Goal: Information Seeking & Learning: Learn about a topic

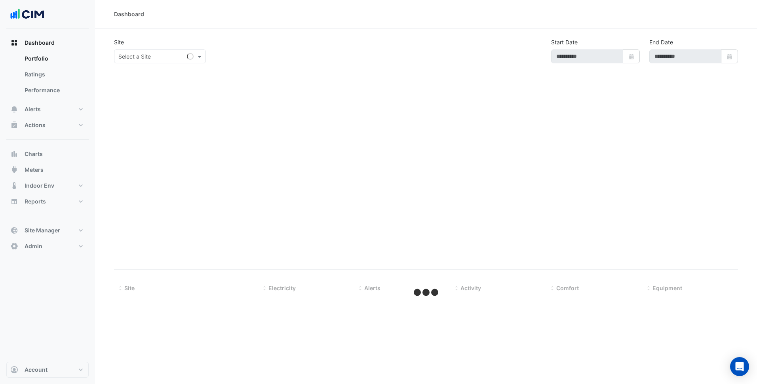
select select "***"
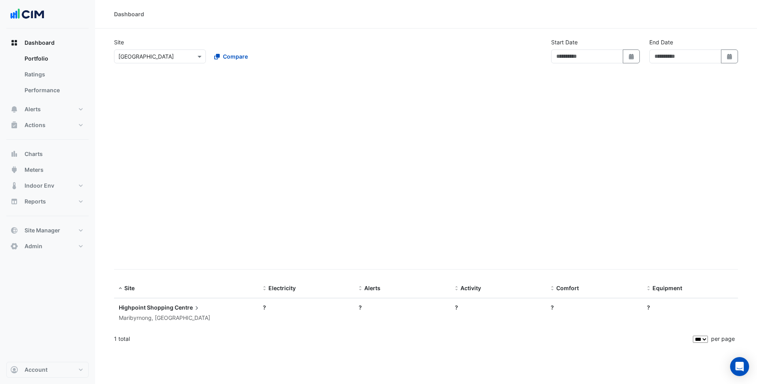
type input "**********"
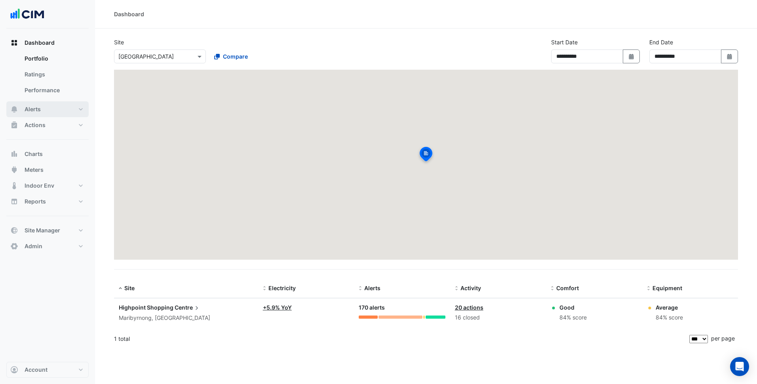
click at [146, 56] on input "text" at bounding box center [151, 57] width 67 height 8
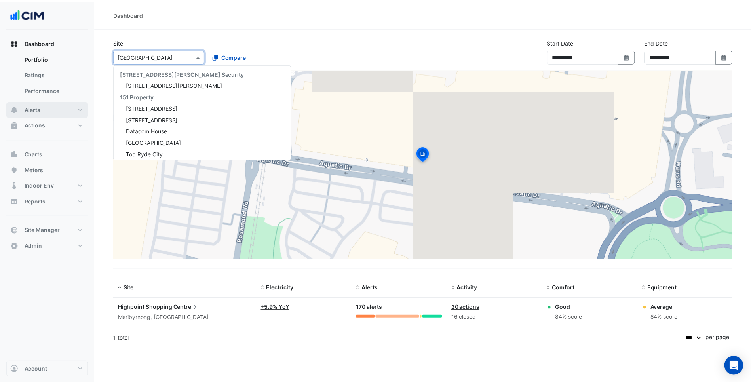
scroll to position [5777, 0]
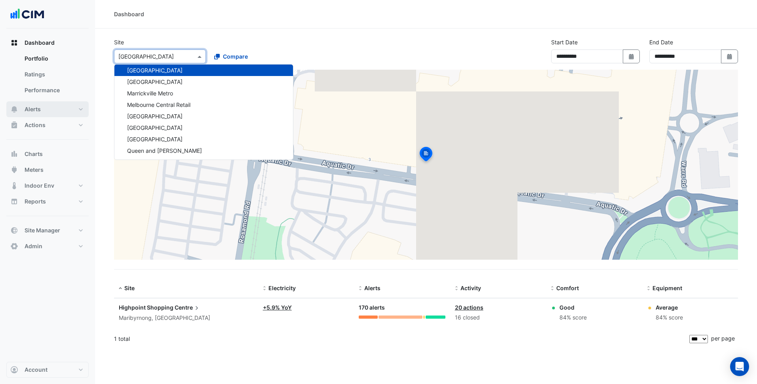
click at [69, 109] on button "Alerts" at bounding box center [47, 109] width 82 height 16
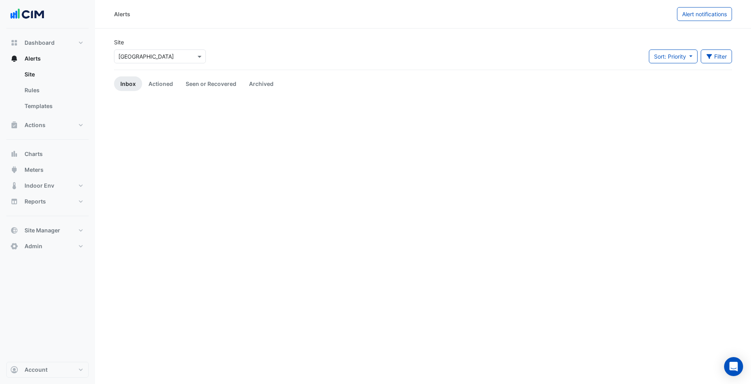
click at [142, 56] on input "text" at bounding box center [151, 57] width 67 height 8
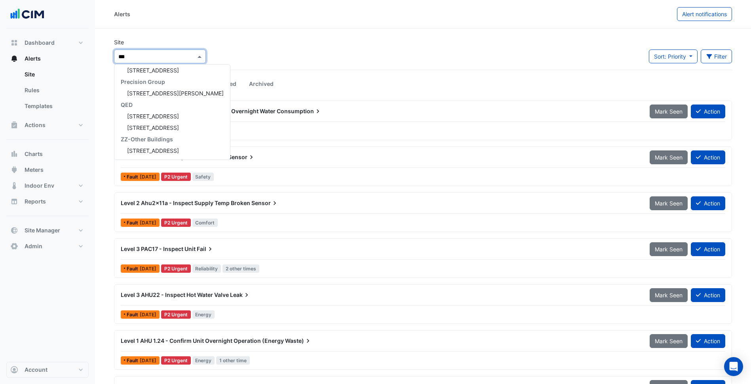
type input "****"
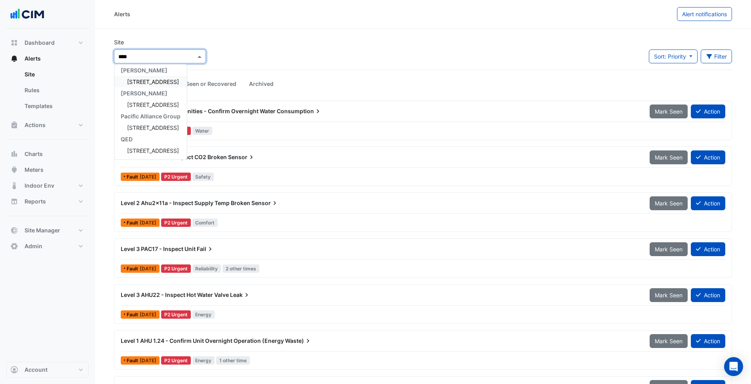
scroll to position [3, 0]
click at [144, 86] on div "[STREET_ADDRESS]" at bounding box center [150, 81] width 72 height 11
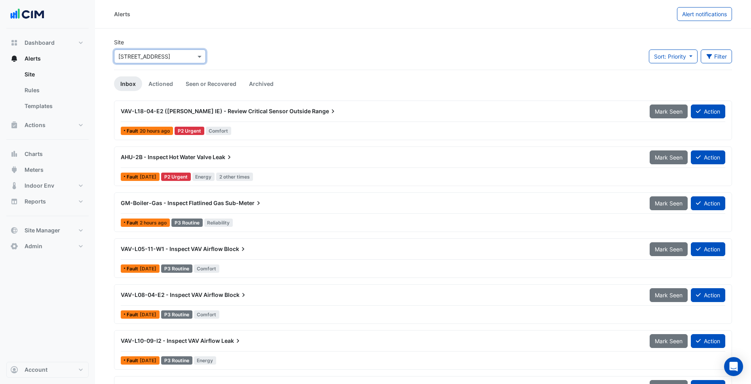
click at [268, 154] on div "AHU-2B - Inspect Hot Water Valve Leak" at bounding box center [380, 157] width 519 height 8
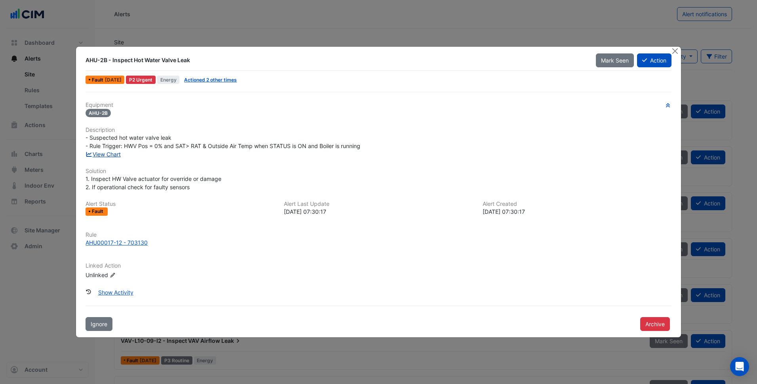
click at [114, 156] on link "View Chart" at bounding box center [102, 154] width 35 height 7
click at [673, 49] on button "Close" at bounding box center [675, 51] width 8 height 8
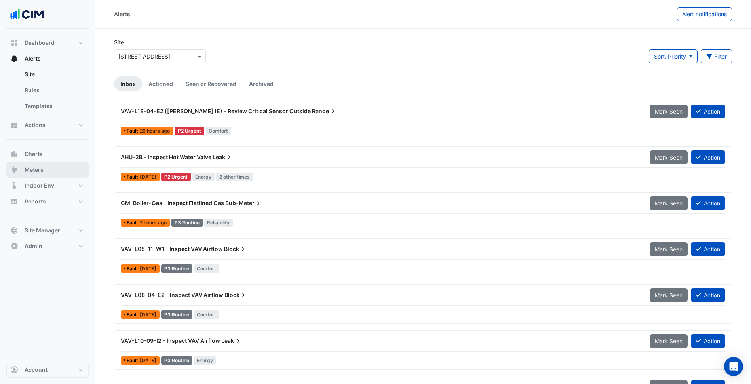
click at [47, 162] on button "Meters" at bounding box center [47, 170] width 82 height 16
click at [47, 167] on div "Dashboard Portfolio Ratings Performance Alerts Site Rules Templates Actions Sit…" at bounding box center [47, 144] width 82 height 219
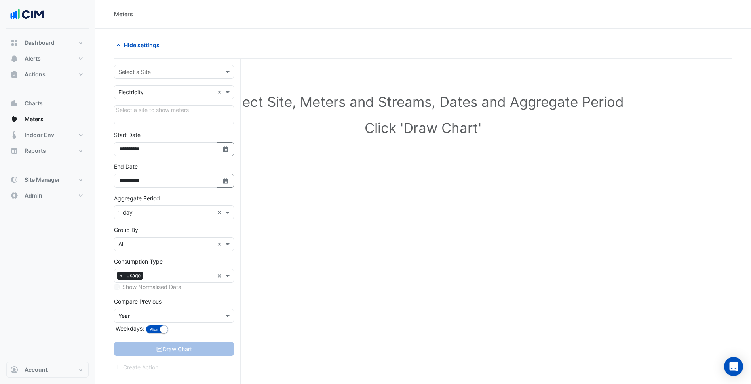
click at [152, 77] on div "Select a Site" at bounding box center [174, 72] width 120 height 14
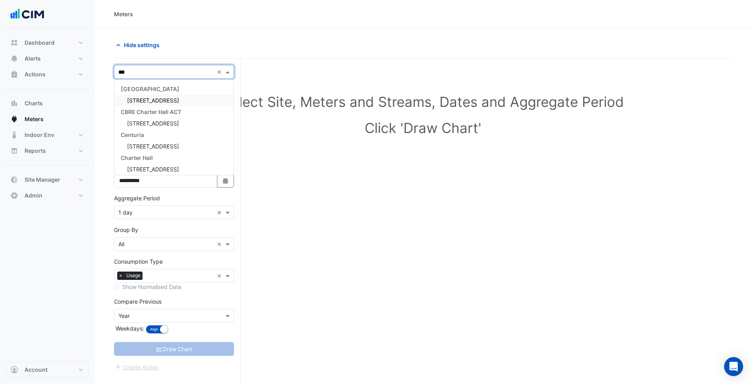
type input "****"
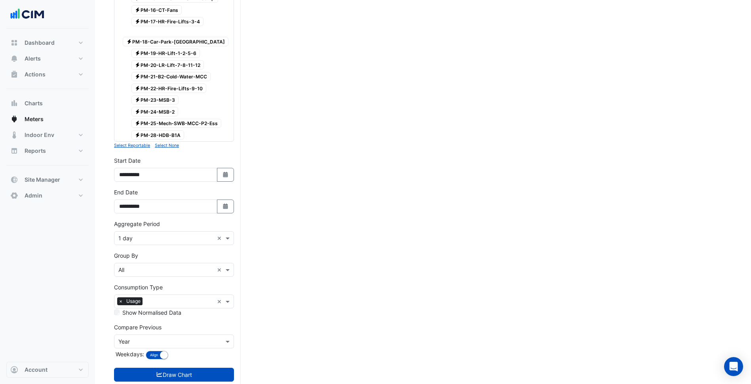
scroll to position [332, 0]
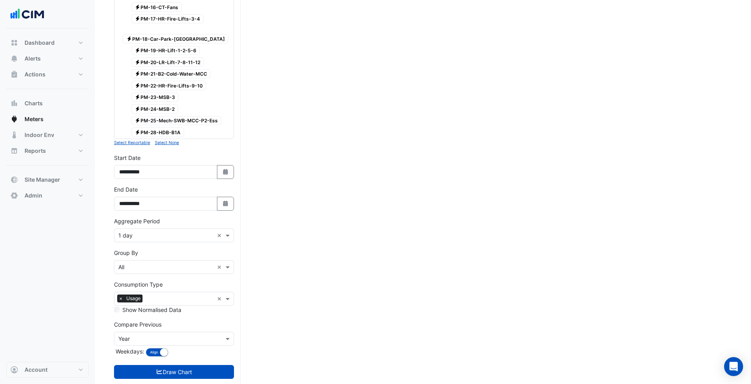
click at [172, 232] on input "text" at bounding box center [165, 236] width 95 height 8
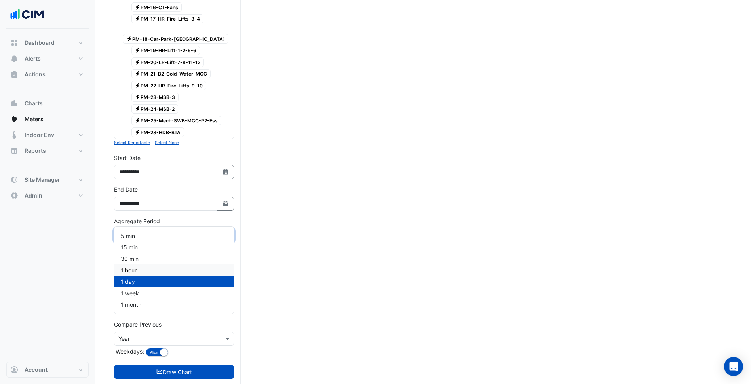
click at [155, 255] on div "30 min" at bounding box center [173, 258] width 119 height 11
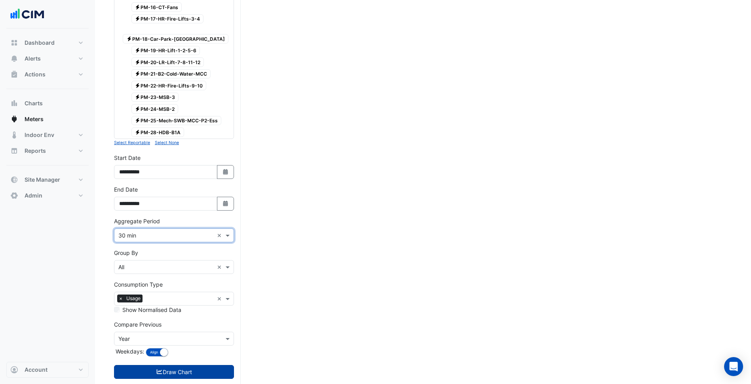
click at [192, 365] on button "Draw Chart" at bounding box center [174, 372] width 120 height 14
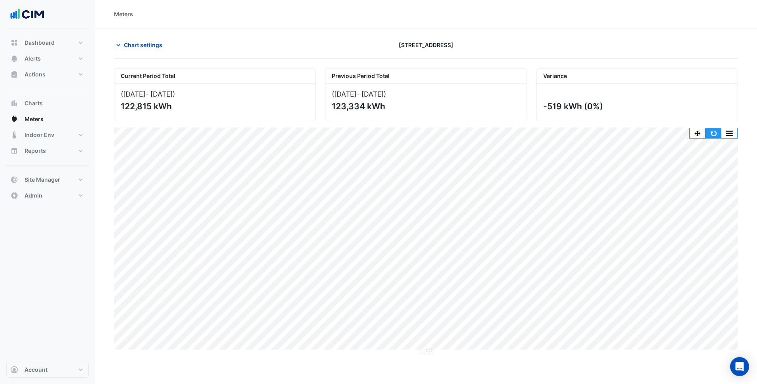
click at [714, 136] on button "button" at bounding box center [713, 133] width 16 height 10
click at [350, 359] on div "Meters Chart settings 44 Market Street Current Period Total (01 Jul 25 - 31 Jul…" at bounding box center [426, 192] width 662 height 384
click at [51, 177] on span "Site Manager" at bounding box center [43, 180] width 36 height 8
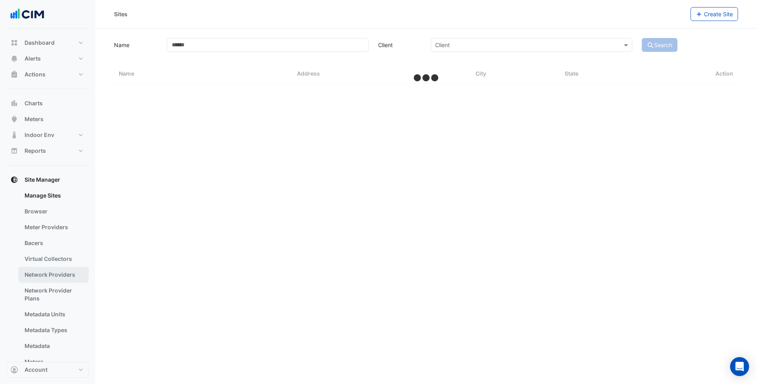
select select "***"
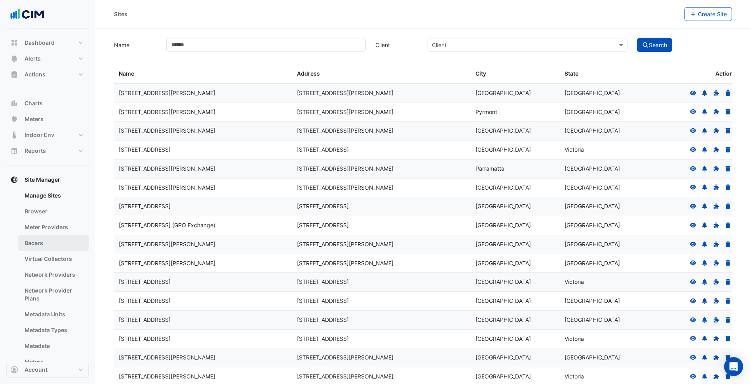
click at [46, 244] on link "Bacers" at bounding box center [53, 243] width 70 height 16
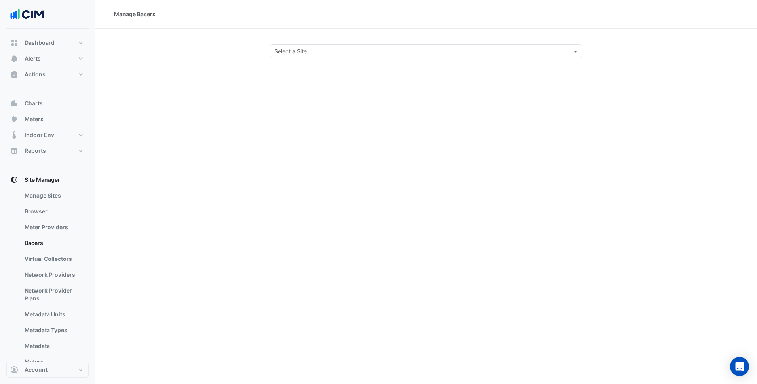
click at [391, 55] on div "Select a Site" at bounding box center [419, 51] width 298 height 8
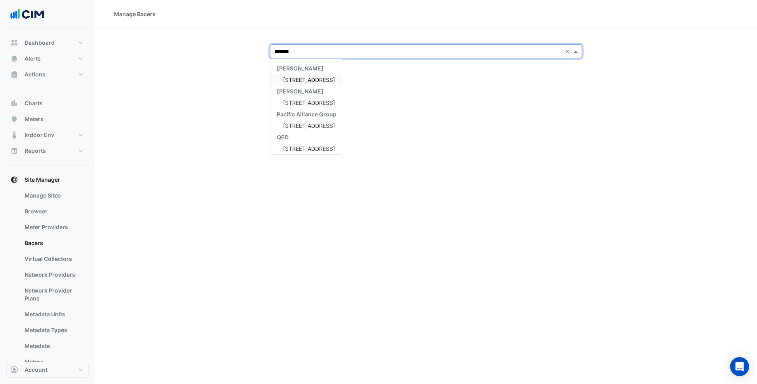
type input "********"
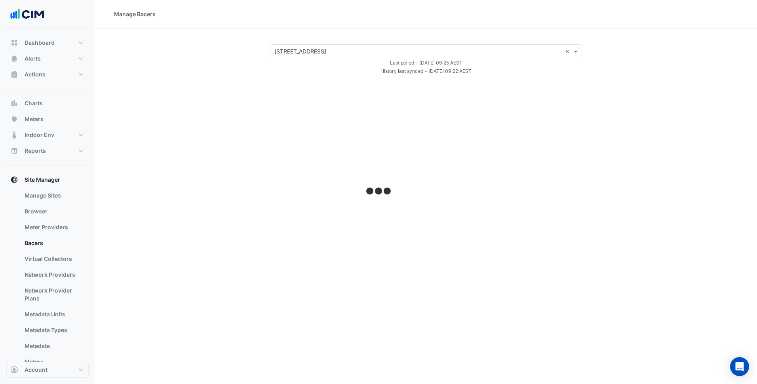
click at [223, 31] on section "Select a Site × 44 Market Street × Last polled - Thu 21-Aug-2025 09:25 AEST His…" at bounding box center [426, 51] width 662 height 47
select select "***"
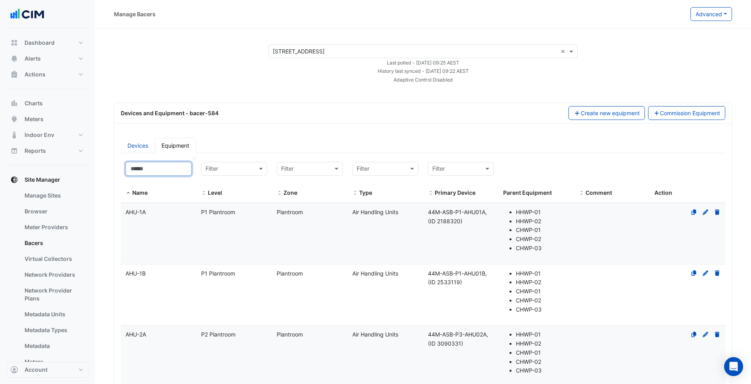
click at [171, 171] on input at bounding box center [158, 169] width 66 height 14
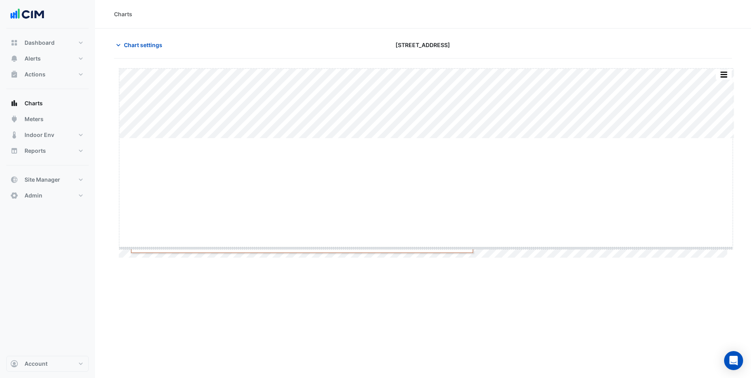
drag, startPoint x: 430, startPoint y: 138, endPoint x: 411, endPoint y: 252, distance: 115.5
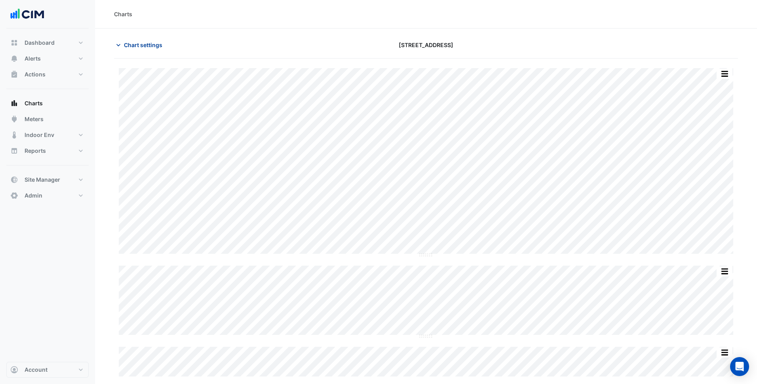
click at [138, 43] on span "Chart settings" at bounding box center [143, 45] width 38 height 8
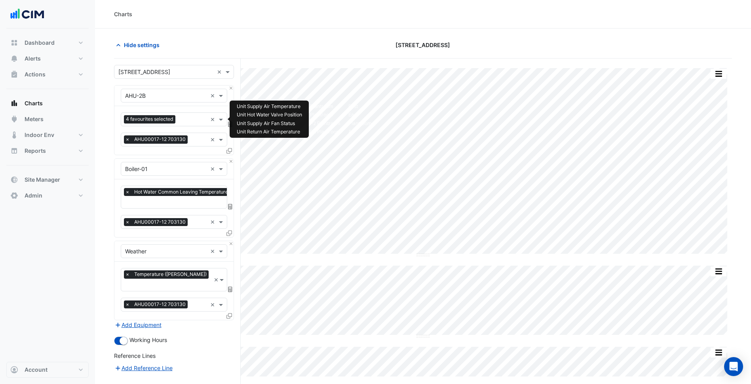
click at [189, 123] on input "text" at bounding box center [193, 120] width 28 height 8
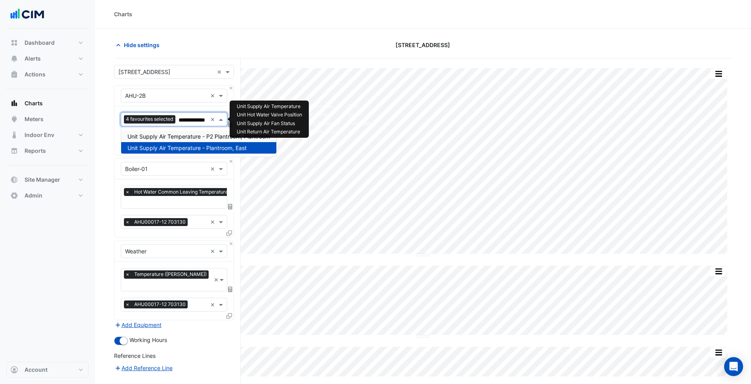
type input "**********"
click at [183, 140] on div "Unit Supply Air Temperature - P2 Plantroom, Plantroom" at bounding box center [198, 136] width 155 height 11
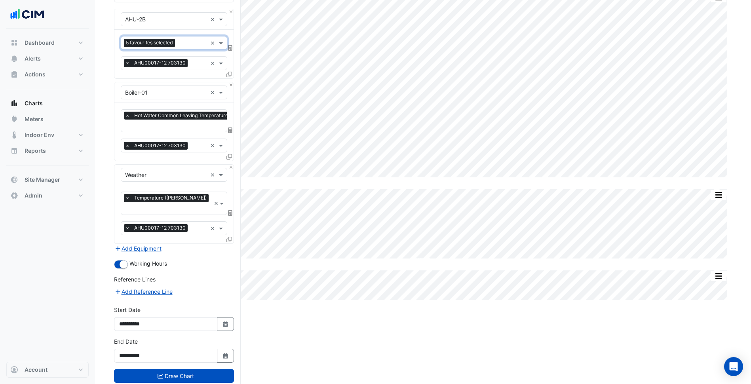
scroll to position [87, 0]
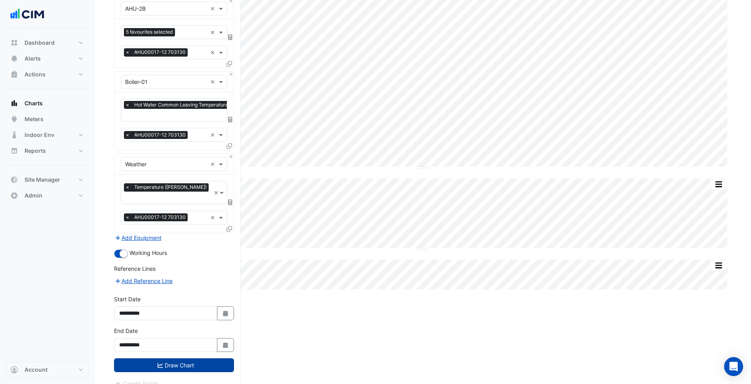
click at [192, 361] on button "Draw Chart" at bounding box center [174, 365] width 120 height 14
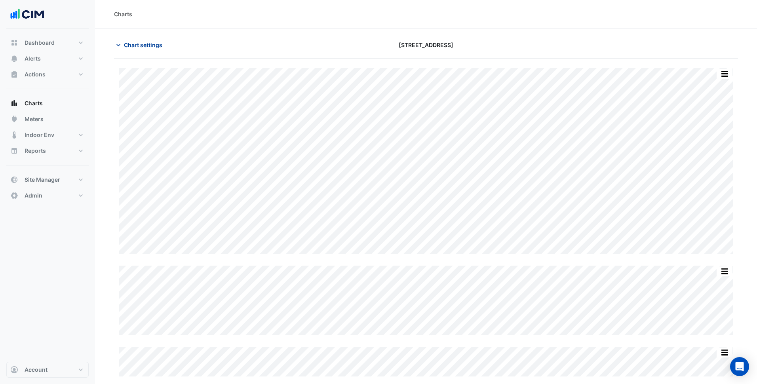
click at [145, 45] on span "Chart settings" at bounding box center [143, 45] width 38 height 8
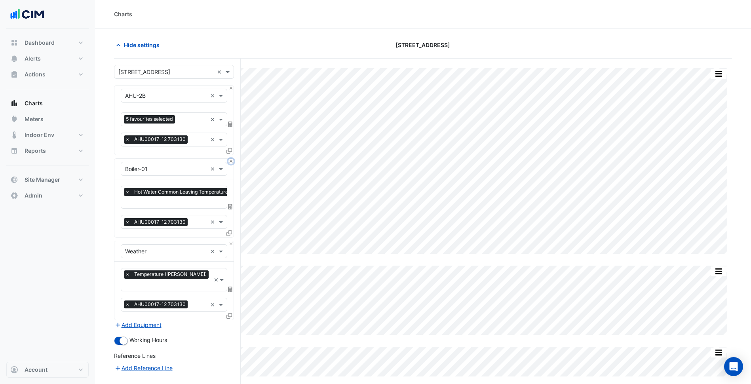
click at [231, 162] on button "Close" at bounding box center [230, 161] width 5 height 5
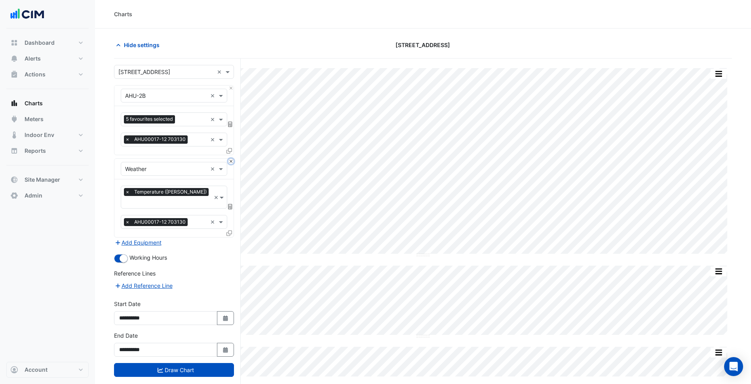
click at [231, 162] on button "Close" at bounding box center [230, 161] width 5 height 5
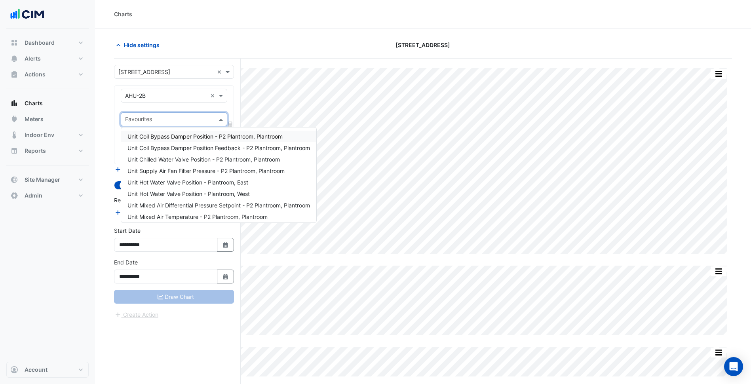
click at [203, 117] on input "text" at bounding box center [169, 120] width 89 height 8
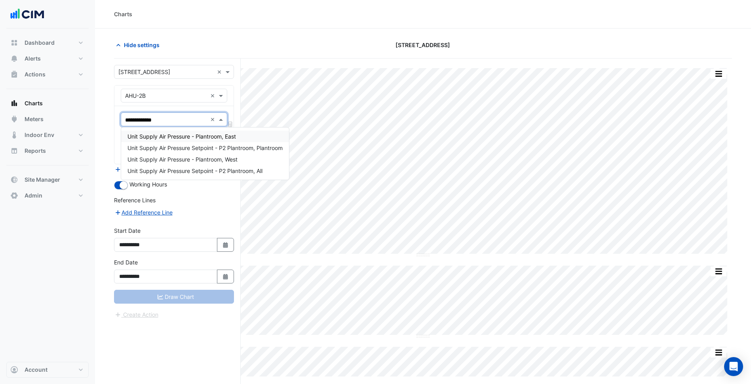
type input "**********"
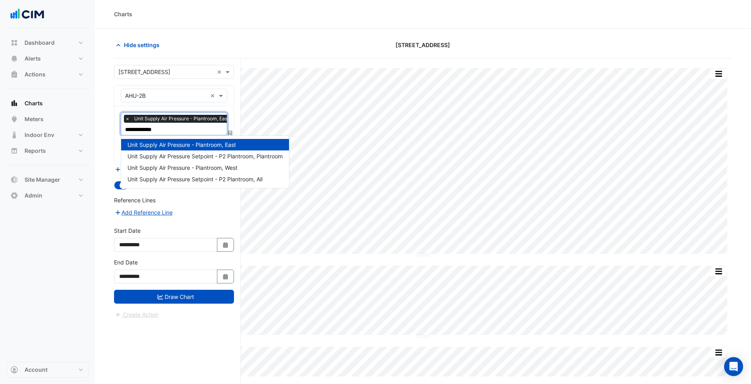
type input "**********"
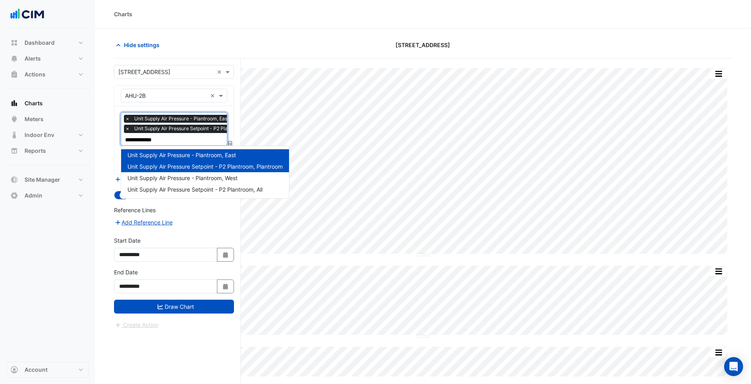
type input "**********"
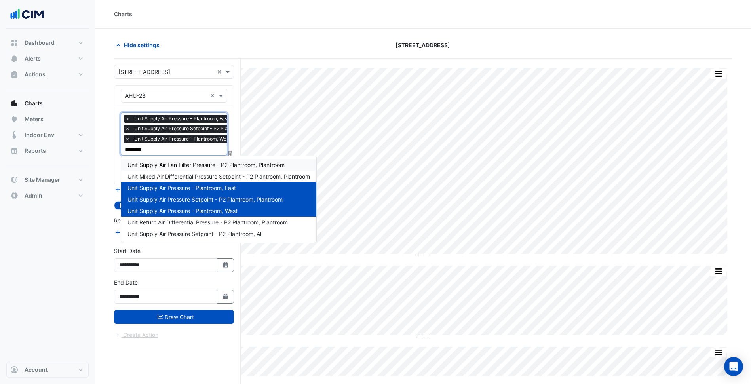
type input "********"
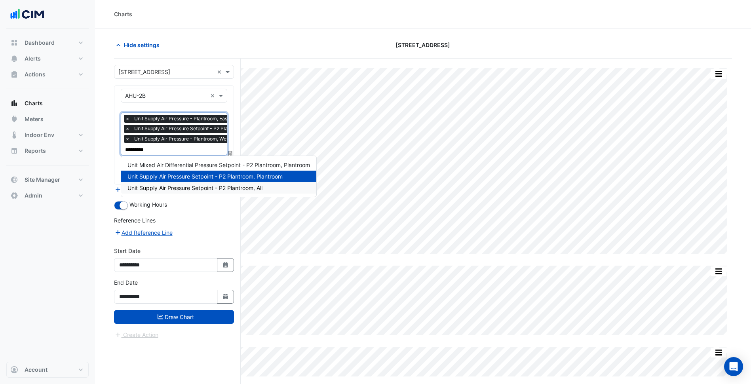
click at [204, 190] on span "Unit Supply Air Pressure Setpoint - P2 Plantroom, All" at bounding box center [194, 187] width 135 height 7
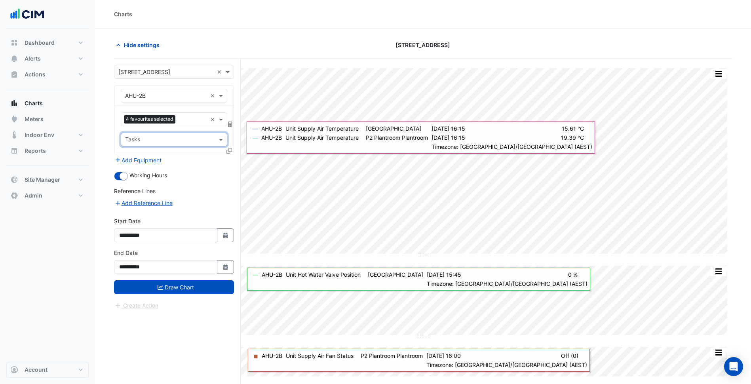
click at [227, 153] on icon at bounding box center [229, 151] width 6 height 6
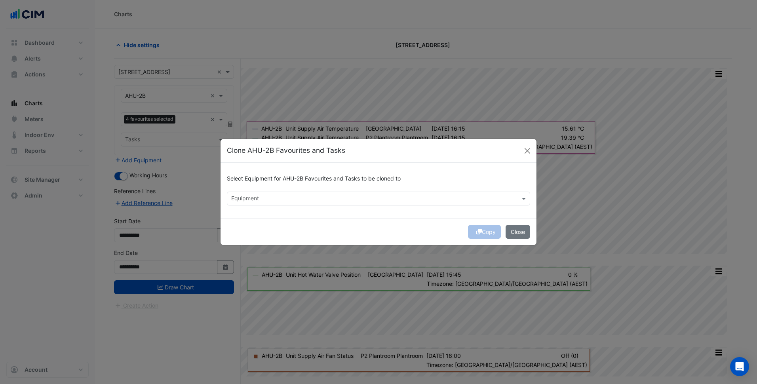
click at [319, 187] on div "Select Equipment for AHU-2B Favourites and Tasks to be cloned to" at bounding box center [378, 180] width 303 height 23
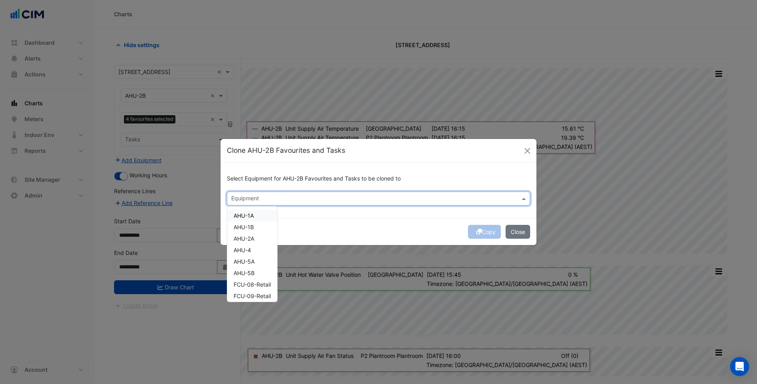
click at [317, 197] on input "text" at bounding box center [373, 199] width 285 height 8
click at [253, 216] on span "AHU-1A" at bounding box center [244, 215] width 20 height 7
click at [251, 225] on span "AHU-1B" at bounding box center [244, 227] width 20 height 7
drag, startPoint x: 257, startPoint y: 236, endPoint x: 262, endPoint y: 247, distance: 12.1
click at [258, 236] on div "AHU-2A" at bounding box center [252, 238] width 50 height 11
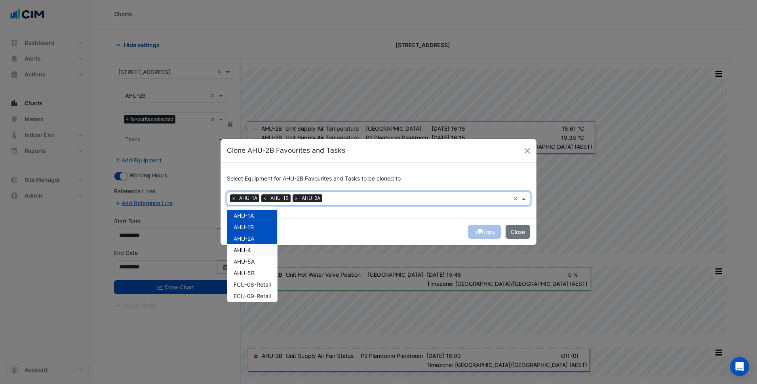
click at [262, 248] on div "AHU-4" at bounding box center [252, 249] width 50 height 11
click at [264, 258] on div "AHU-5A" at bounding box center [252, 261] width 50 height 11
click at [268, 271] on div "AHU-5B" at bounding box center [252, 272] width 50 height 11
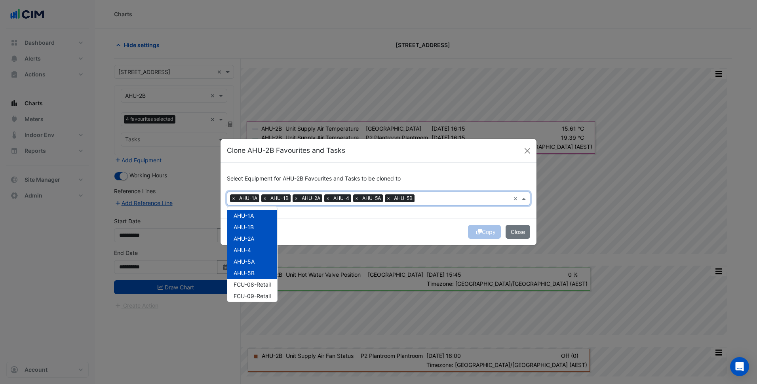
click at [335, 230] on div "Copy Close" at bounding box center [378, 231] width 316 height 27
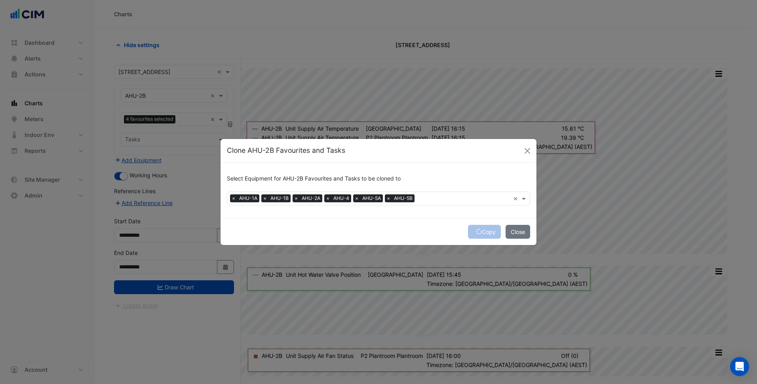
click at [448, 230] on div "Copy Close" at bounding box center [378, 231] width 316 height 27
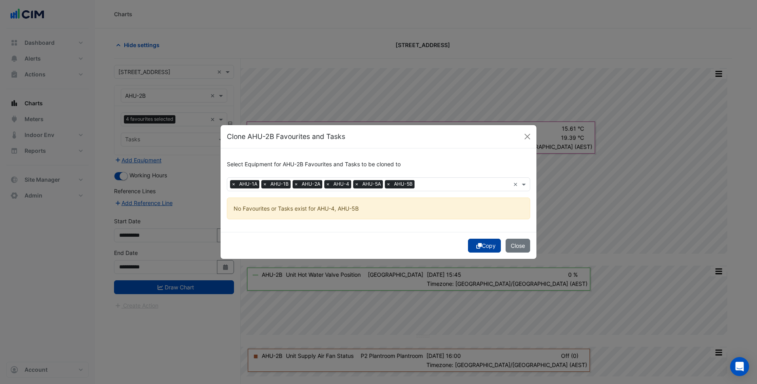
click at [485, 248] on button "Copy" at bounding box center [484, 246] width 33 height 14
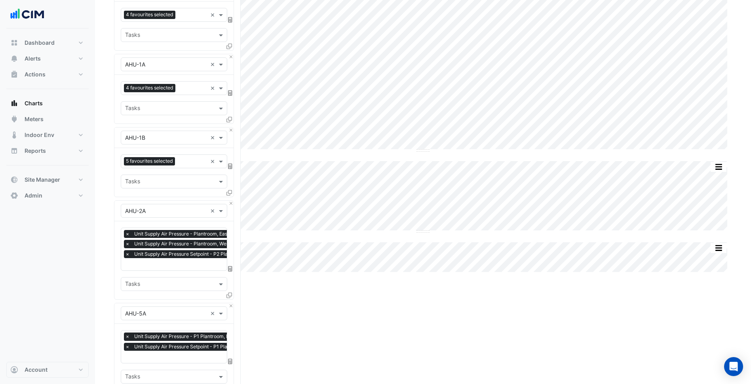
scroll to position [272, 0]
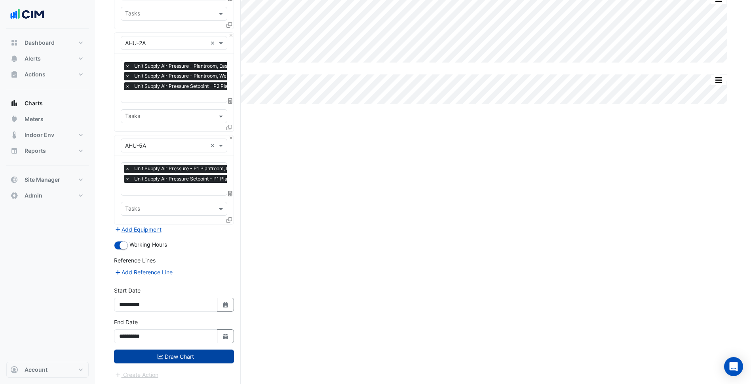
click at [197, 352] on button "Draw Chart" at bounding box center [174, 357] width 120 height 14
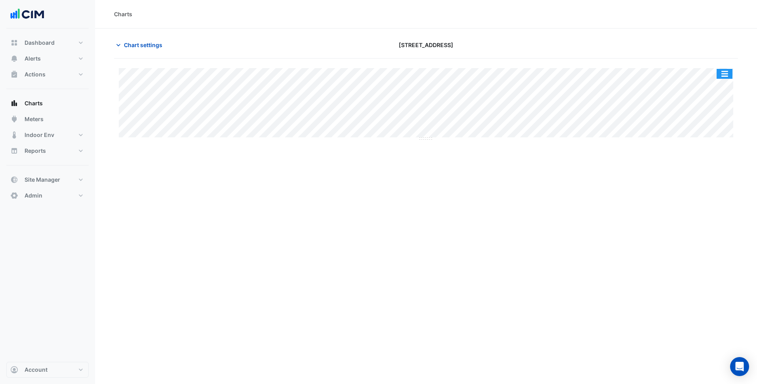
click at [726, 75] on button "button" at bounding box center [724, 74] width 16 height 10
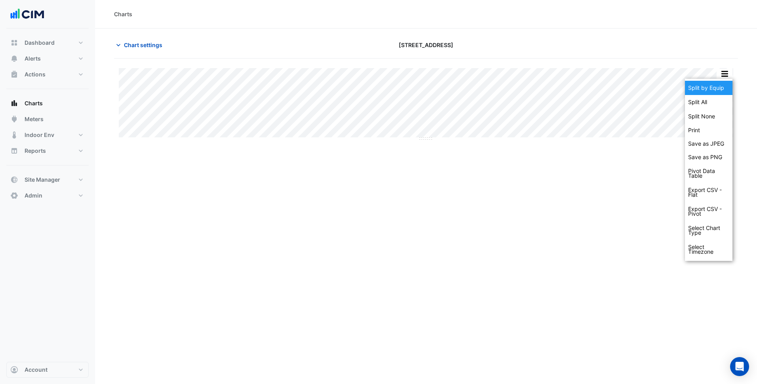
click at [711, 90] on div "Split by Equip" at bounding box center [708, 88] width 47 height 14
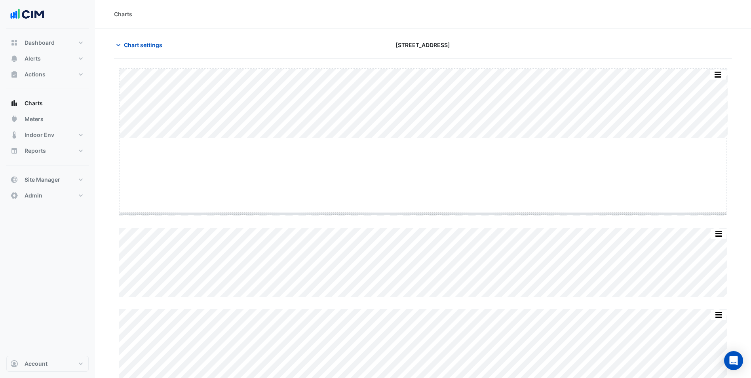
drag, startPoint x: 425, startPoint y: 138, endPoint x: 420, endPoint y: 150, distance: 13.5
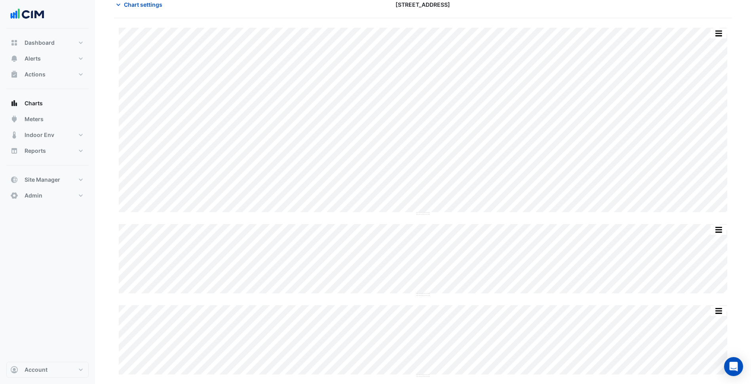
scroll to position [40, 0]
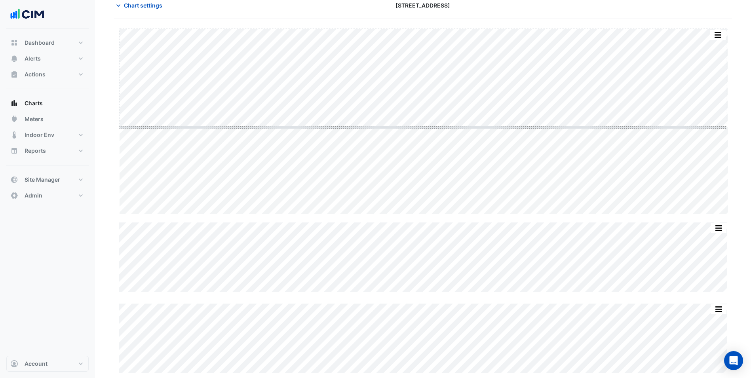
drag, startPoint x: 426, startPoint y: 214, endPoint x: 435, endPoint y: 127, distance: 87.1
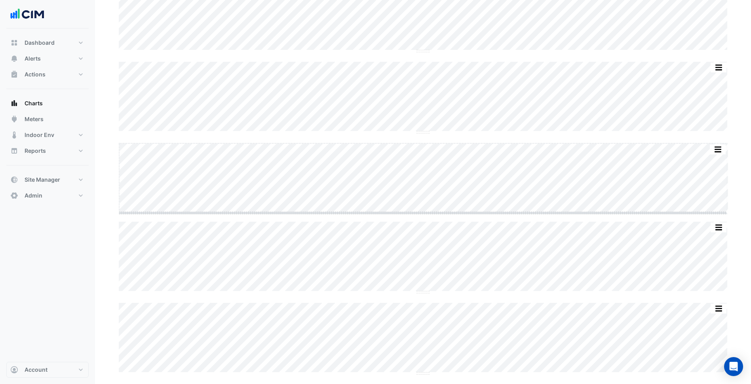
scroll to position [118, 0]
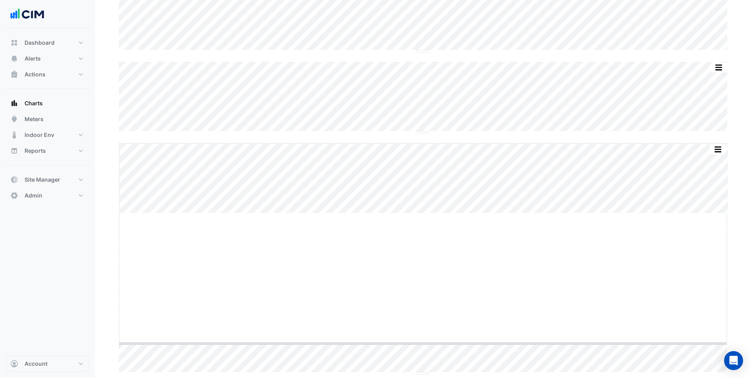
drag, startPoint x: 422, startPoint y: 213, endPoint x: 418, endPoint y: 343, distance: 130.3
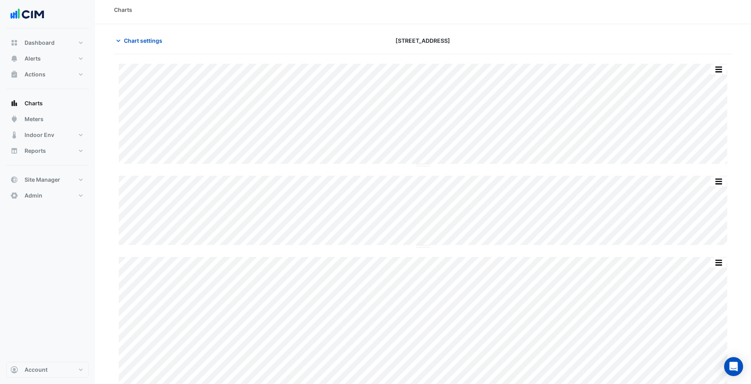
scroll to position [0, 0]
click at [160, 44] on span "Chart settings" at bounding box center [143, 45] width 38 height 8
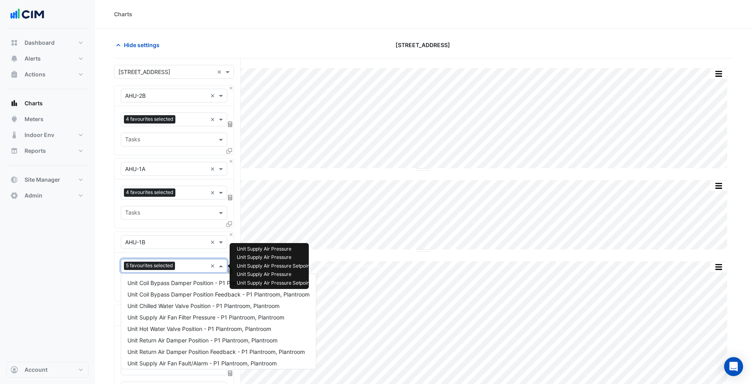
click at [181, 264] on input "text" at bounding box center [192, 266] width 29 height 8
type input "***"
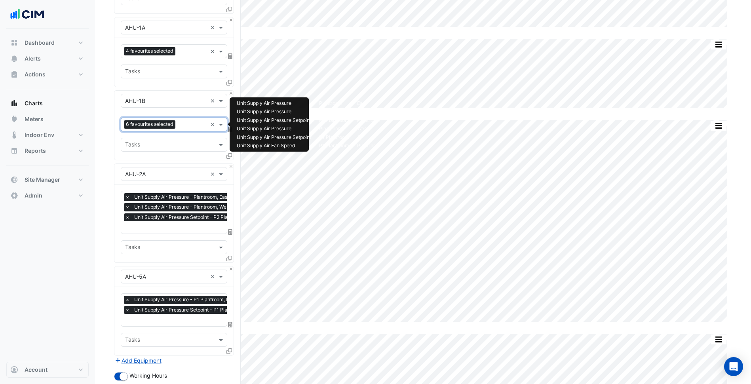
scroll to position [272, 0]
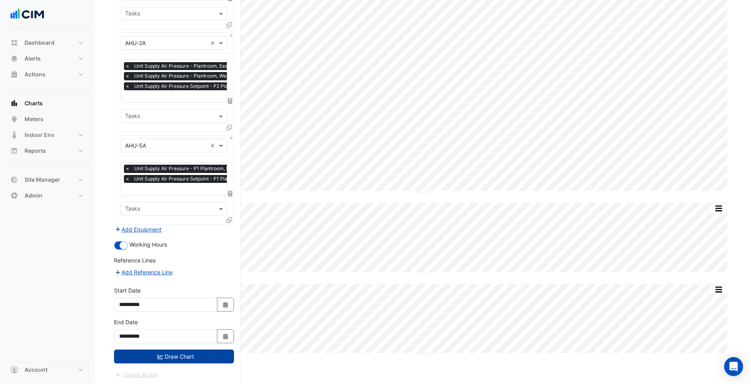
click at [192, 353] on button "Draw Chart" at bounding box center [174, 357] width 120 height 14
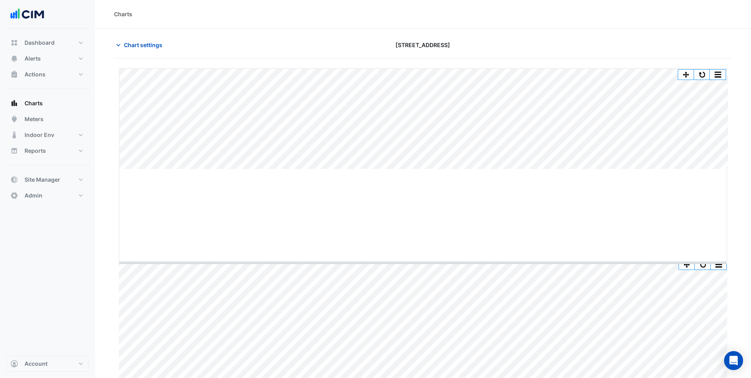
drag, startPoint x: 421, startPoint y: 169, endPoint x: 426, endPoint y: 262, distance: 93.6
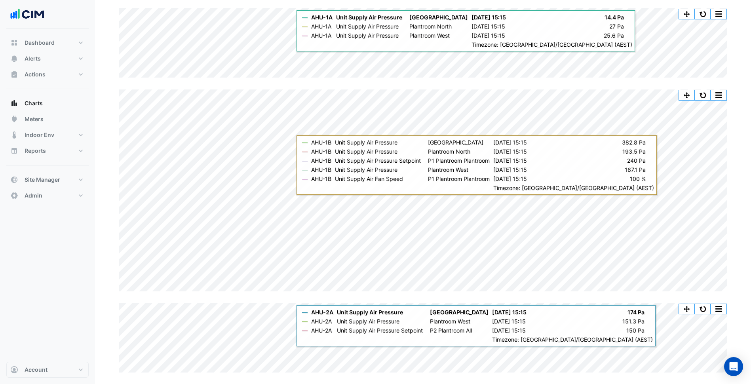
scroll to position [237, 0]
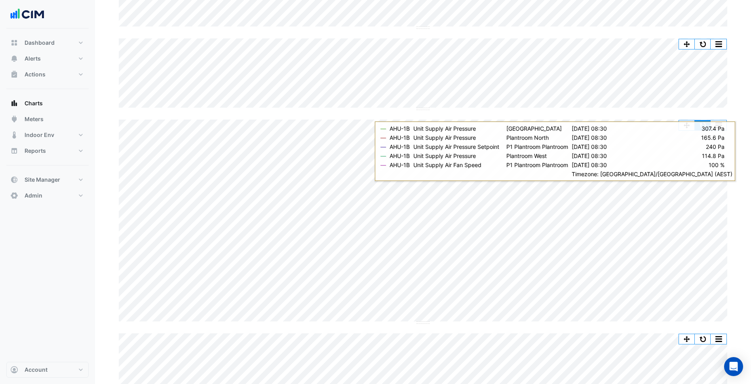
click at [701, 123] on button "button" at bounding box center [703, 125] width 16 height 10
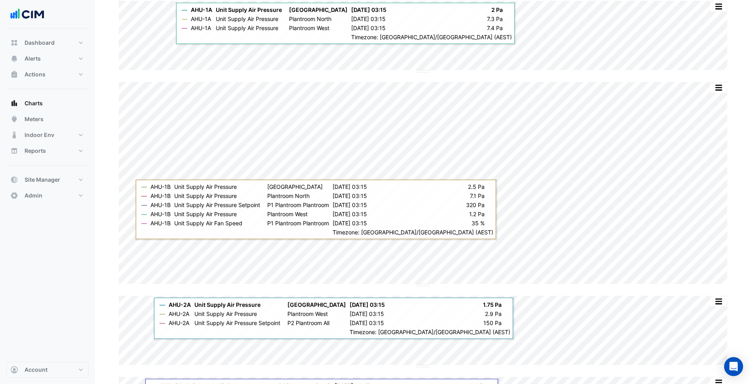
scroll to position [191, 0]
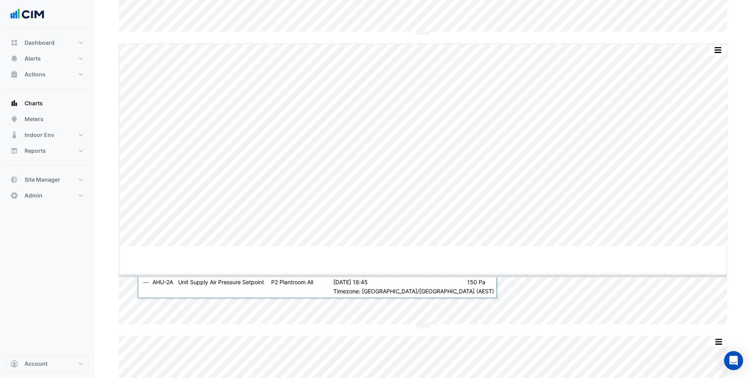
drag, startPoint x: 426, startPoint y: 245, endPoint x: 413, endPoint y: 306, distance: 61.6
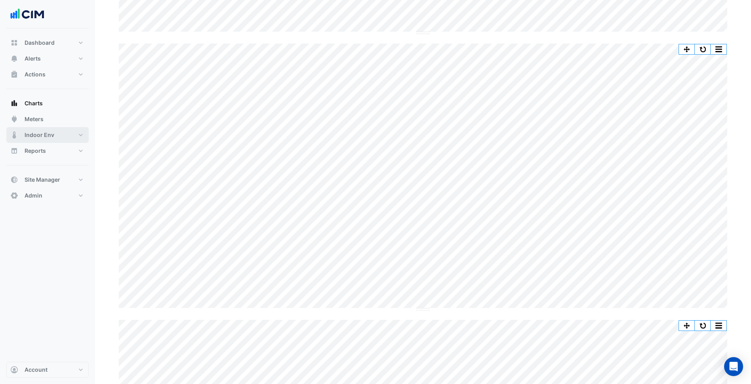
click at [50, 130] on button "Indoor Env" at bounding box center [47, 135] width 82 height 16
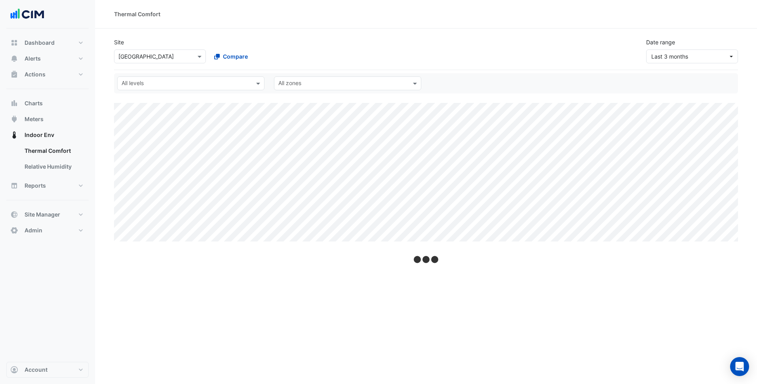
click at [179, 58] on input "text" at bounding box center [151, 57] width 67 height 8
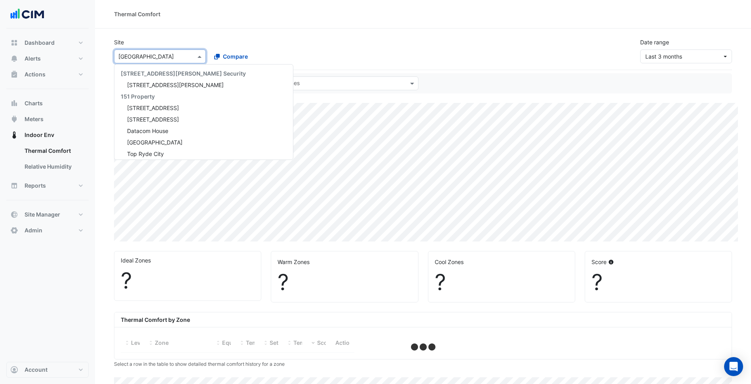
scroll to position [5777, 0]
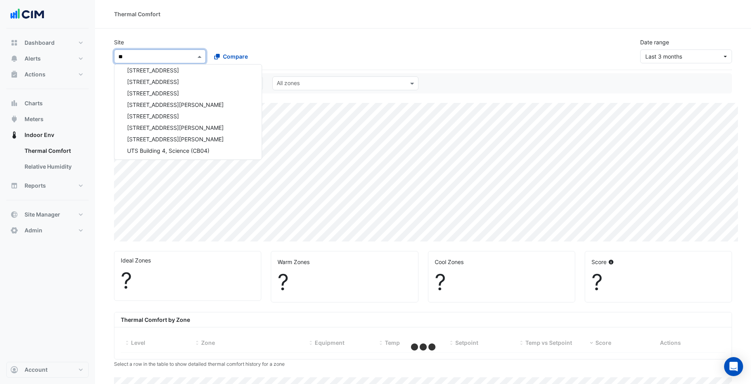
type input "**"
select select "***"
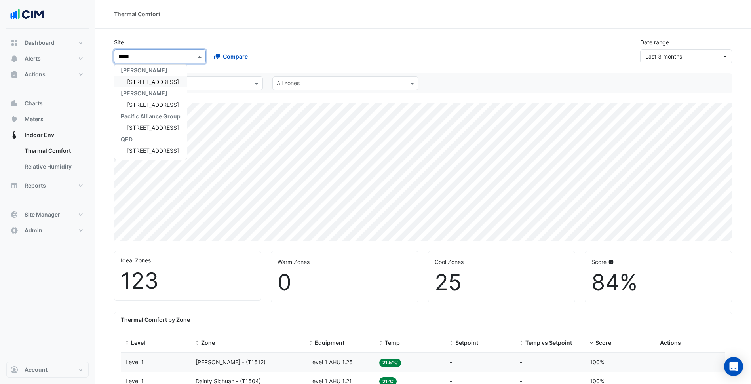
scroll to position [3, 0]
type input "********"
click at [146, 85] on span "[STREET_ADDRESS]" at bounding box center [153, 81] width 52 height 7
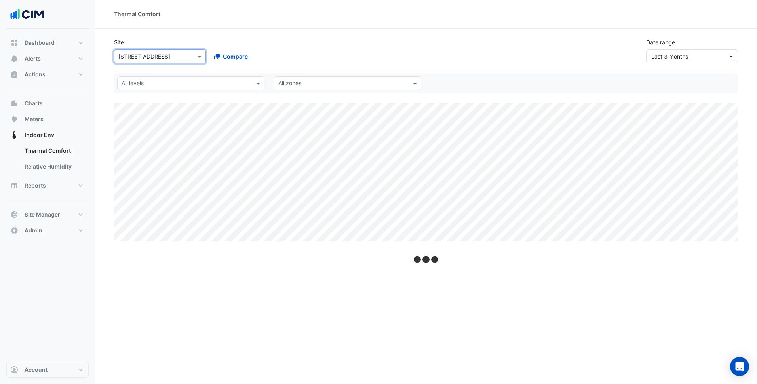
click at [428, 53] on div "Site Select a Site × 44 Market Street Compare Date range Last 3 months" at bounding box center [425, 48] width 633 height 32
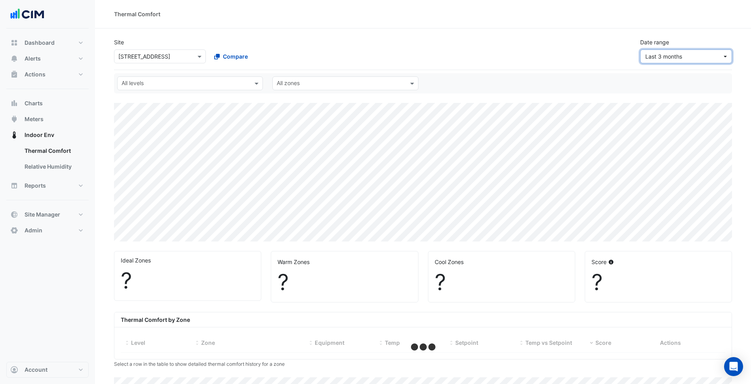
click at [716, 57] on span "Last 3 months" at bounding box center [683, 56] width 77 height 8
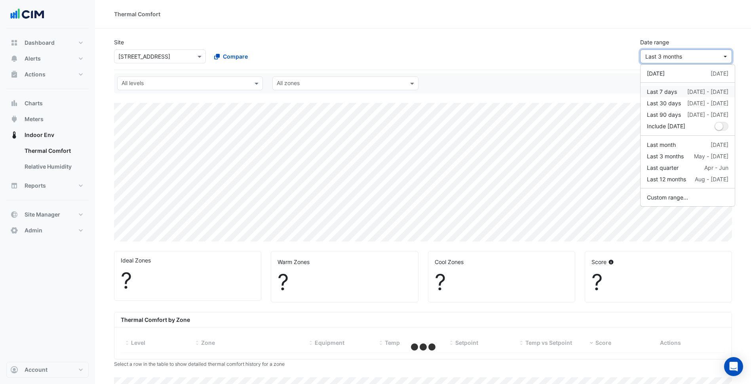
select select "***"
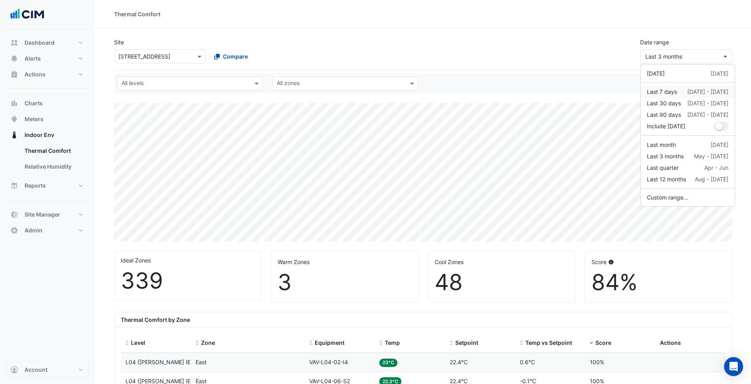
click at [704, 87] on button "Last 7 days 14 Aug - 20 Aug" at bounding box center [687, 91] width 94 height 11
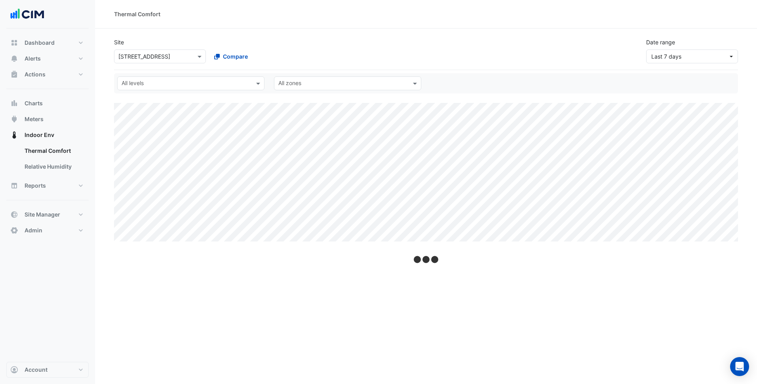
click at [584, 37] on div "Site Select a Site × 44 Market Street Compare Date range Last 7 days" at bounding box center [425, 48] width 633 height 32
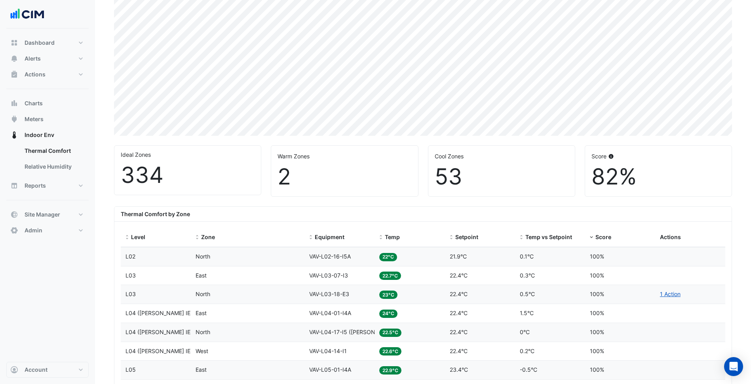
scroll to position [158, 0]
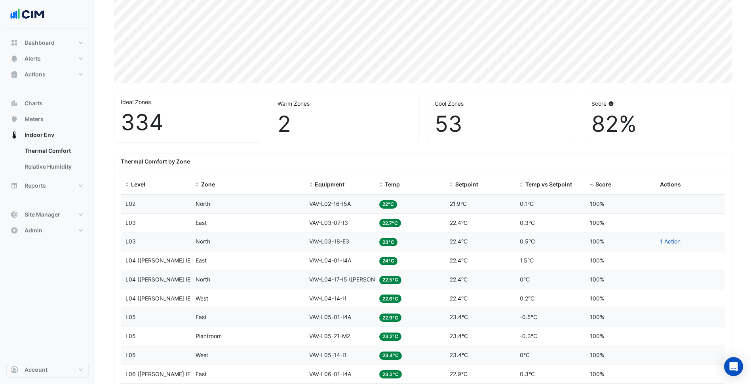
click at [455, 185] on span "Setpoint" at bounding box center [466, 184] width 23 height 7
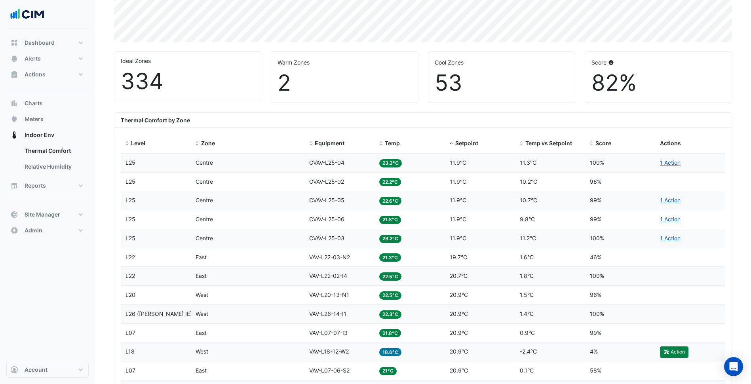
scroll to position [79, 0]
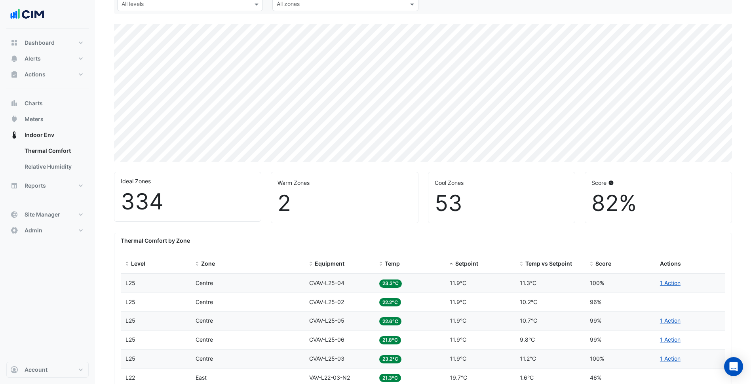
click at [464, 267] on div "Setpoint" at bounding box center [480, 263] width 61 height 9
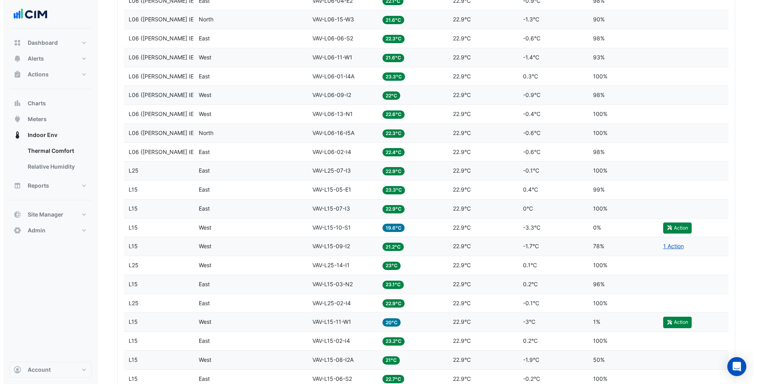
scroll to position [1399, 0]
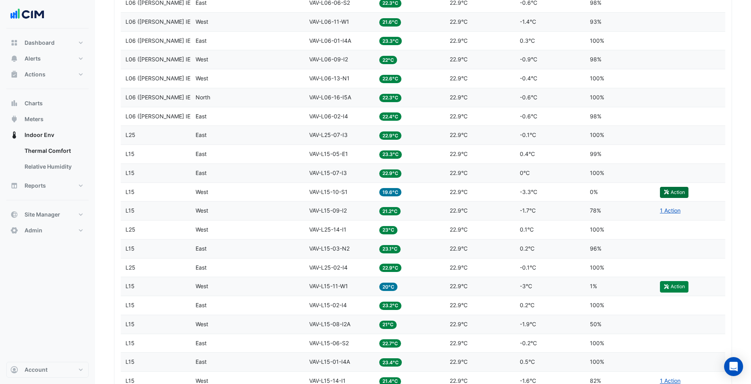
click at [667, 188] on button "Action" at bounding box center [674, 192] width 28 height 11
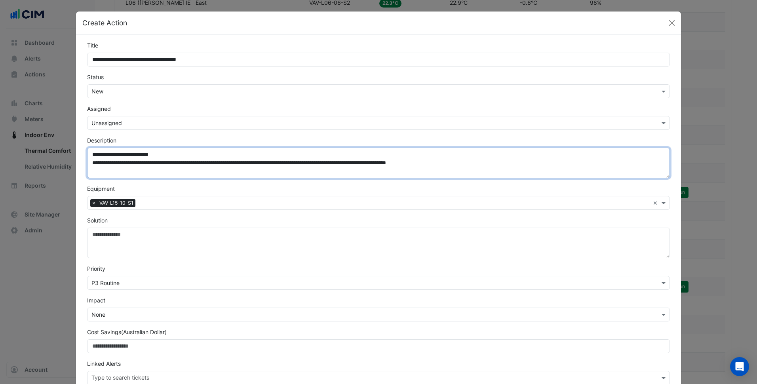
drag, startPoint x: 93, startPoint y: 165, endPoint x: 610, endPoint y: 165, distance: 517.3
click at [610, 165] on textarea "**********" at bounding box center [378, 163] width 583 height 30
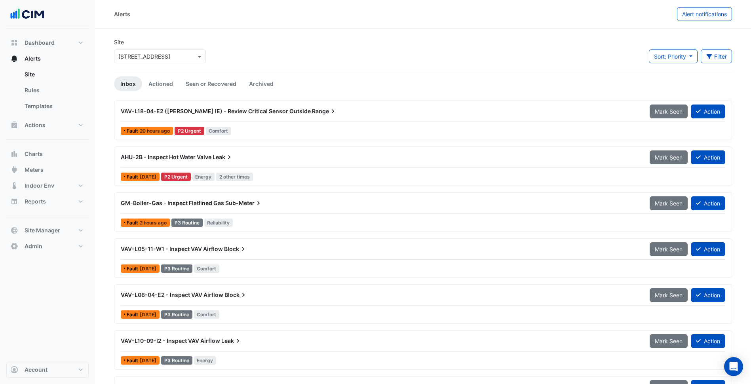
click at [283, 158] on div "AHU-2B - Inspect Hot Water Valve Leak" at bounding box center [380, 157] width 519 height 8
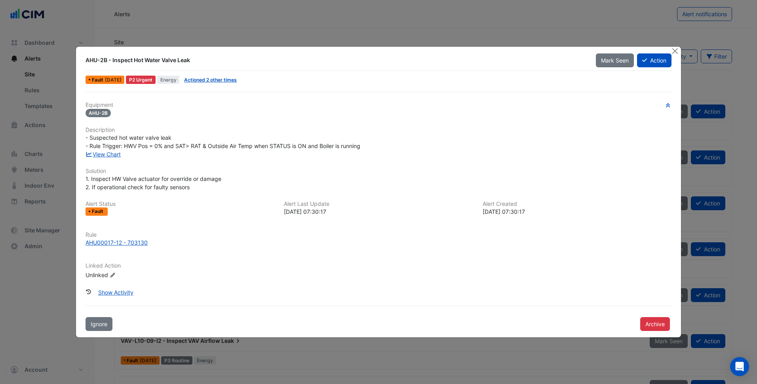
click at [621, 68] on div "AHU-2B - Inspect Hot Water Valve Leak Mark Seen Action" at bounding box center [378, 62] width 586 height 18
click at [626, 62] on span "Mark Seen" at bounding box center [615, 60] width 28 height 7
drag, startPoint x: 669, startPoint y: 49, endPoint x: 674, endPoint y: 47, distance: 5.4
click at [670, 49] on div "AHU-2B - Inspect Hot Water Valve Leak Mark Unseen Action Fault 6 days ago P2 Ur…" at bounding box center [378, 192] width 605 height 291
click at [675, 47] on button "Close" at bounding box center [675, 51] width 8 height 8
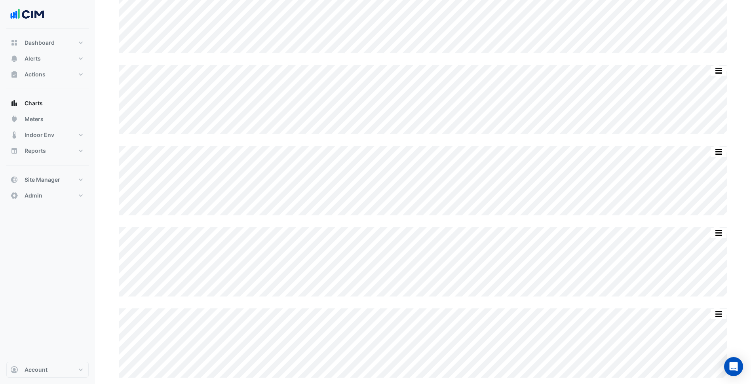
scroll to position [90, 0]
click at [703, 228] on button "button" at bounding box center [703, 227] width 16 height 10
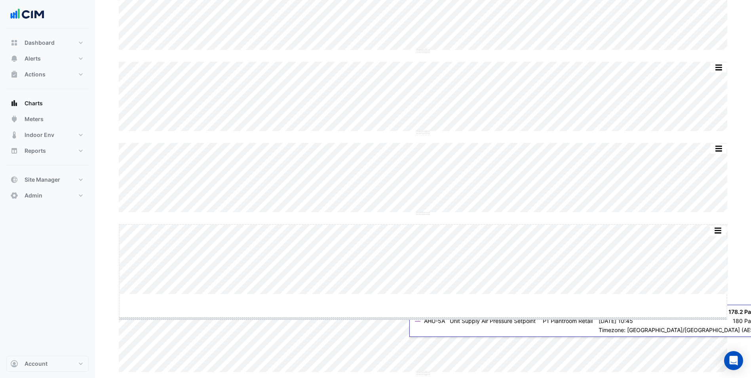
drag, startPoint x: 419, startPoint y: 292, endPoint x: 403, endPoint y: 345, distance: 55.0
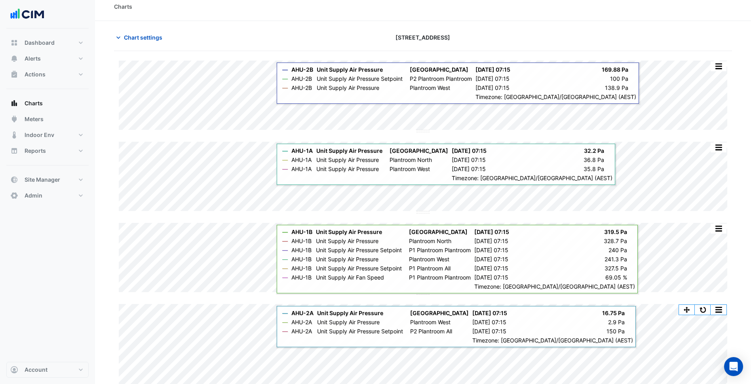
scroll to position [0, 0]
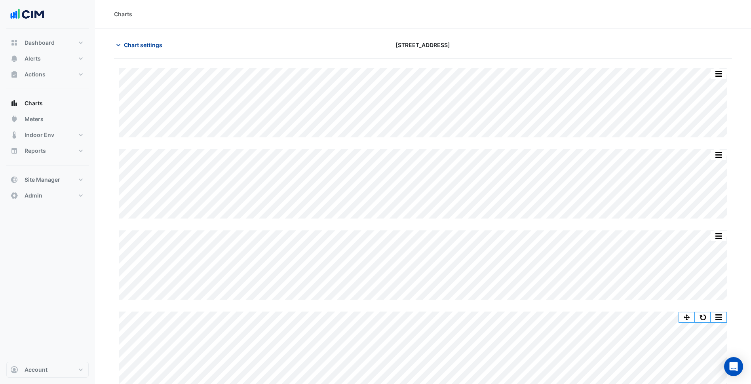
click at [157, 48] on span "Chart settings" at bounding box center [143, 45] width 38 height 8
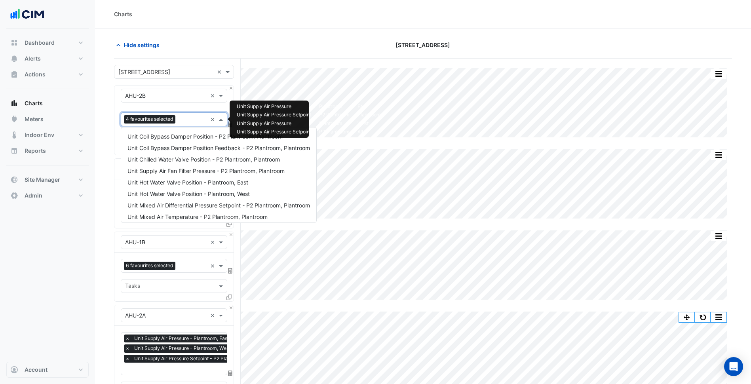
click at [180, 120] on input "text" at bounding box center [193, 120] width 28 height 8
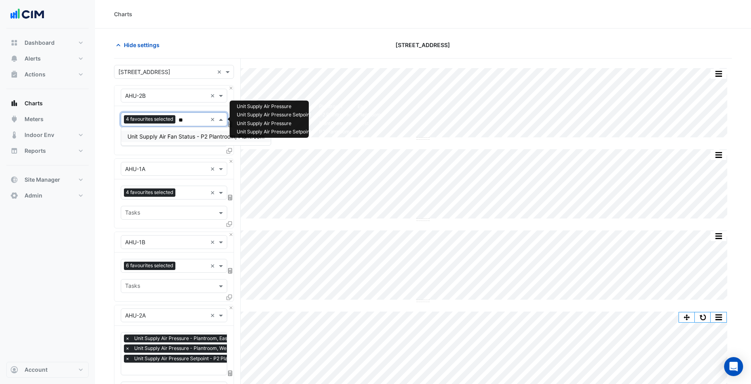
type input "***"
click at [186, 134] on span "Unit Supply Air Fan Status - P2 Plantroom, Plantroom" at bounding box center [195, 136] width 137 height 7
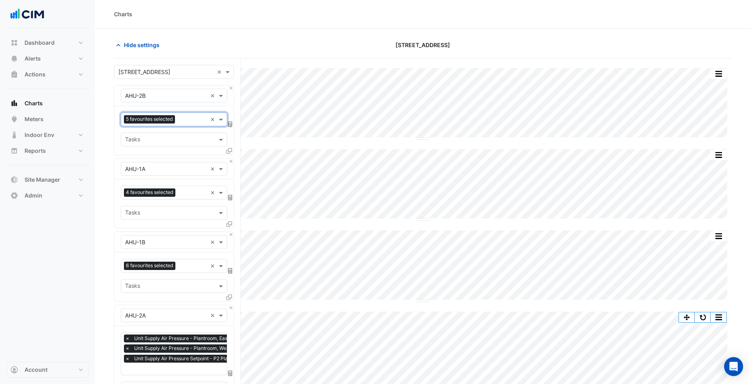
click at [184, 197] on div at bounding box center [192, 193] width 30 height 10
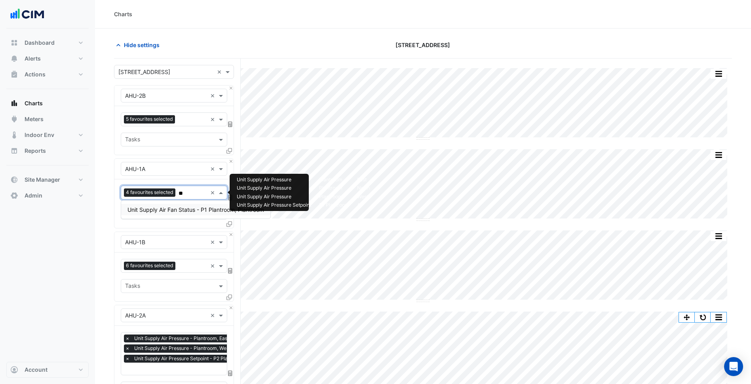
type input "***"
click at [187, 207] on span "Unit Supply Air Fan Status - P1 Plantroom, Plantroom" at bounding box center [195, 209] width 137 height 7
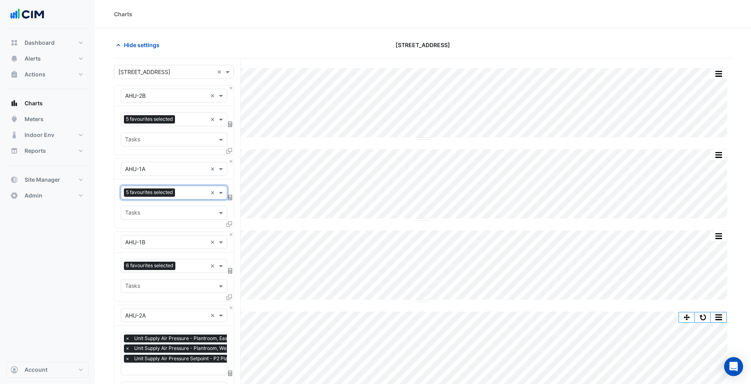
click at [173, 274] on div "Favourites 6 favourites selected × Tasks" at bounding box center [173, 277] width 119 height 49
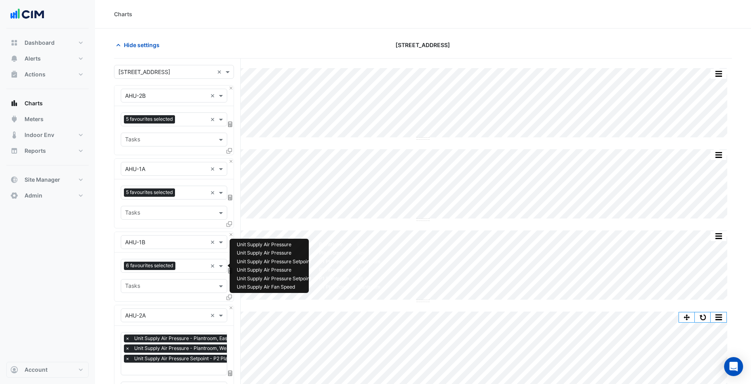
click at [178, 268] on div "Favourites 6 favourites selected" at bounding box center [164, 266] width 86 height 12
type input "***"
click at [189, 284] on span "Unit Supply Air Fan Status - P1 Plantroom, Plantroom" at bounding box center [195, 282] width 137 height 7
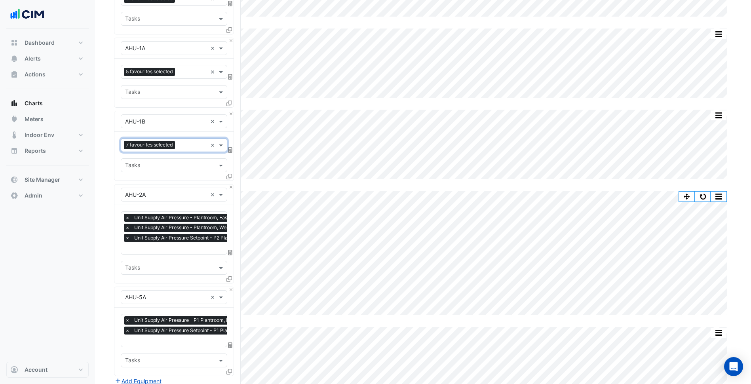
scroll to position [158, 0]
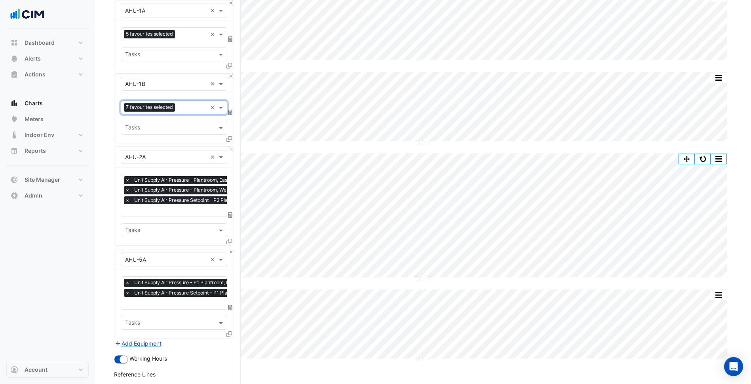
click at [186, 199] on span "Unit Supply Air Pressure Setpoint - P2 Plantroom, All" at bounding box center [193, 200] width 122 height 8
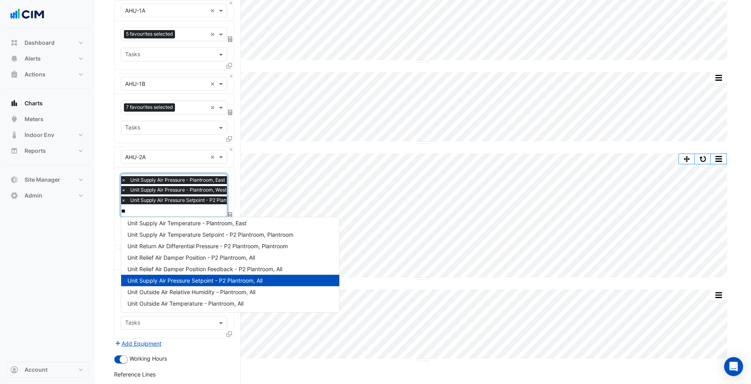
scroll to position [0, 0]
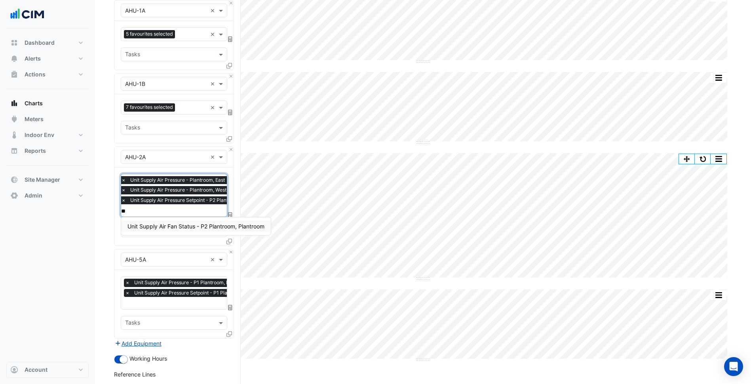
type input "***"
click at [184, 227] on span "Unit Supply Air Fan Status - P2 Plantroom, Plantroom" at bounding box center [195, 226] width 137 height 7
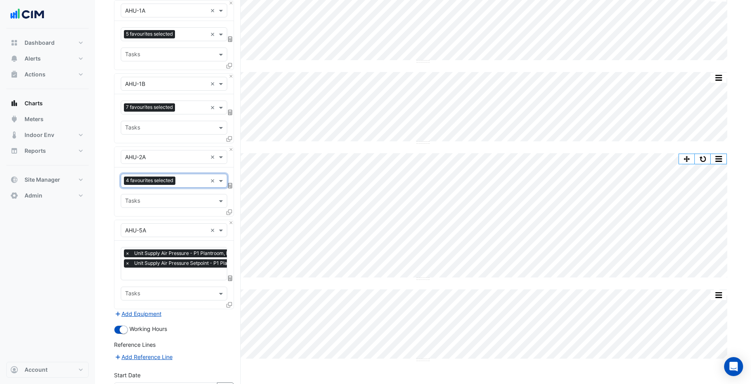
scroll to position [0, 4]
click at [188, 272] on input "text" at bounding box center [189, 274] width 137 height 8
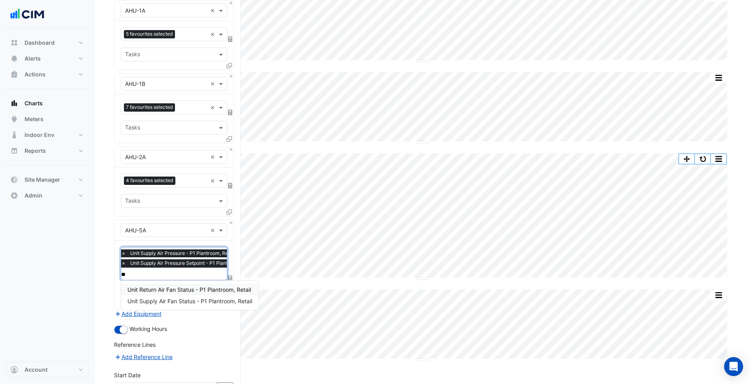
scroll to position [0, 0]
type input "***"
click at [195, 299] on span "Unit Supply Air Fan Status - P1 Plantroom, Retail" at bounding box center [189, 301] width 125 height 7
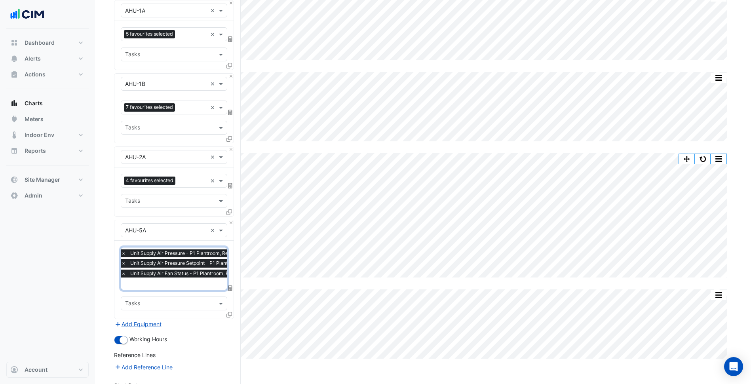
scroll to position [254, 0]
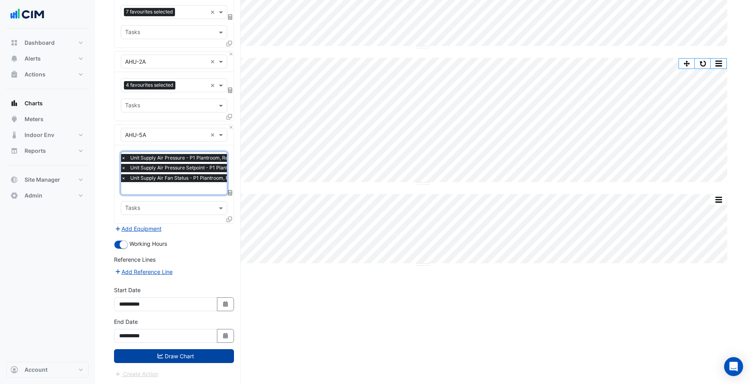
click at [203, 360] on button "Draw Chart" at bounding box center [174, 356] width 120 height 14
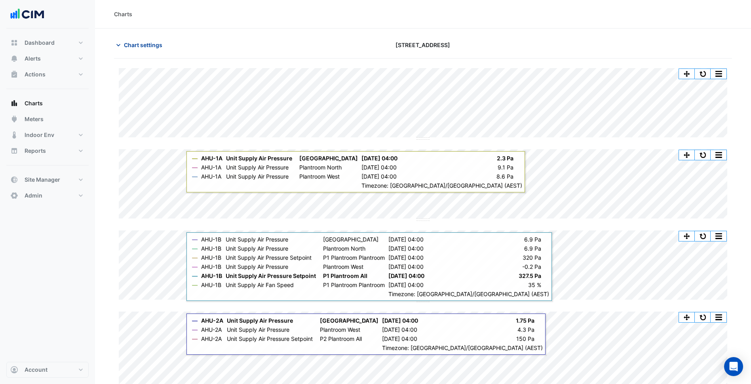
click at [153, 47] on span "Chart settings" at bounding box center [143, 45] width 38 height 8
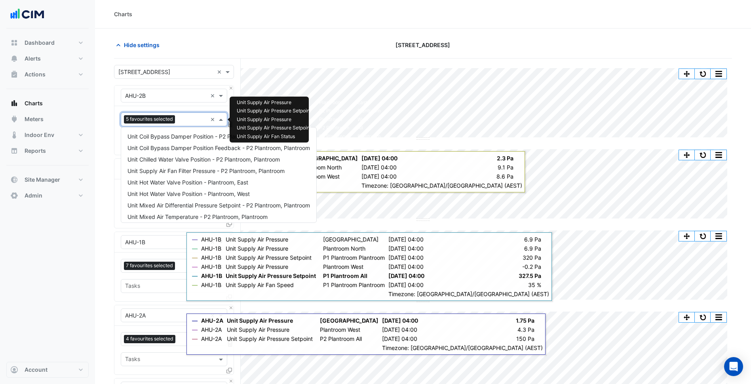
click at [175, 119] on span "5 favourites selected" at bounding box center [149, 119] width 51 height 8
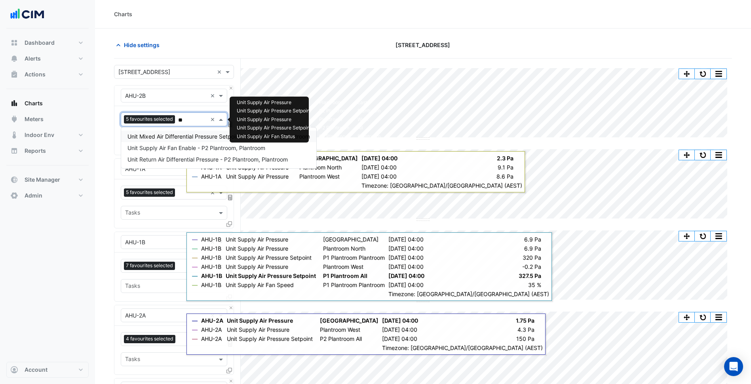
type input "***"
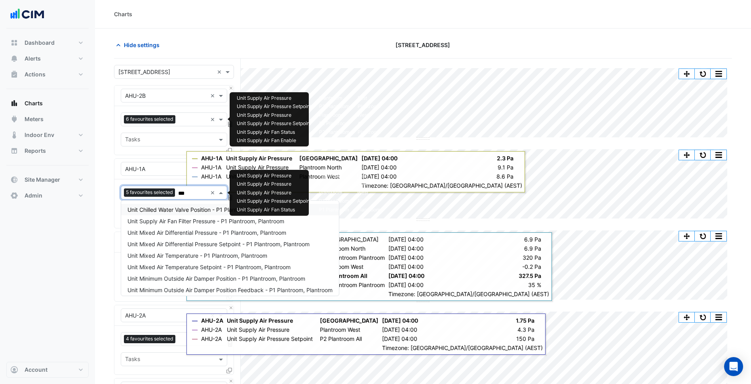
type input "****"
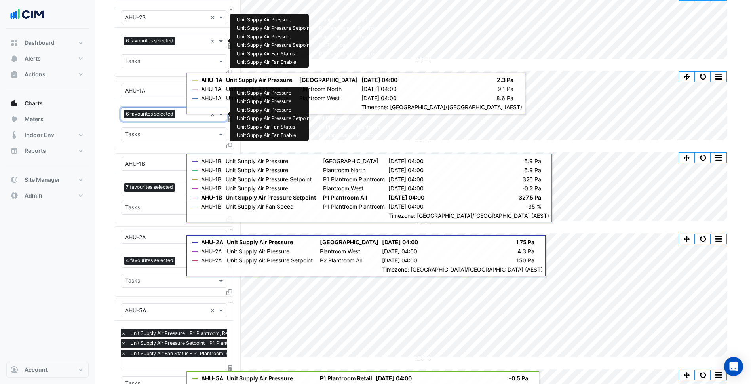
scroll to position [79, 0]
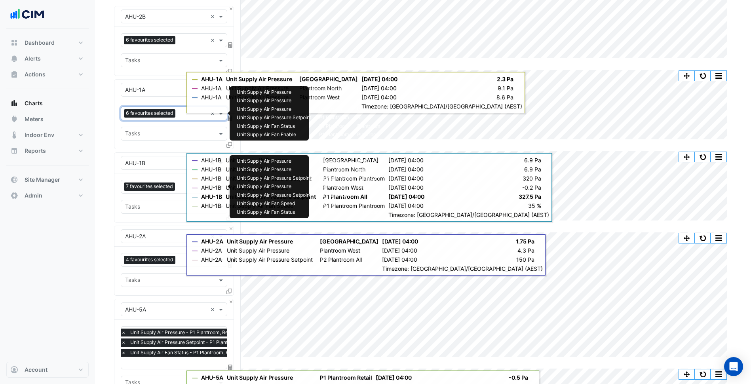
click at [162, 188] on span "7 favourites selected" at bounding box center [149, 186] width 51 height 8
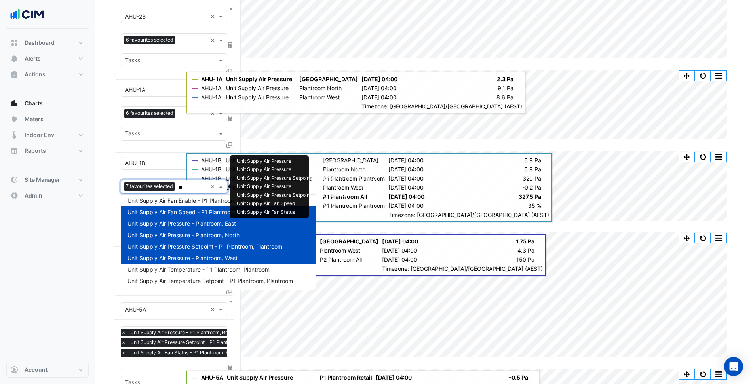
scroll to position [0, 0]
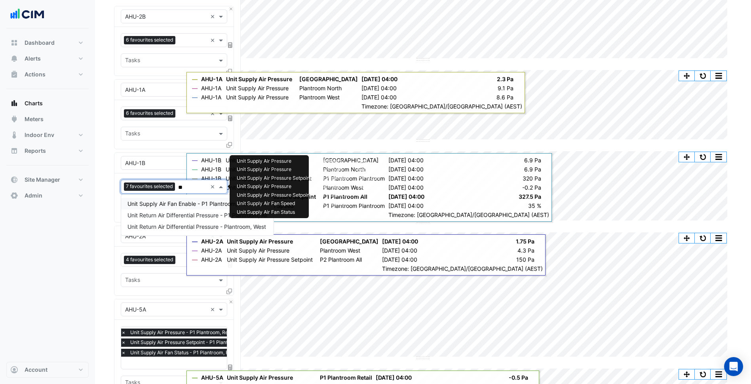
type input "***"
click at [168, 207] on span "Unit Supply Air Fan Enable - P1 Plantroom, Plantroom" at bounding box center [195, 203] width 137 height 7
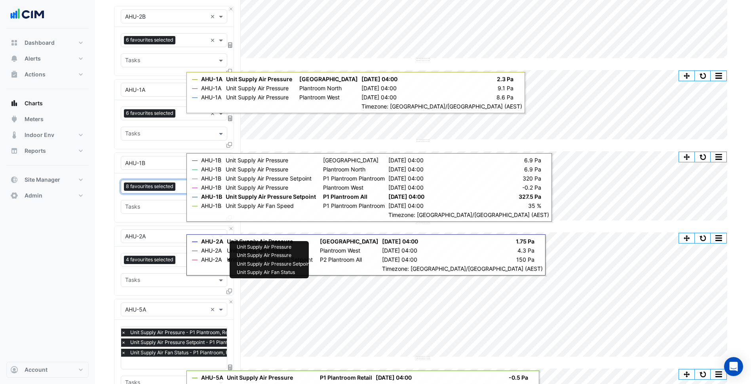
click at [174, 262] on span "4 favourites selected" at bounding box center [149, 260] width 51 height 8
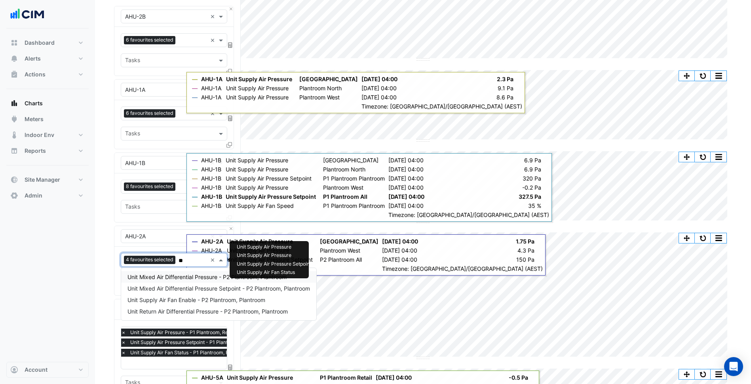
type input "***"
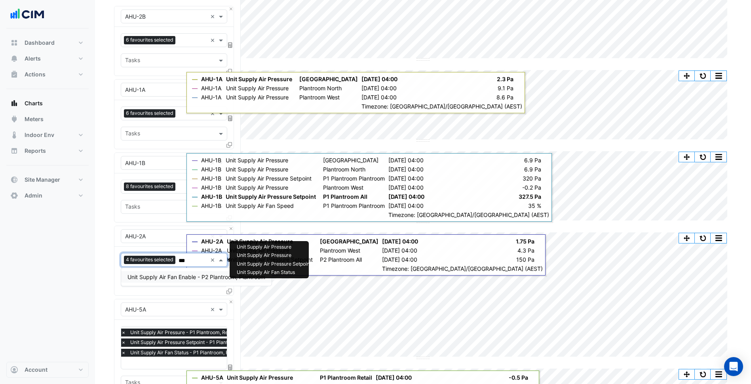
click at [177, 280] on div "Unit Supply Air Fan Enable - P2 Plantroom, Plantroom" at bounding box center [196, 276] width 150 height 11
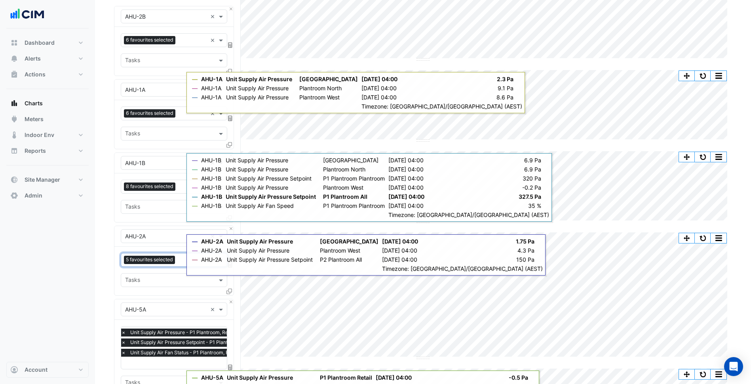
click at [179, 340] on span "Unit Supply Air Pressure Setpoint - P1 Plantroom, Retail" at bounding box center [192, 342] width 128 height 8
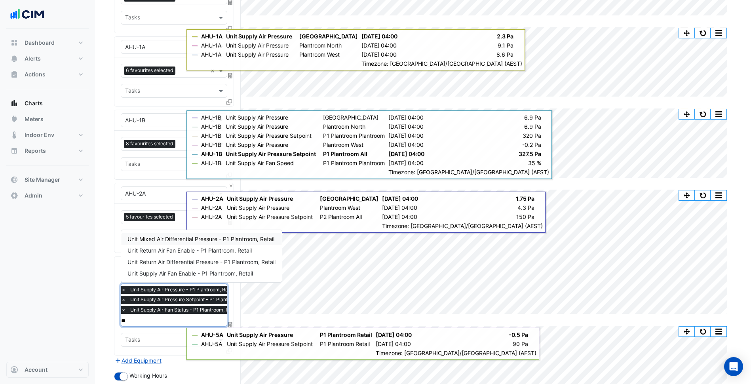
type input "***"
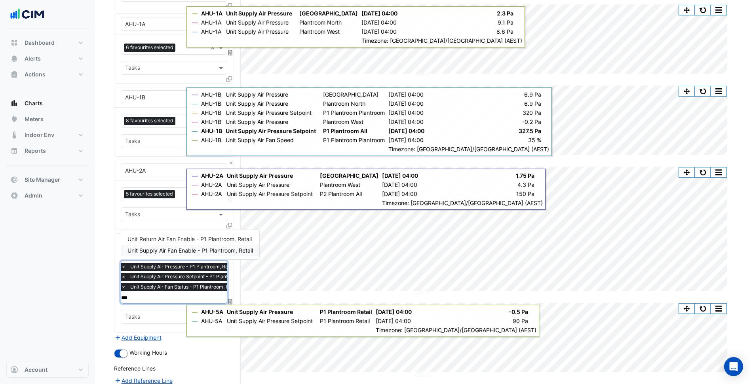
click at [176, 247] on span "Unit Supply Air Fan Enable - P1 Plantroom, Retail" at bounding box center [189, 250] width 125 height 7
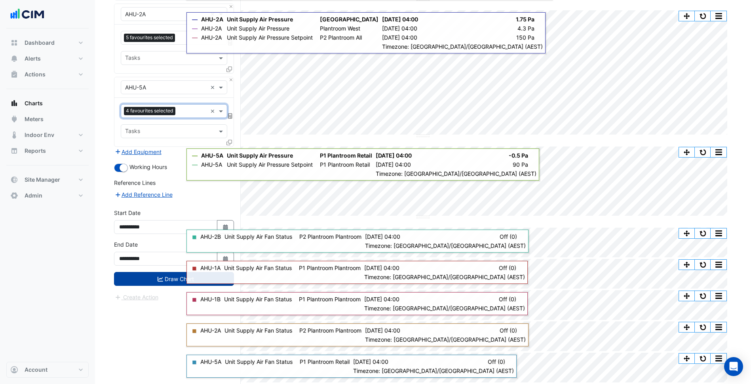
click at [176, 278] on button "Draw Chart" at bounding box center [174, 279] width 120 height 14
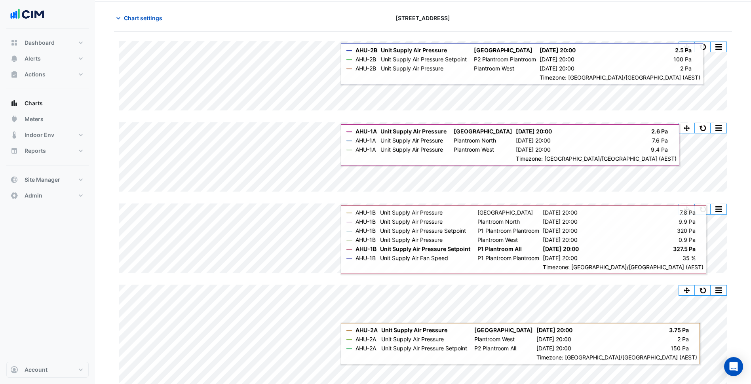
scroll to position [22, 0]
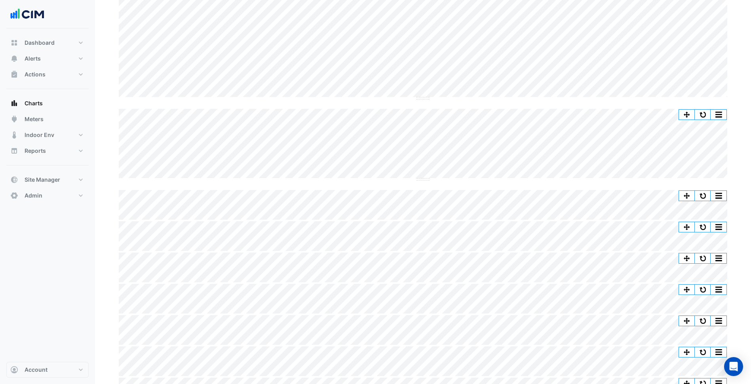
scroll to position [260, 0]
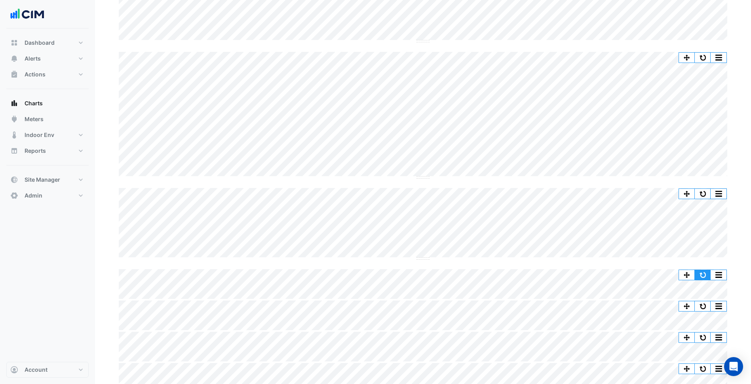
click at [701, 270] on button "button" at bounding box center [703, 275] width 16 height 10
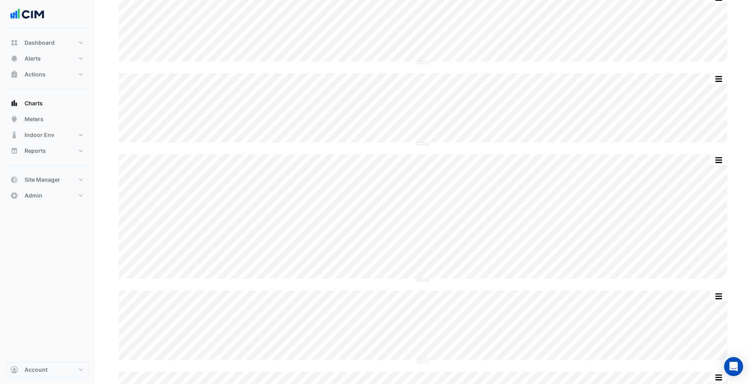
scroll to position [141, 0]
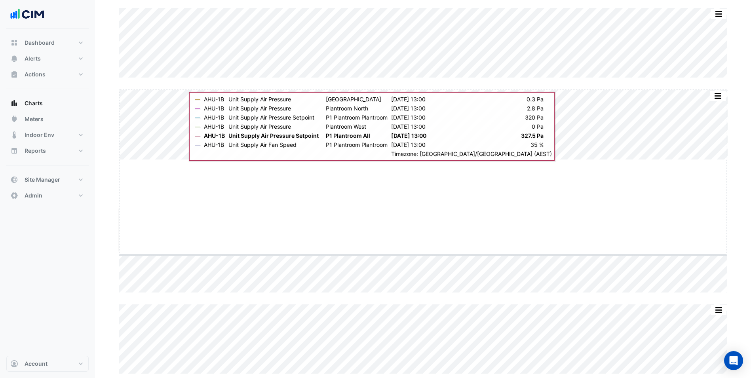
drag, startPoint x: 422, startPoint y: 159, endPoint x: 404, endPoint y: 277, distance: 119.7
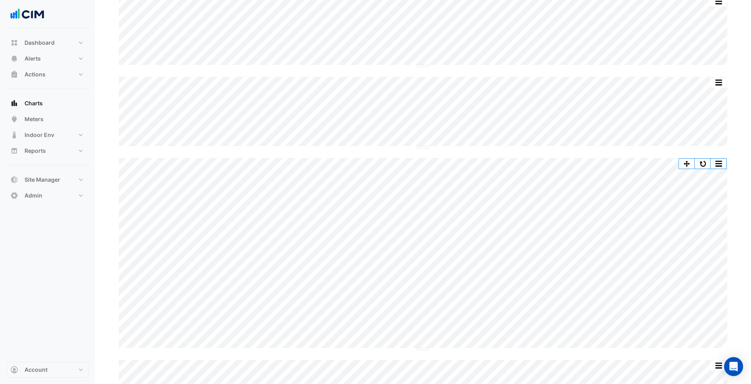
scroll to position [22, 0]
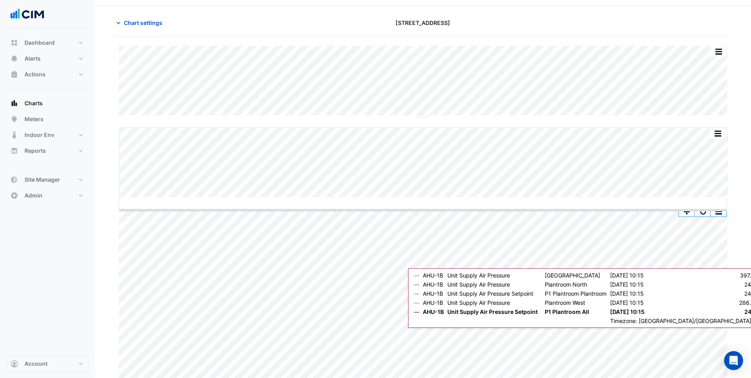
drag, startPoint x: 424, startPoint y: 197, endPoint x: 434, endPoint y: 207, distance: 14.3
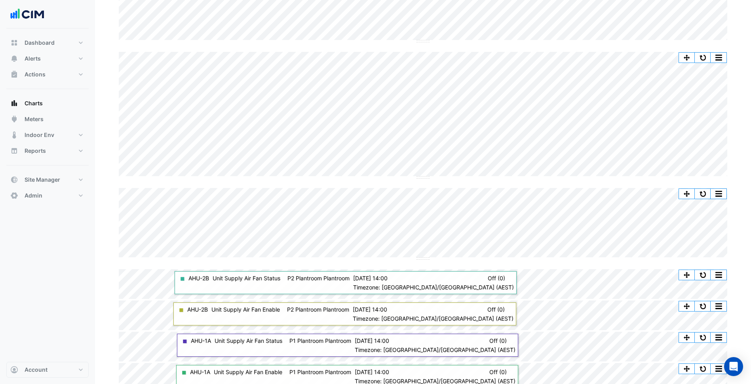
scroll to position [354, 0]
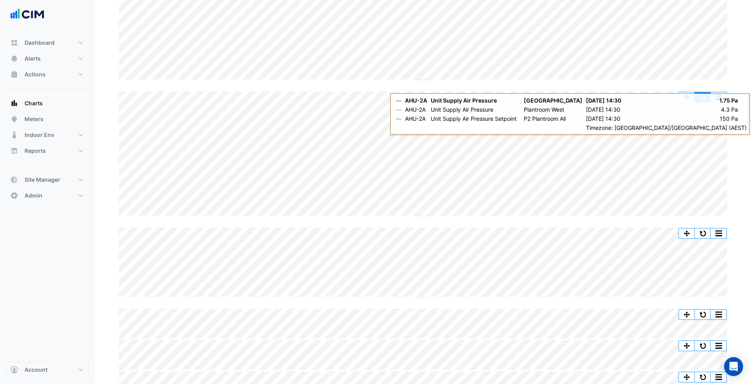
click at [703, 95] on button "button" at bounding box center [703, 97] width 16 height 10
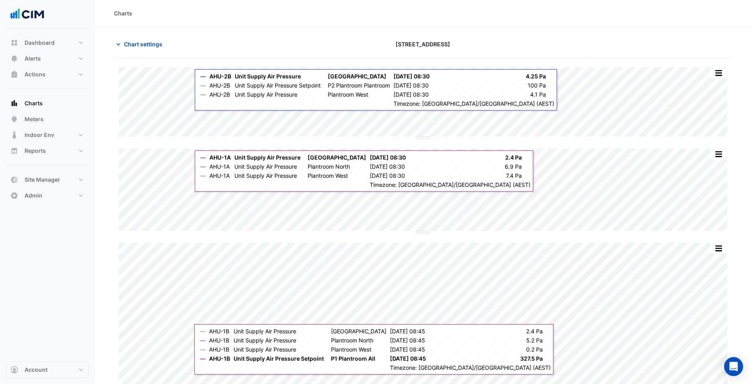
scroll to position [0, 0]
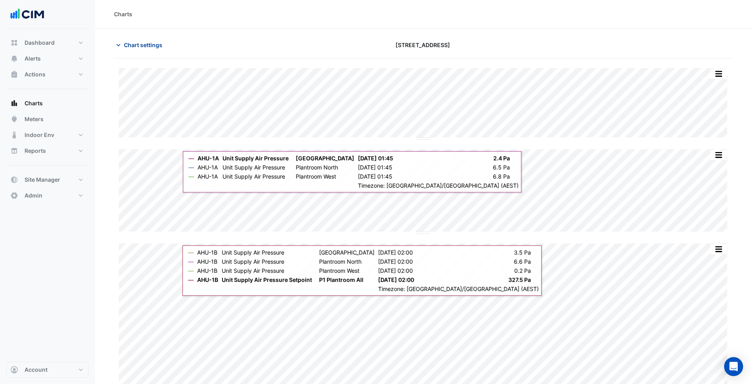
click at [160, 45] on span "Chart settings" at bounding box center [143, 45] width 38 height 8
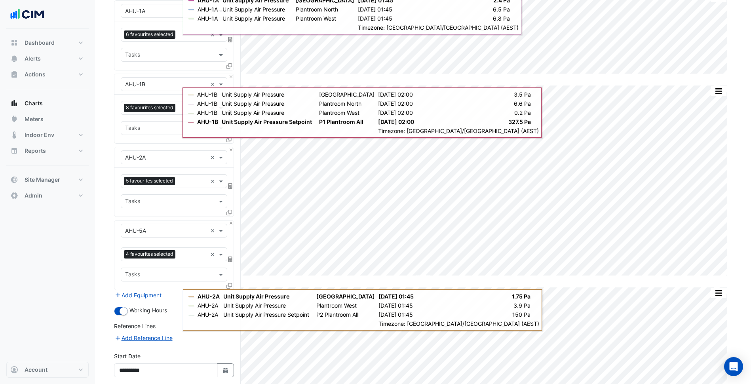
scroll to position [158, 0]
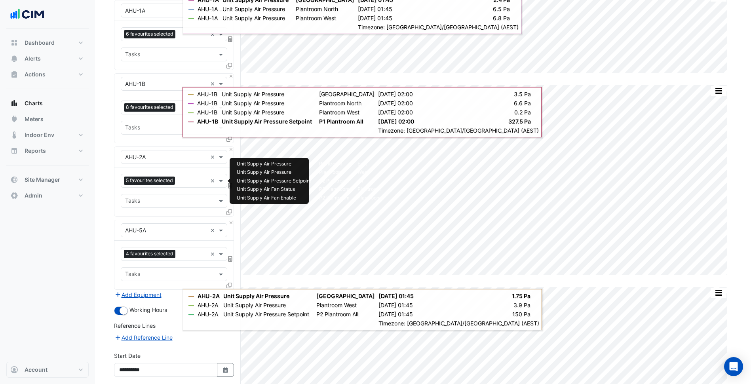
click at [178, 182] on div at bounding box center [192, 182] width 30 height 10
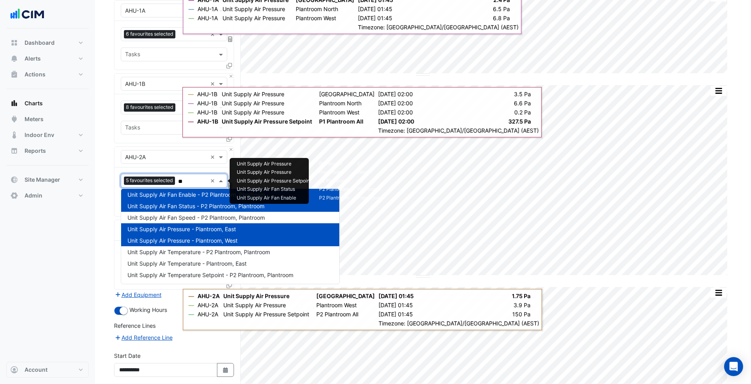
scroll to position [0, 0]
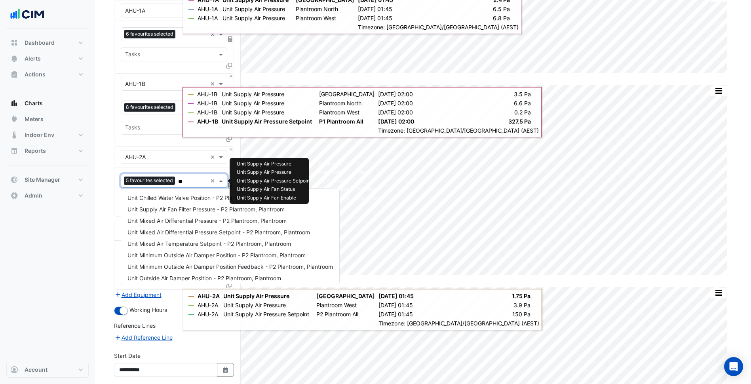
type input "***"
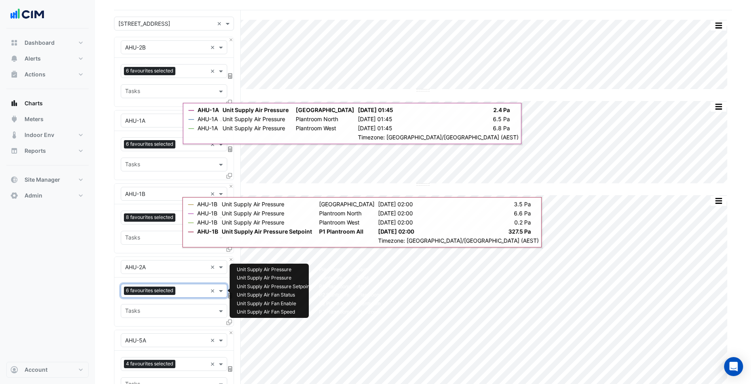
scroll to position [40, 0]
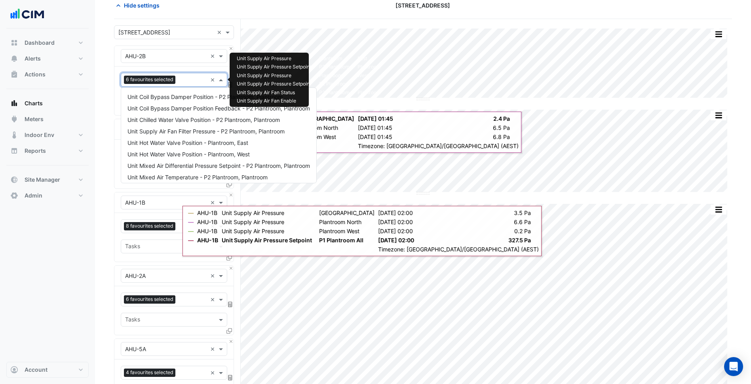
click at [173, 74] on div "Favourites 6 favourites selected" at bounding box center [164, 80] width 86 height 12
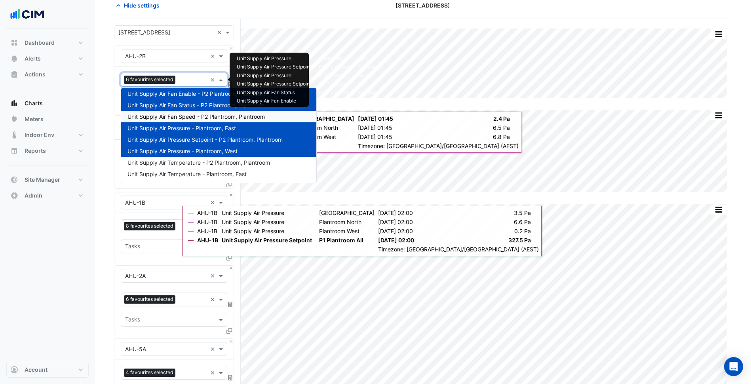
click at [180, 111] on div "Unit Supply Air Fan Speed - P2 Plantroom, Plantroom" at bounding box center [218, 116] width 195 height 11
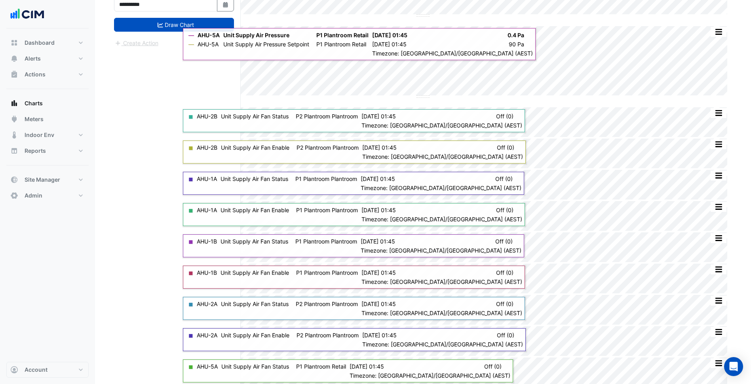
scroll to position [473, 0]
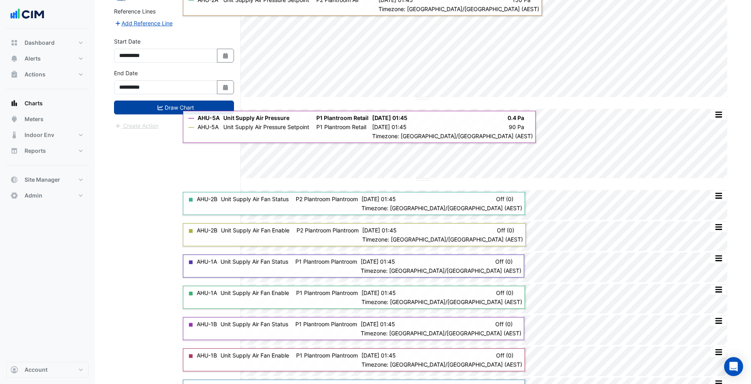
click at [169, 110] on button "Draw Chart" at bounding box center [174, 108] width 120 height 14
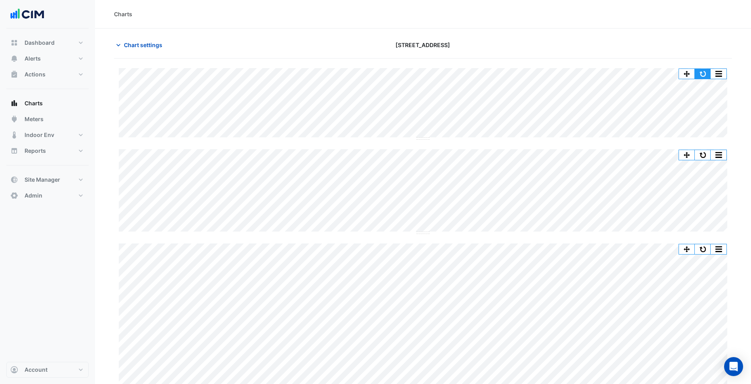
click at [702, 76] on button "button" at bounding box center [703, 74] width 16 height 10
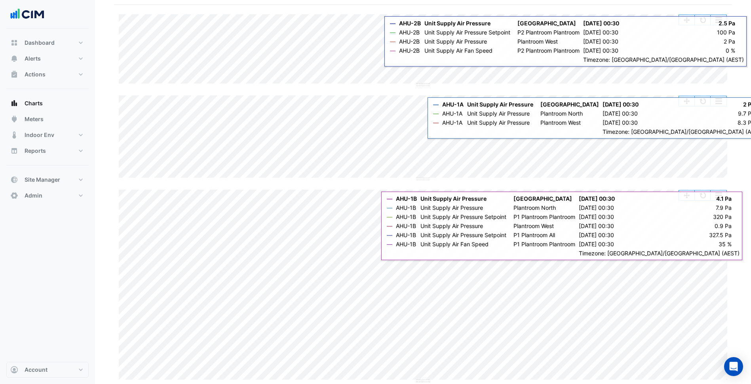
scroll to position [40, 0]
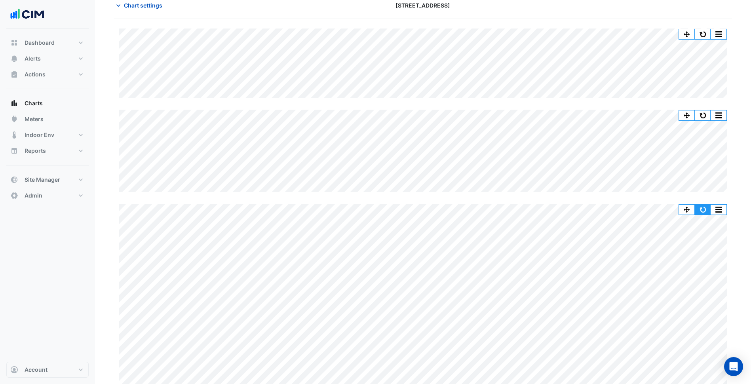
click at [704, 209] on button "button" at bounding box center [703, 210] width 16 height 10
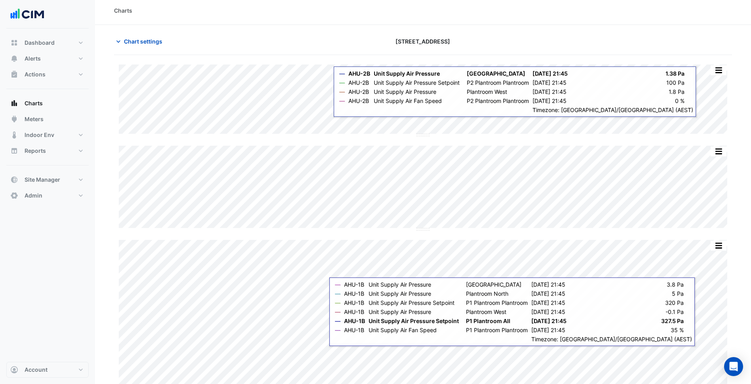
scroll to position [0, 0]
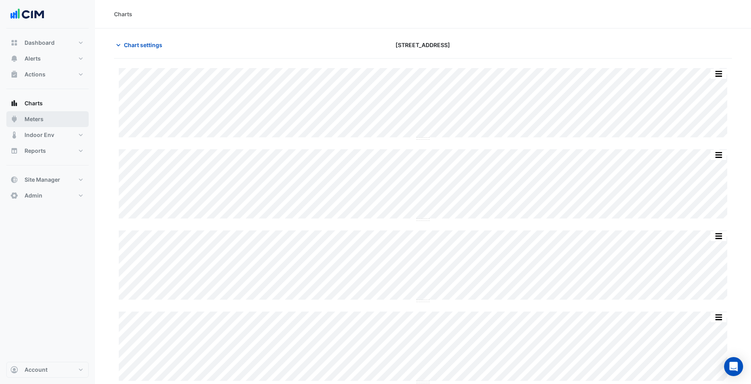
click at [75, 117] on button "Meters" at bounding box center [47, 119] width 82 height 16
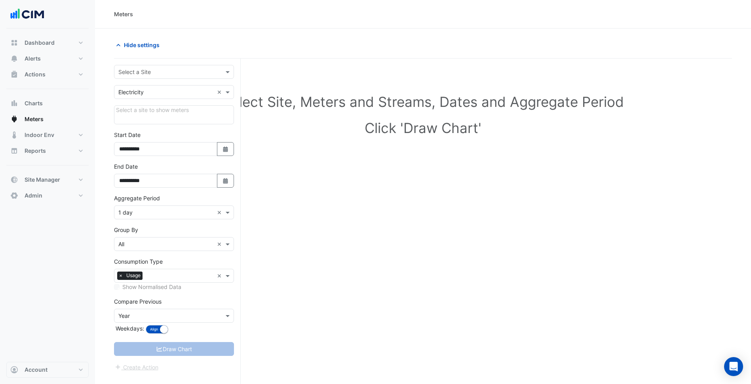
click at [149, 66] on div "Select a Site" at bounding box center [174, 72] width 120 height 14
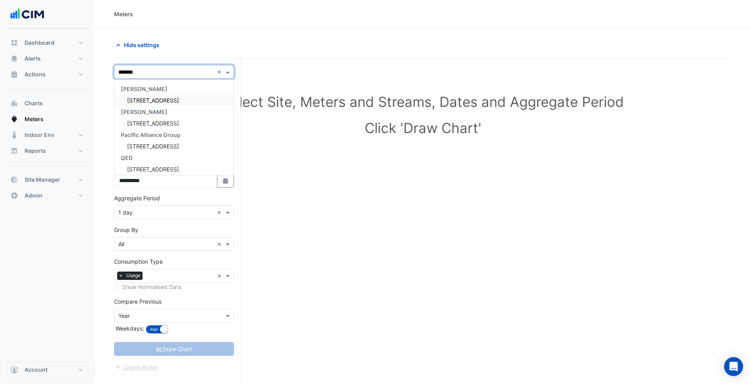
type input "********"
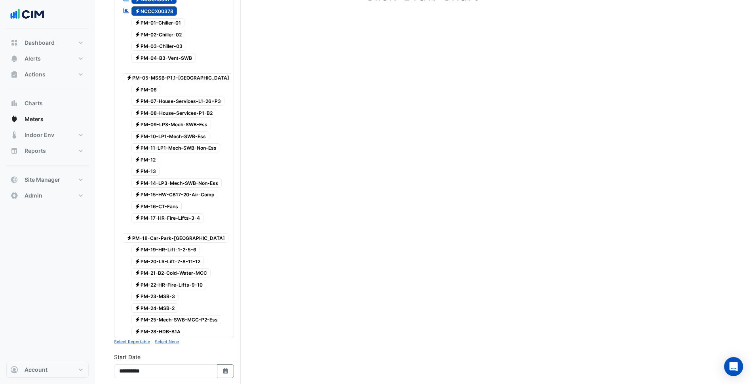
scroll to position [79, 0]
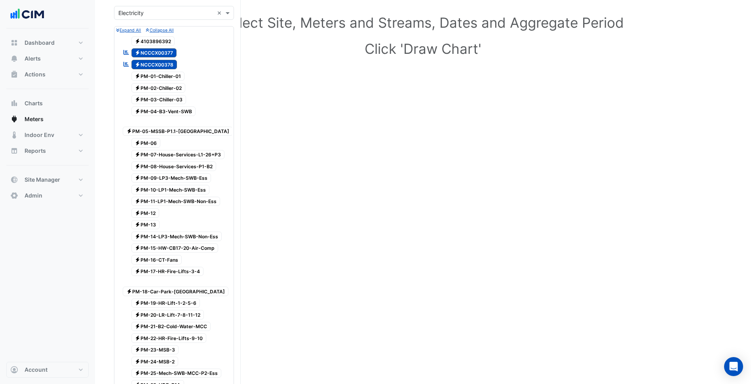
click at [167, 80] on span "Electricity PM-01-Chiller-01" at bounding box center [157, 76] width 53 height 9
click at [167, 67] on span "Electricity NCCCX00378" at bounding box center [154, 64] width 46 height 9
click at [168, 53] on span "Electricity NCCCX00377" at bounding box center [154, 52] width 46 height 9
click at [173, 87] on span "Electricity PM-02-Chiller-02" at bounding box center [158, 87] width 54 height 9
click at [169, 98] on span "Electricity PM-03-[GEOGRAPHIC_DATA]-03" at bounding box center [158, 99] width 55 height 9
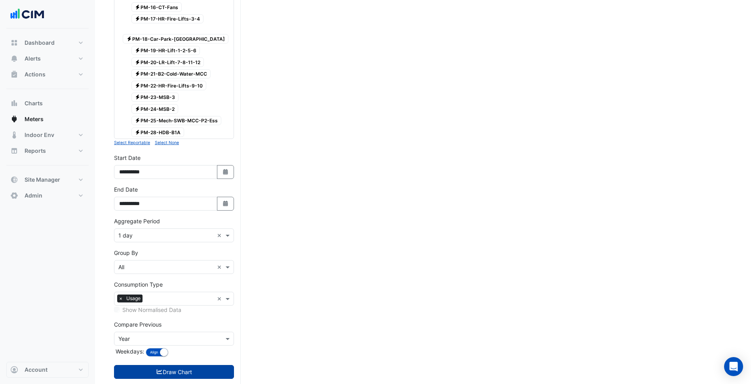
click at [184, 365] on button "Draw Chart" at bounding box center [174, 372] width 120 height 14
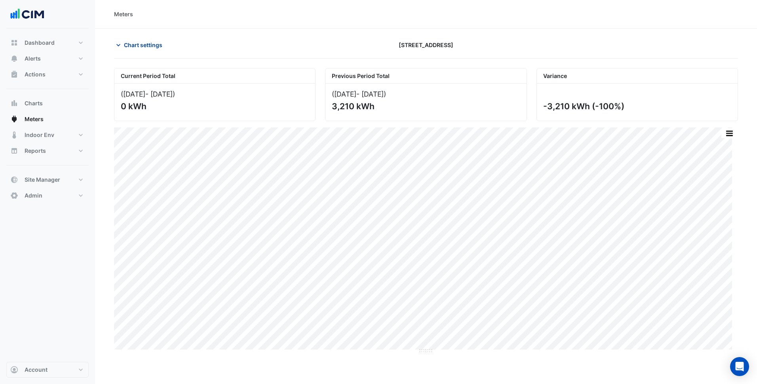
click at [156, 44] on span "Chart settings" at bounding box center [143, 45] width 38 height 8
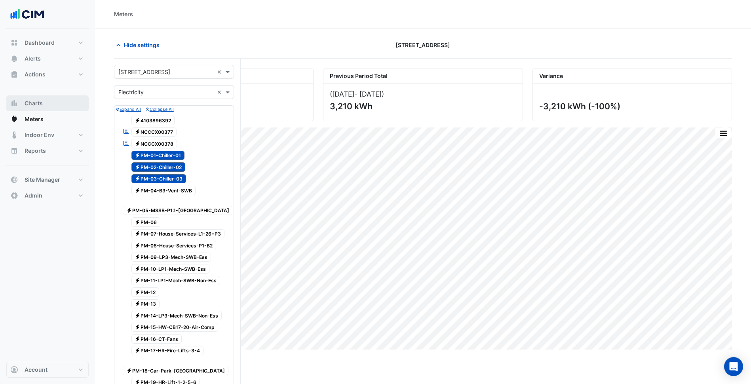
click at [49, 107] on button "Charts" at bounding box center [47, 103] width 82 height 16
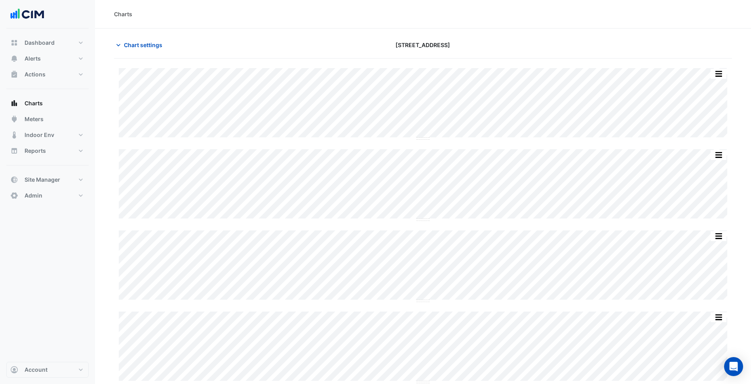
click at [144, 46] on span "Chart settings" at bounding box center [143, 45] width 38 height 8
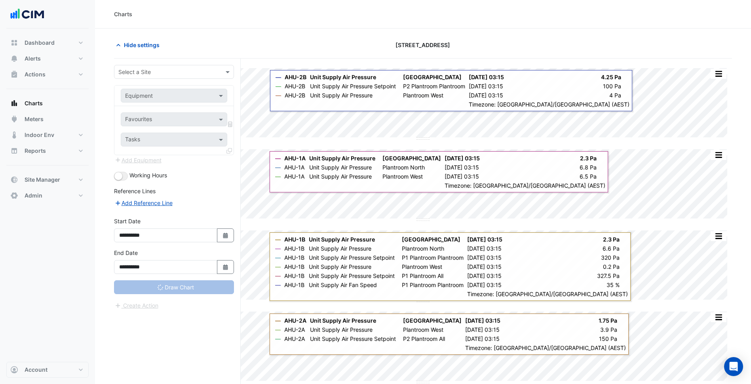
type input "**********"
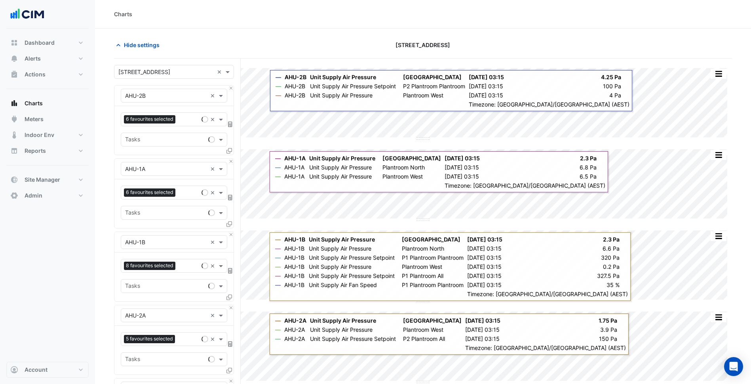
click at [169, 72] on input "text" at bounding box center [165, 72] width 95 height 8
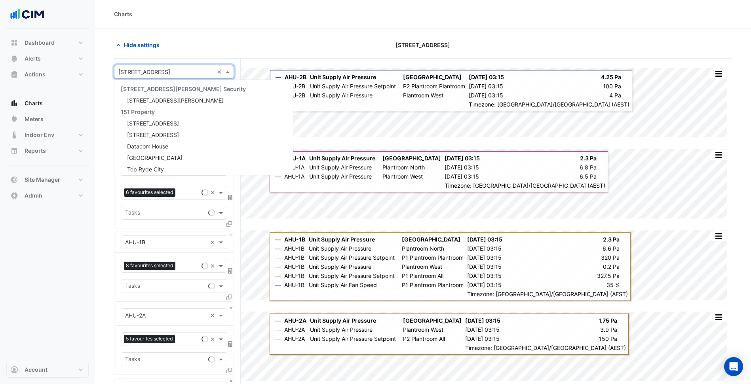
scroll to position [7751, 0]
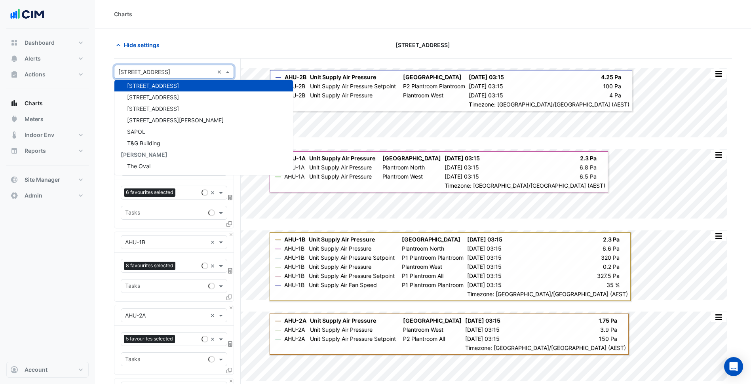
click at [190, 50] on div "Hide settings" at bounding box center [213, 45] width 209 height 14
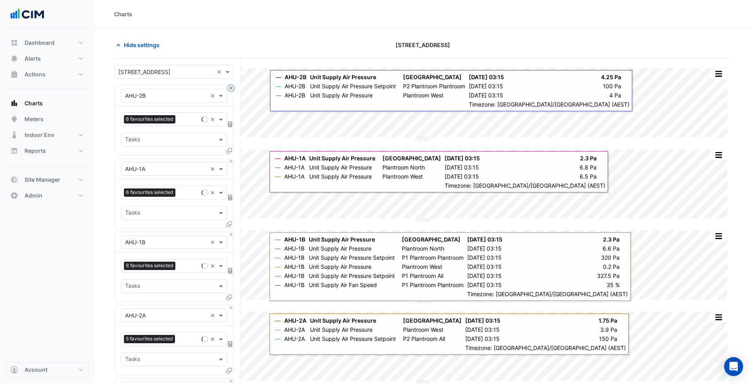
click at [228, 88] on button "Close" at bounding box center [230, 87] width 5 height 5
click at [228, 159] on button "Close" at bounding box center [230, 161] width 5 height 5
click at [228, 88] on button "Close" at bounding box center [230, 87] width 5 height 5
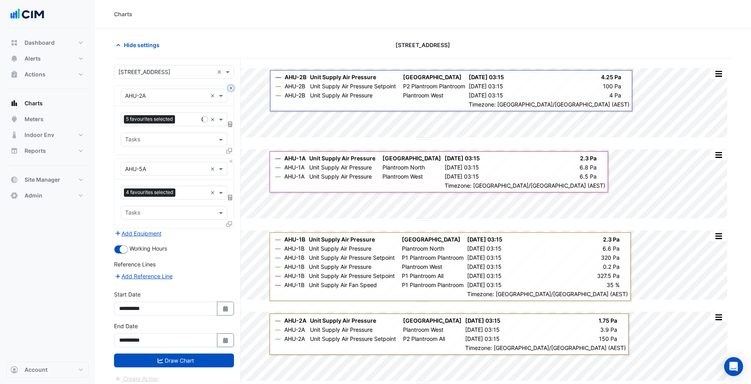
click at [228, 88] on button "Close" at bounding box center [230, 87] width 5 height 5
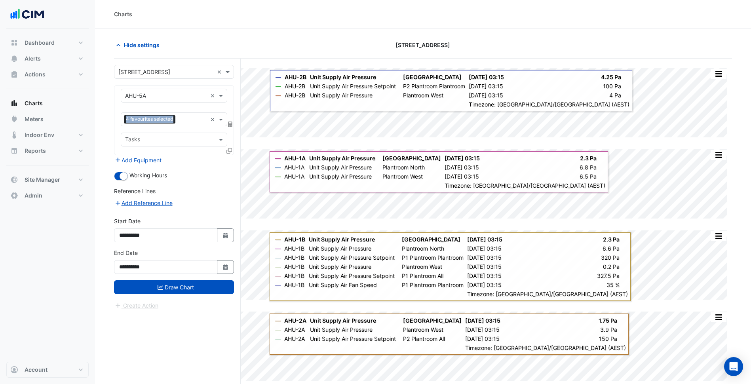
click at [228, 88] on div "Equipment × AHU-5A ×" at bounding box center [173, 95] width 119 height 21
drag, startPoint x: 228, startPoint y: 88, endPoint x: 196, endPoint y: 86, distance: 32.1
click at [197, 86] on div "Equipment × AHU-5A ×" at bounding box center [173, 95] width 119 height 21
click at [186, 91] on div "Equipment × AHU-5A ×" at bounding box center [174, 96] width 106 height 14
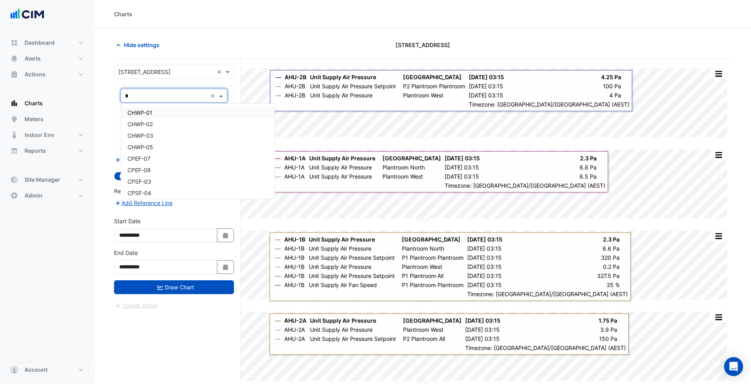
type input "**"
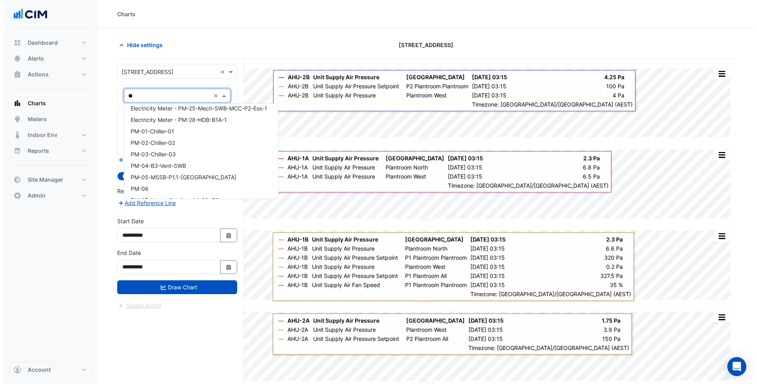
scroll to position [277, 0]
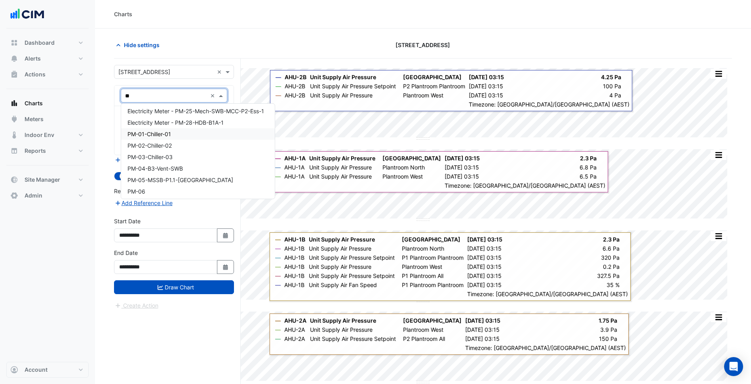
click at [183, 137] on div "PM-01-Chiller-01" at bounding box center [198, 133] width 154 height 11
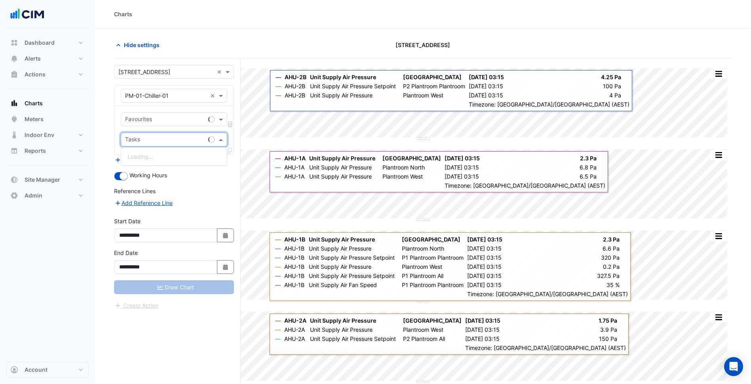
click at [175, 133] on div "Tasks" at bounding box center [174, 140] width 106 height 14
click at [170, 122] on input "text" at bounding box center [165, 120] width 80 height 8
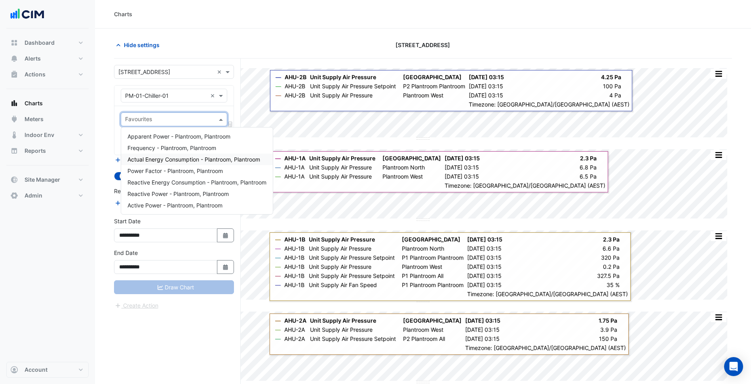
click at [184, 163] on div "Actual Energy Consumption - Plantroom, Plantroom" at bounding box center [197, 159] width 152 height 11
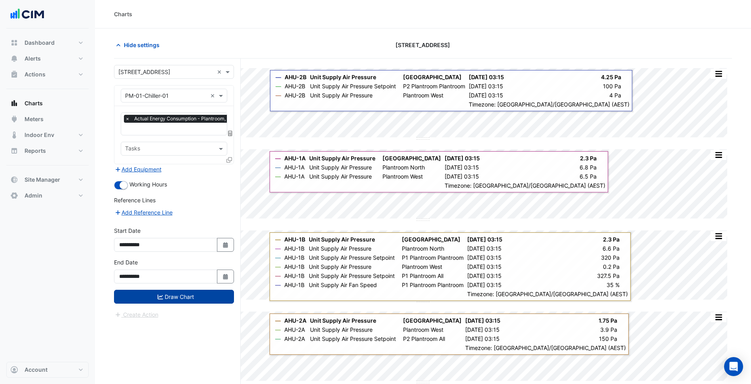
click at [192, 300] on button "Draw Chart" at bounding box center [174, 297] width 120 height 14
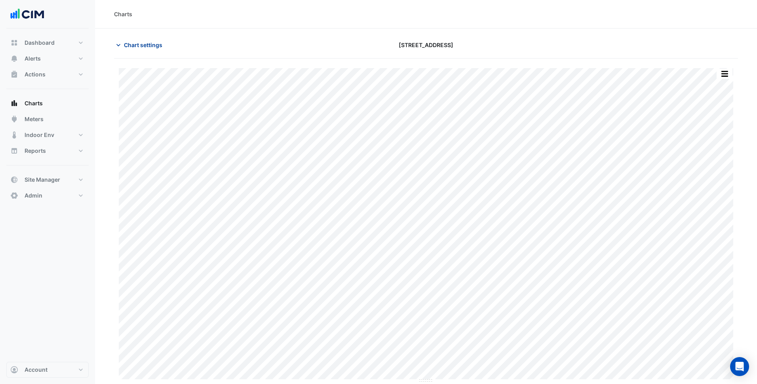
click at [159, 43] on span "Chart settings" at bounding box center [143, 45] width 38 height 8
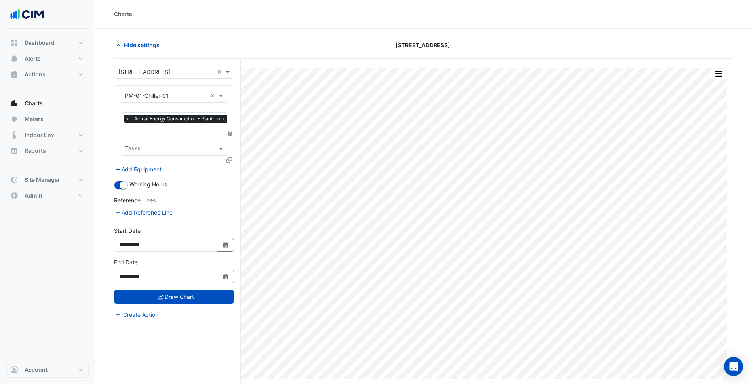
click at [231, 154] on div "Favourites × Actual Energy Consumption - Plantroom, Plantroom × Tasks" at bounding box center [173, 135] width 119 height 58
click at [230, 158] on icon at bounding box center [229, 160] width 6 height 6
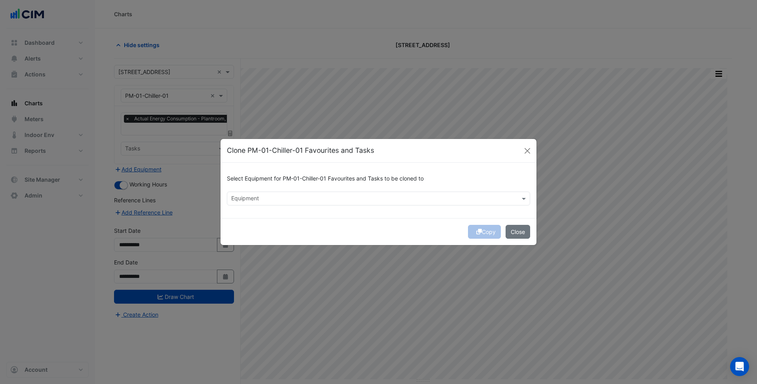
click at [272, 196] on input "text" at bounding box center [373, 199] width 285 height 8
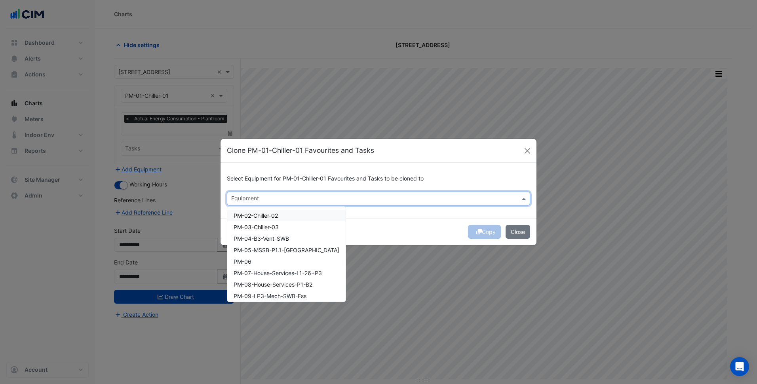
drag, startPoint x: 272, startPoint y: 211, endPoint x: 270, endPoint y: 230, distance: 18.6
click at [272, 212] on div "PM-02-Chiller-02" at bounding box center [286, 215] width 118 height 11
drag, startPoint x: 270, startPoint y: 231, endPoint x: 270, endPoint y: 240, distance: 9.5
click at [270, 231] on div "PM-03-Chiller-03" at bounding box center [286, 226] width 118 height 11
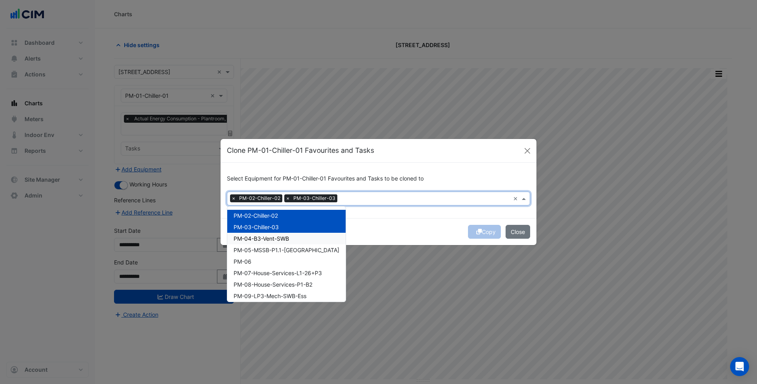
drag, startPoint x: 270, startPoint y: 241, endPoint x: 268, endPoint y: 256, distance: 15.1
click at [270, 241] on span "PM-04-B3-Vent-SWB" at bounding box center [261, 238] width 55 height 7
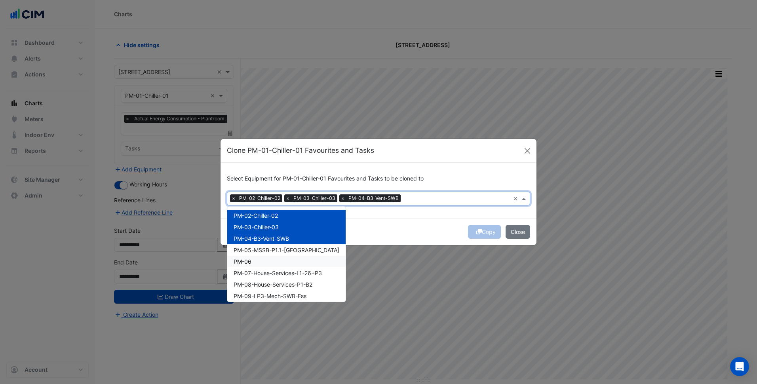
click at [268, 256] on div "PM-06" at bounding box center [286, 261] width 118 height 11
click at [270, 251] on span "PM-05-MSSB-P1.1-[GEOGRAPHIC_DATA]" at bounding box center [287, 250] width 106 height 7
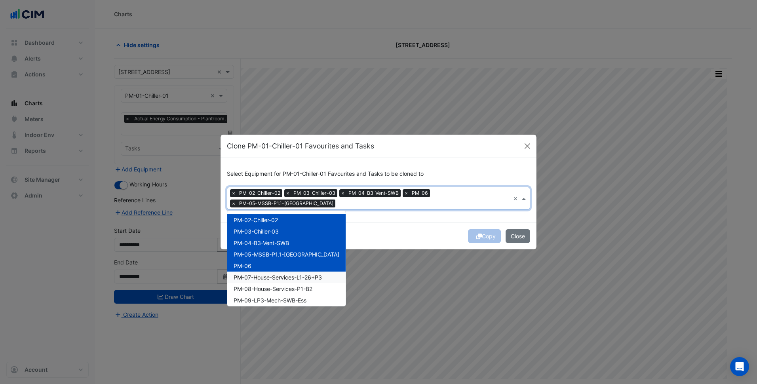
drag, startPoint x: 264, startPoint y: 274, endPoint x: 264, endPoint y: 281, distance: 7.5
click at [264, 274] on span "PM-07-House-Services-L1-26+P3" at bounding box center [278, 277] width 88 height 7
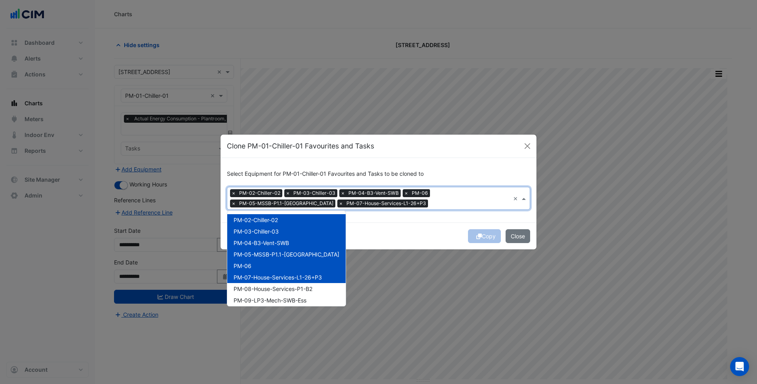
drag, startPoint x: 265, startPoint y: 286, endPoint x: 266, endPoint y: 294, distance: 7.5
click at [265, 289] on span "PM-08-House-Services-P1-B2" at bounding box center [273, 288] width 79 height 7
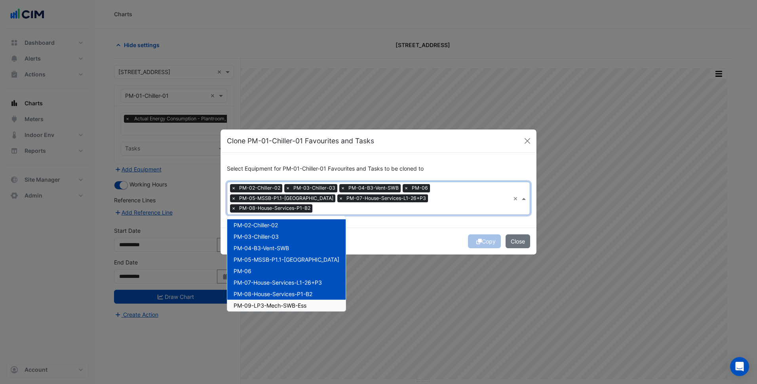
click at [266, 302] on span "PM-09-LP3-Mech-SWB-Ess" at bounding box center [270, 305] width 73 height 7
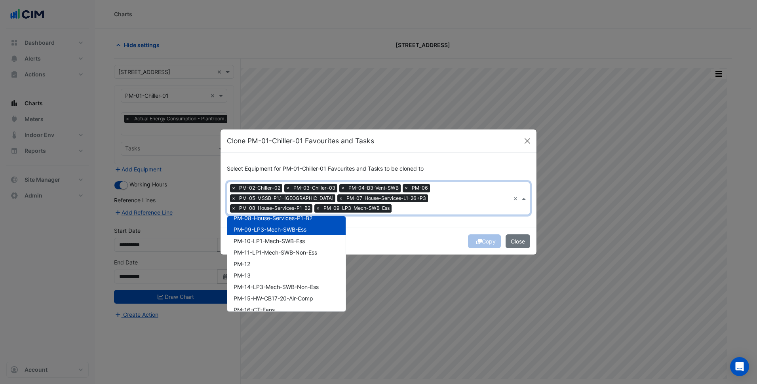
scroll to position [79, 0]
click at [270, 237] on div "PM-10-LP1-Mech-SWB-Ess" at bounding box center [286, 237] width 118 height 11
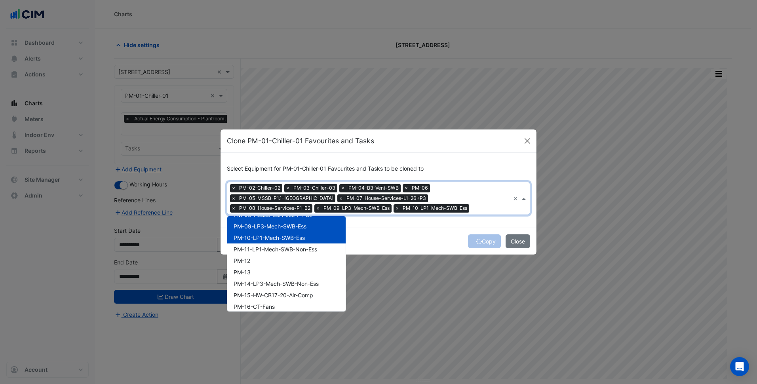
click at [268, 242] on div "PM-10-LP1-Mech-SWB-Ess" at bounding box center [286, 237] width 118 height 11
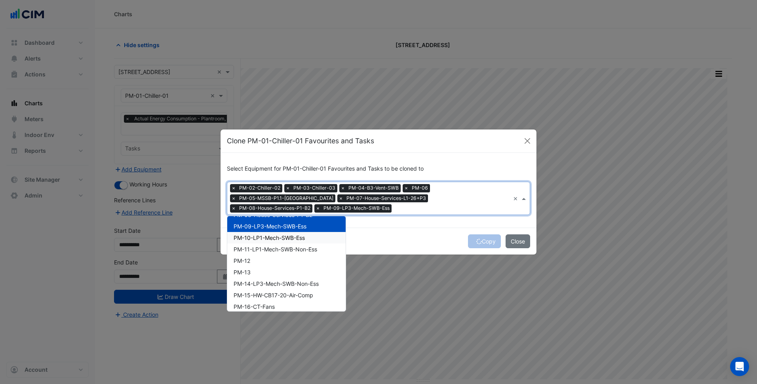
click at [258, 236] on div "PM-10-LP1-Mech-SWB-Ess" at bounding box center [286, 237] width 118 height 11
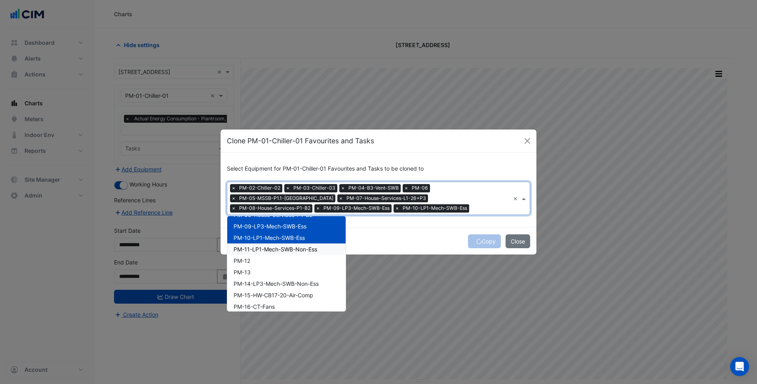
click at [256, 247] on span "PM-11-LP1-Mech-SWB-Non-Ess" at bounding box center [276, 249] width 84 height 7
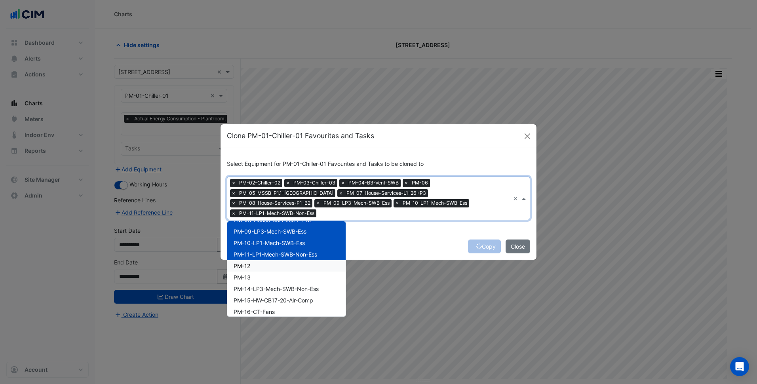
drag, startPoint x: 247, startPoint y: 262, endPoint x: 247, endPoint y: 274, distance: 11.5
click at [247, 265] on div "PM-12" at bounding box center [286, 265] width 118 height 11
drag, startPoint x: 247, startPoint y: 277, endPoint x: 247, endPoint y: 282, distance: 5.2
click at [247, 277] on div "PM-02-Chiller-02 PM-03-[GEOGRAPHIC_DATA]-03 PM-04-B3-Vent-SWB PM-05-MSSB-P1.1-[…" at bounding box center [286, 323] width 118 height 356
click at [249, 287] on div "PM-14-LP3-Mech-SWB-Non-Ess" at bounding box center [286, 288] width 118 height 11
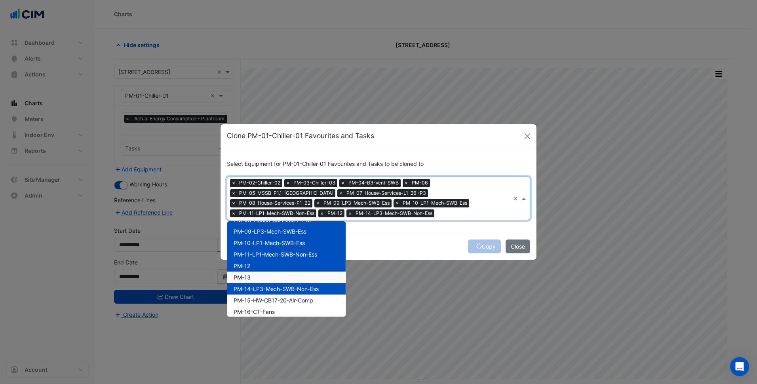
click at [251, 278] on div "PM-13" at bounding box center [286, 277] width 118 height 11
drag, startPoint x: 255, startPoint y: 293, endPoint x: 259, endPoint y: 306, distance: 13.5
click at [255, 294] on div "PM-14-LP3-Mech-SWB-Non-Ess" at bounding box center [286, 288] width 118 height 11
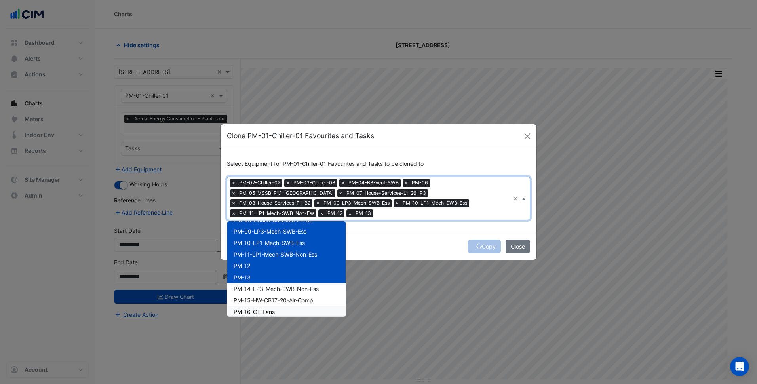
click at [260, 308] on span "PM-16-CT-Fans" at bounding box center [254, 311] width 41 height 7
click at [263, 297] on span "PM-15-HW-CB17-20-Air-Comp" at bounding box center [274, 300] width 80 height 7
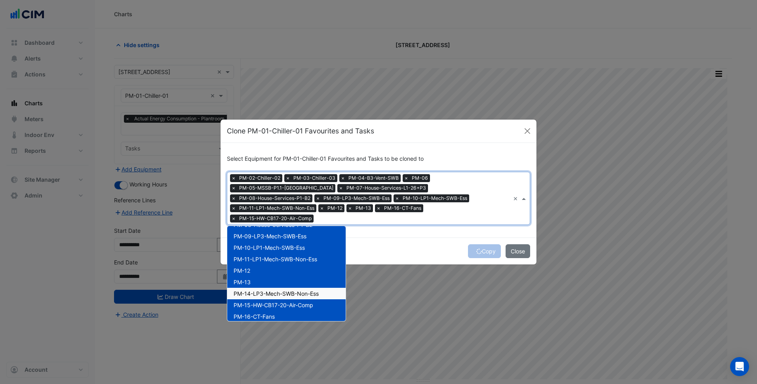
click at [265, 290] on span "PM-14-LP3-Mech-SWB-Non-Ess" at bounding box center [276, 293] width 85 height 7
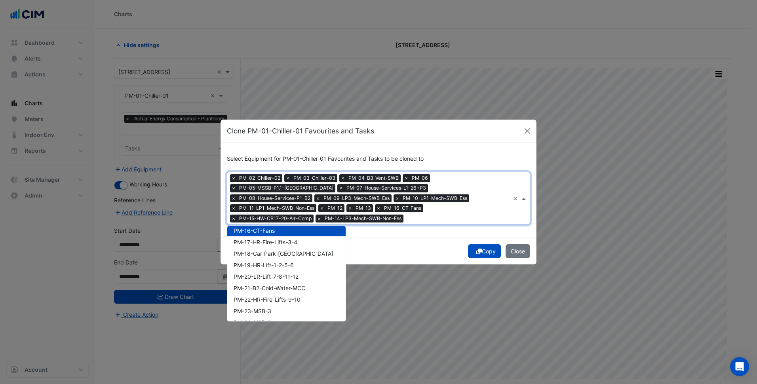
scroll to position [158, 0]
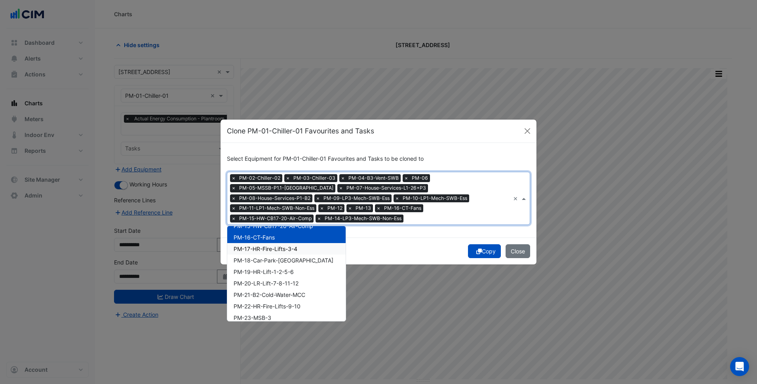
click at [282, 247] on span "PM-17-HR-Fire-Lifts-3-4" at bounding box center [266, 248] width 64 height 7
drag, startPoint x: 281, startPoint y: 251, endPoint x: 281, endPoint y: 264, distance: 12.7
click at [281, 255] on div "PM-18-Car-Park-[GEOGRAPHIC_DATA]" at bounding box center [286, 260] width 118 height 11
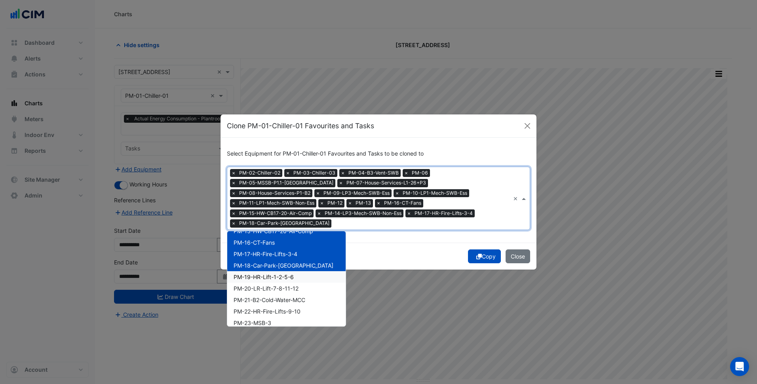
click at [282, 274] on span "PM-19-HR-Lift-1-2-5-6" at bounding box center [264, 277] width 60 height 7
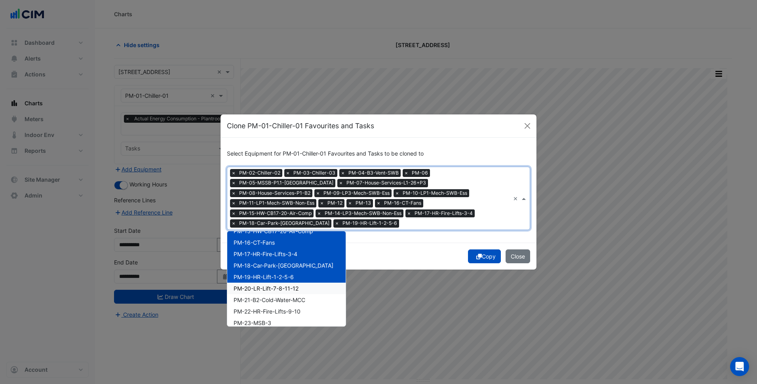
drag, startPoint x: 284, startPoint y: 283, endPoint x: 293, endPoint y: 304, distance: 23.4
click at [284, 285] on span "PM-20-LR-Lift-7-8-11-12" at bounding box center [266, 288] width 65 height 7
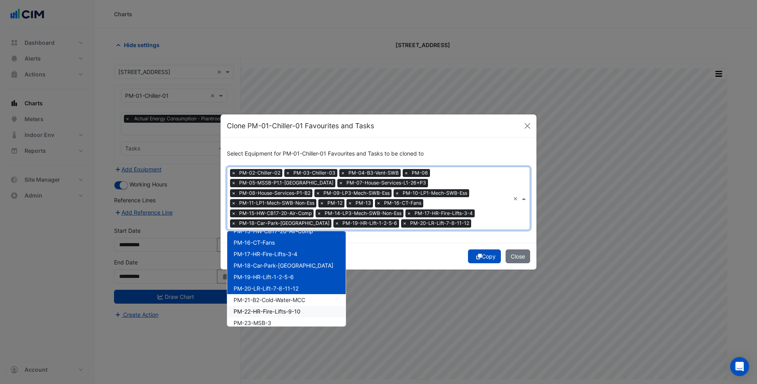
click at [293, 308] on span "PM-22-HR-Fire-Lifts-9-10" at bounding box center [267, 311] width 67 height 7
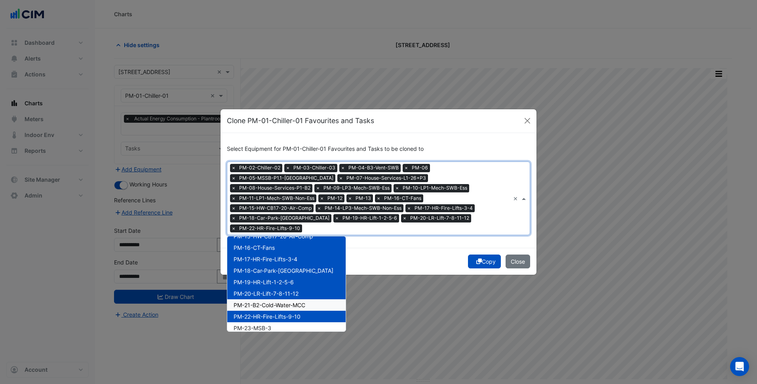
click at [296, 302] on span "PM-21-B2-Cold-Water-MCC" at bounding box center [270, 305] width 72 height 7
click at [294, 323] on div "PM-23-MSB-3" at bounding box center [286, 327] width 118 height 11
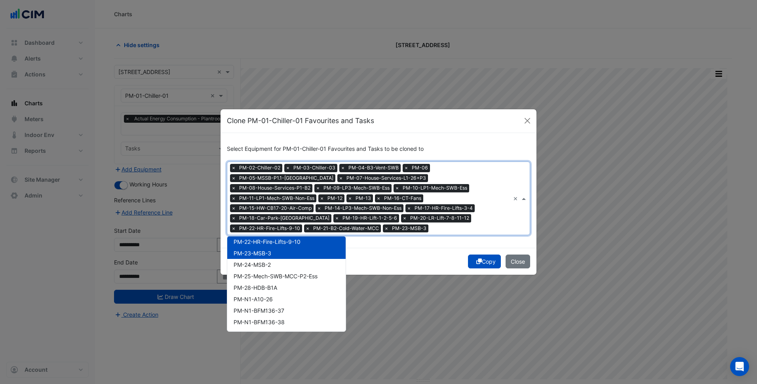
scroll to position [237, 0]
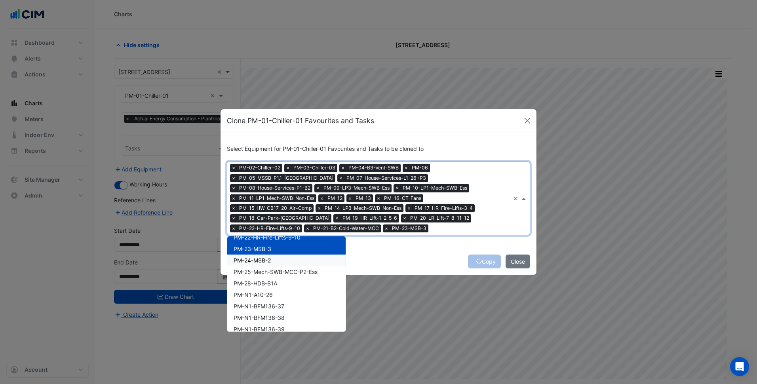
click at [285, 256] on div "PM-24-MSB-2" at bounding box center [286, 260] width 118 height 11
click at [282, 268] on span "PM-25-Mech-SWB-MCC-P2-Ess" at bounding box center [276, 271] width 84 height 7
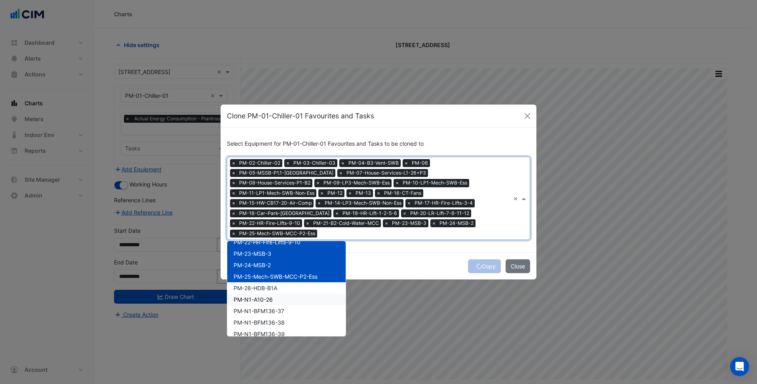
click at [282, 282] on div "PM-28-HDB-B1A" at bounding box center [286, 287] width 118 height 11
click at [280, 298] on div "PM-N1-A10-26" at bounding box center [286, 299] width 118 height 11
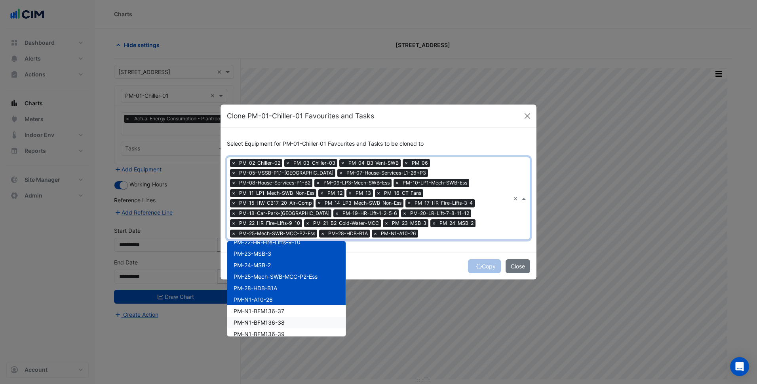
click at [290, 317] on div "PM-N1-BFM136-38" at bounding box center [286, 322] width 118 height 11
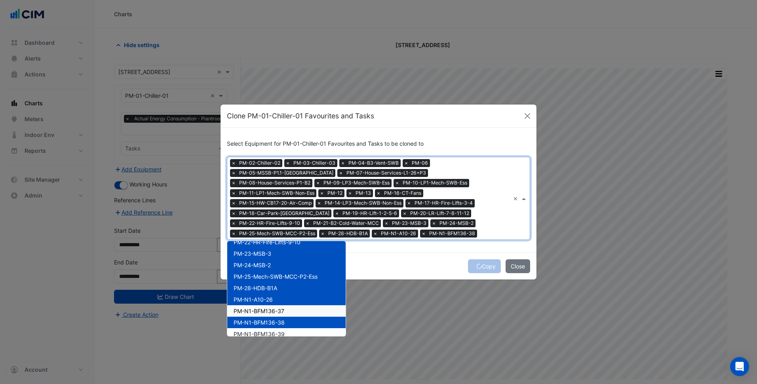
click at [294, 307] on div "PM-N1-BFM136-37" at bounding box center [286, 310] width 118 height 11
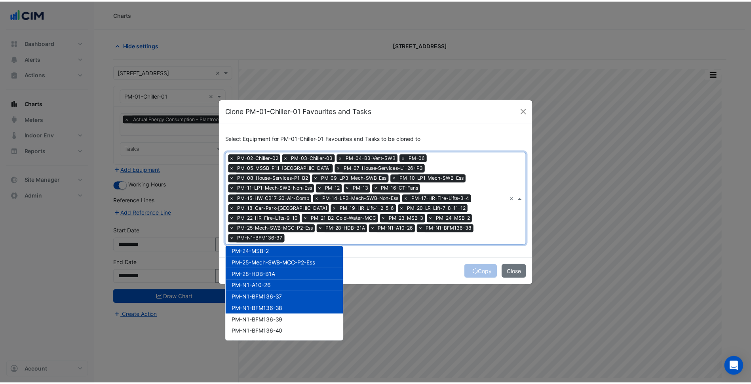
scroll to position [267, 0]
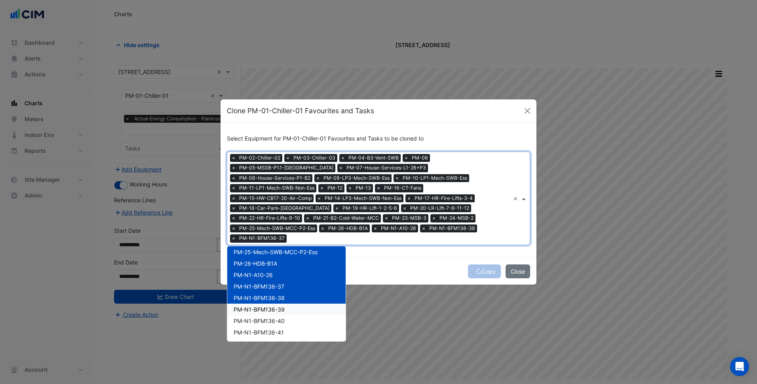
click at [296, 304] on div "PM-N1-BFM136-39" at bounding box center [286, 309] width 118 height 11
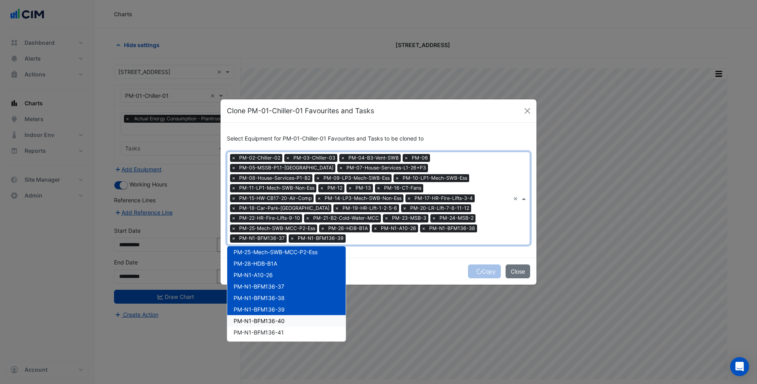
click at [289, 316] on div "PM-N1-BFM136-40" at bounding box center [286, 320] width 118 height 11
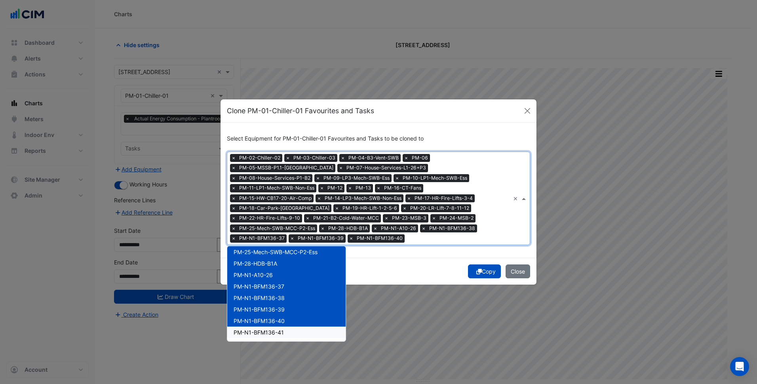
drag, startPoint x: 285, startPoint y: 327, endPoint x: 289, endPoint y: 312, distance: 15.8
click at [285, 327] on div "PM-N1-BFM136-41" at bounding box center [286, 332] width 118 height 11
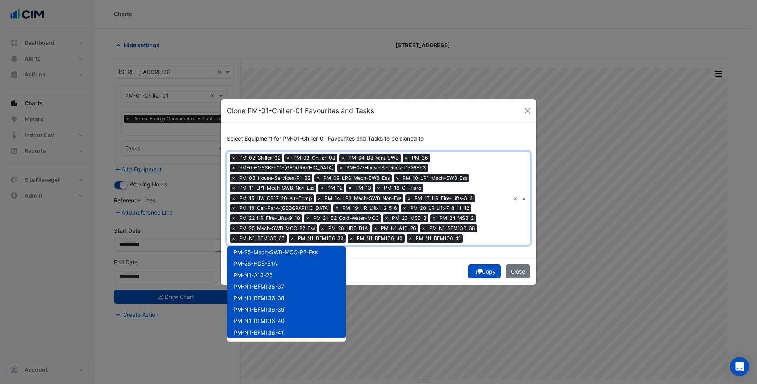
click at [419, 258] on div "Copy Close" at bounding box center [378, 271] width 316 height 27
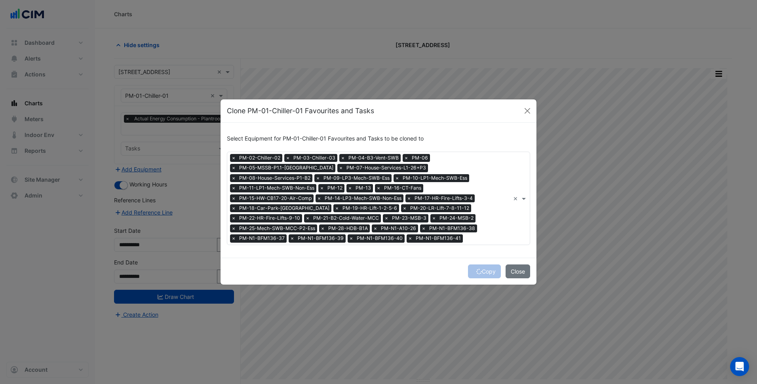
click at [475, 265] on div "Copy Close" at bounding box center [378, 271] width 316 height 27
click at [486, 264] on button "Copy" at bounding box center [484, 271] width 33 height 14
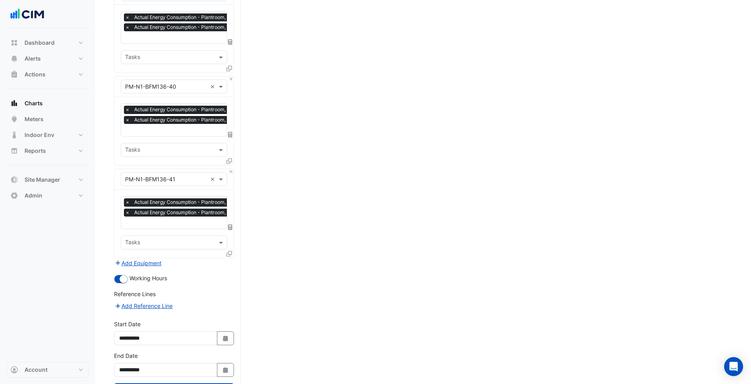
scroll to position [2523, 0]
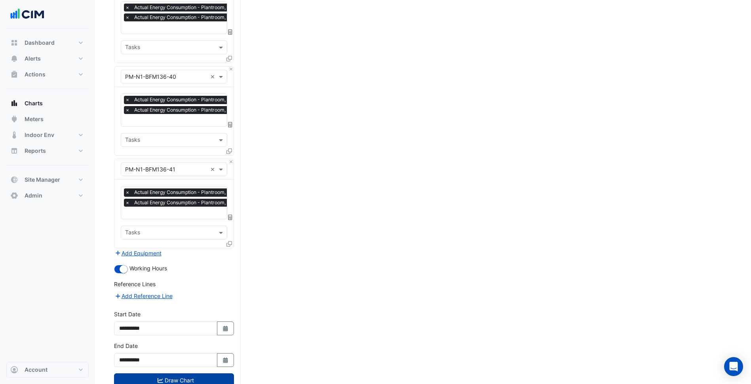
click at [197, 373] on button "Draw Chart" at bounding box center [174, 380] width 120 height 14
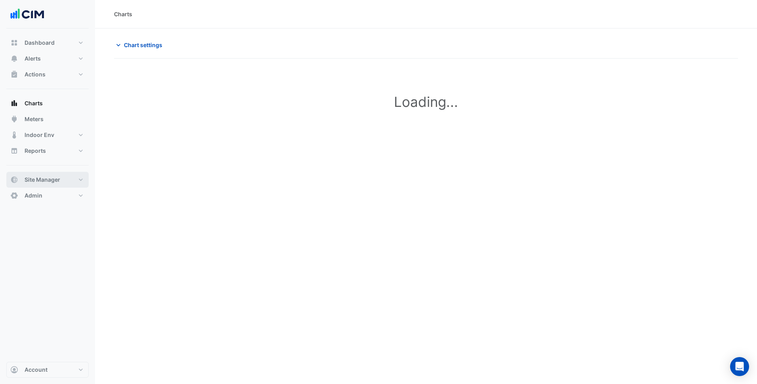
click at [68, 177] on button "Site Manager" at bounding box center [47, 180] width 82 height 16
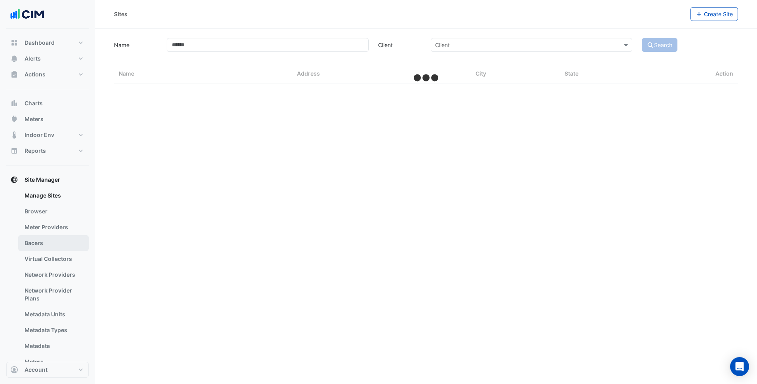
click at [48, 240] on link "Bacers" at bounding box center [53, 243] width 70 height 16
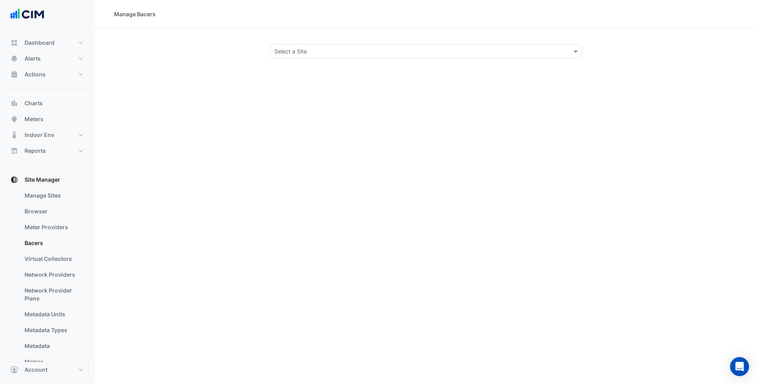
click at [342, 52] on input "text" at bounding box center [417, 51] width 287 height 8
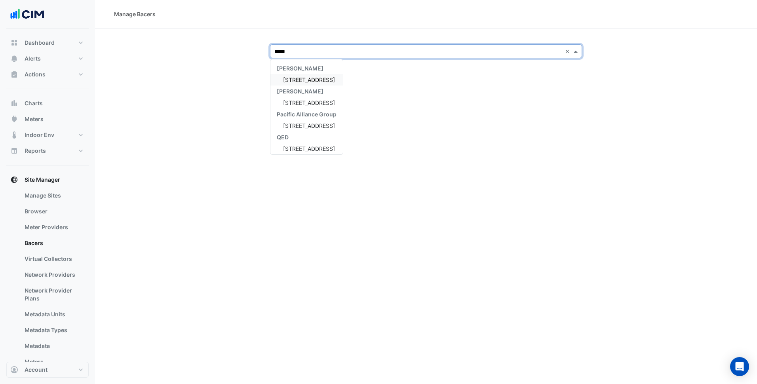
type input "******"
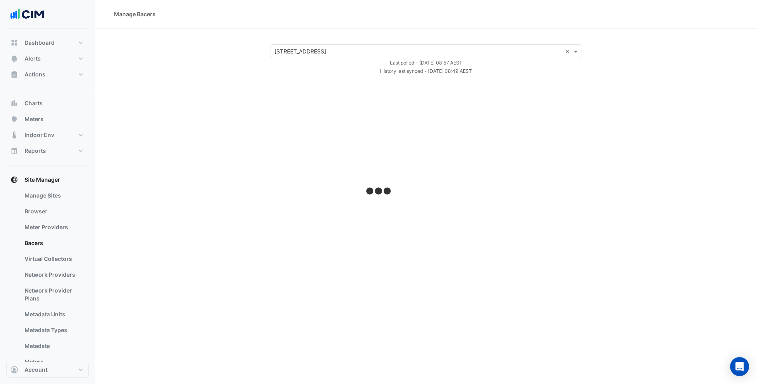
click at [254, 40] on section "Select a Site × 44 Market Street × Last polled - Thu 21-Aug-2025 08:57 AEST His…" at bounding box center [426, 51] width 662 height 47
select select "***"
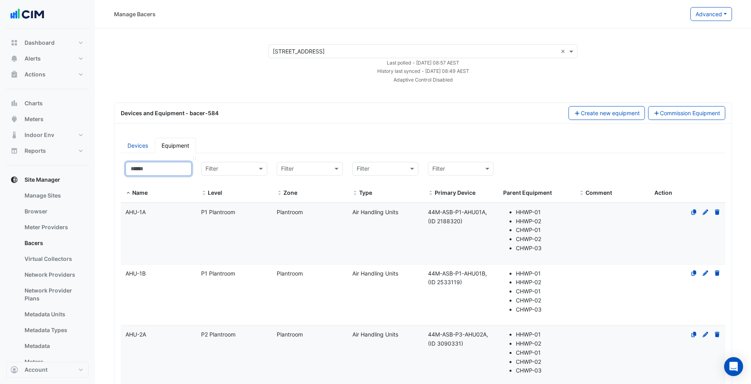
click at [160, 170] on input at bounding box center [158, 169] width 66 height 14
click at [146, 145] on link "Devices" at bounding box center [138, 145] width 34 height 15
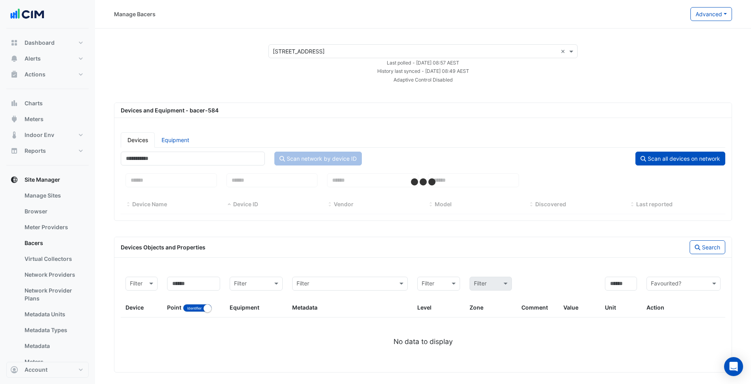
select select "***"
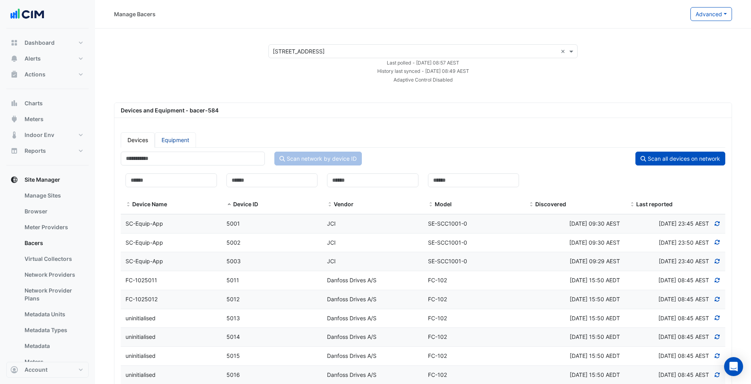
click at [167, 139] on link "Equipment" at bounding box center [175, 139] width 41 height 15
select select "***"
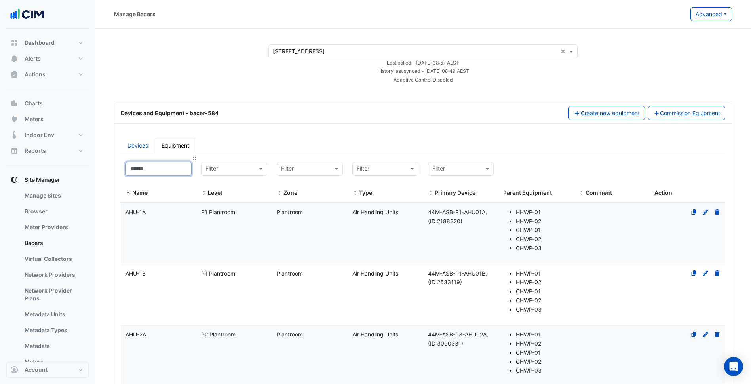
click at [170, 175] on input at bounding box center [158, 169] width 66 height 14
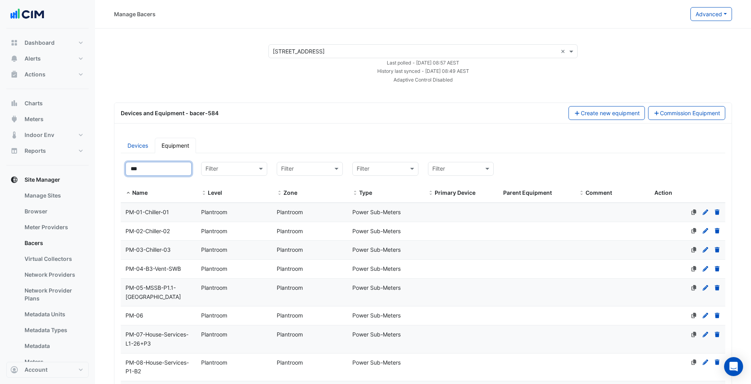
type input "***"
click at [293, 239] on datatable-body-cell "Zone Plantroom" at bounding box center [310, 231] width 76 height 19
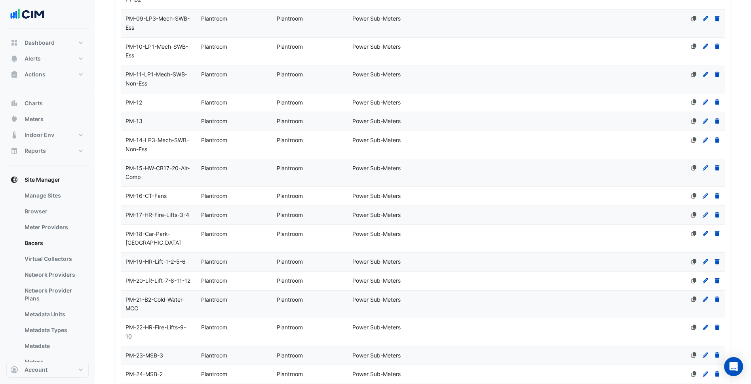
scroll to position [624, 0]
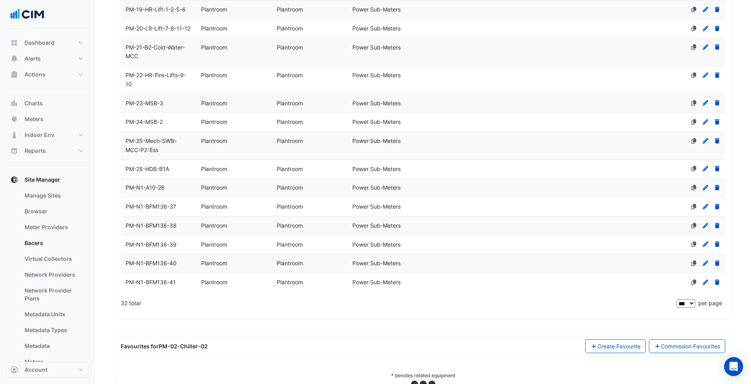
select select "***"
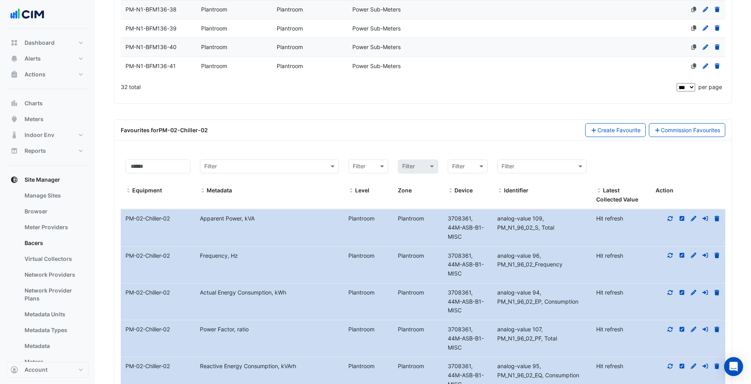
scroll to position [822, 0]
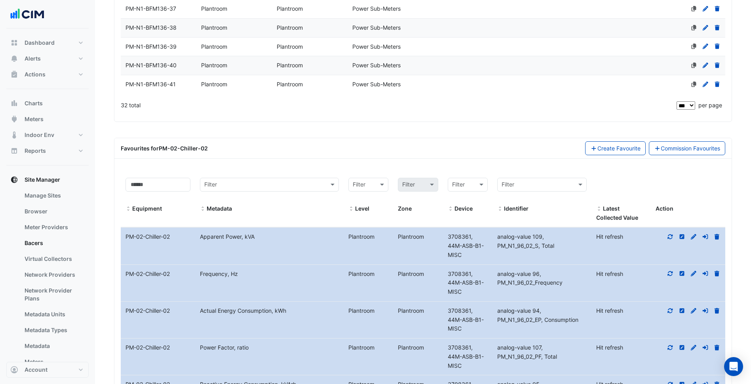
click at [670, 234] on icon at bounding box center [670, 236] width 5 height 5
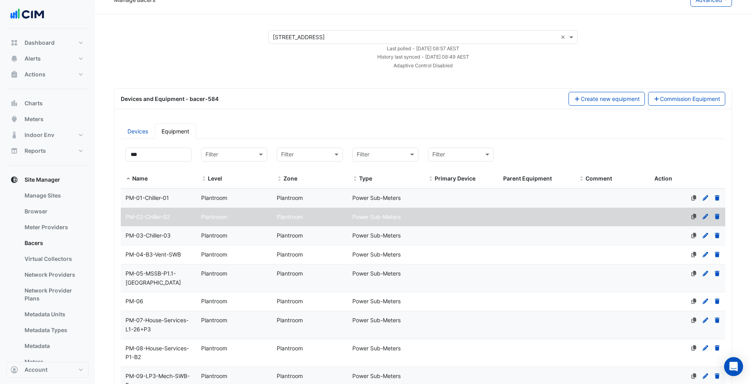
scroll to position [40, 0]
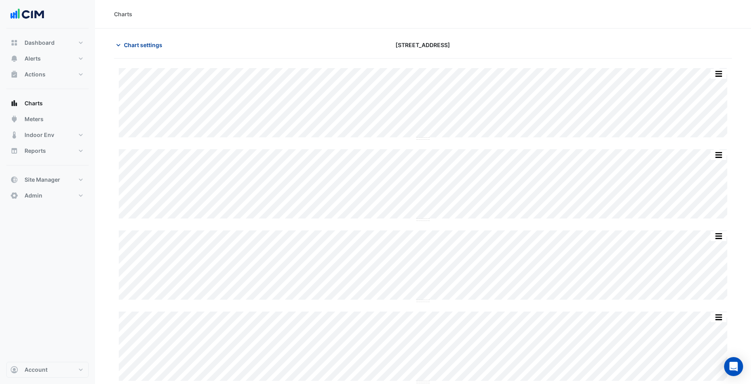
click at [148, 44] on span "Chart settings" at bounding box center [143, 45] width 38 height 8
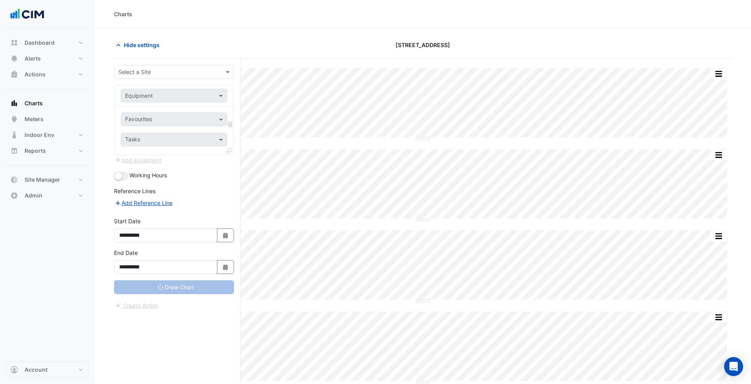
type input "**********"
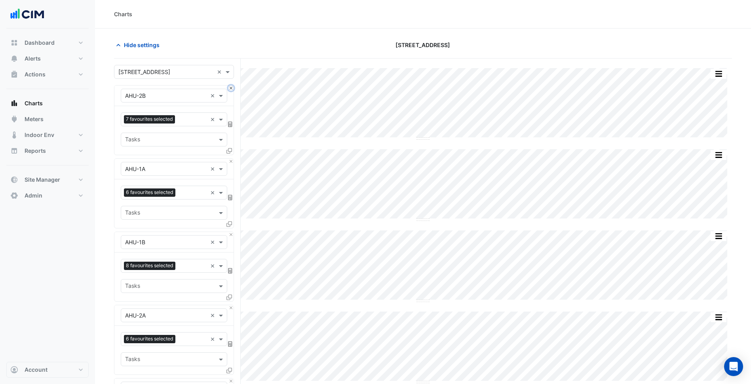
click at [232, 88] on button "Close" at bounding box center [230, 87] width 5 height 5
click at [229, 164] on div "Equipment × AHU-1B ×" at bounding box center [173, 169] width 119 height 21
click at [232, 163] on button "Close" at bounding box center [230, 161] width 5 height 5
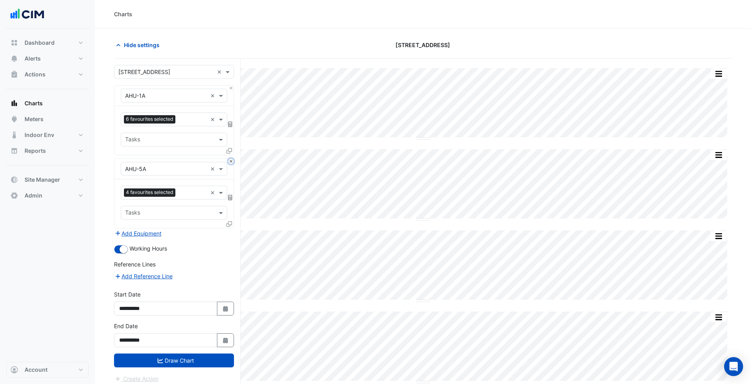
click at [232, 163] on button "Close" at bounding box center [230, 161] width 5 height 5
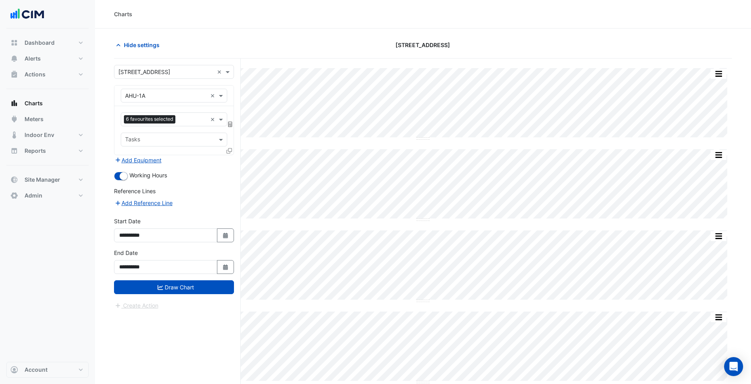
click at [232, 163] on div "Add Equipment" at bounding box center [174, 159] width 120 height 9
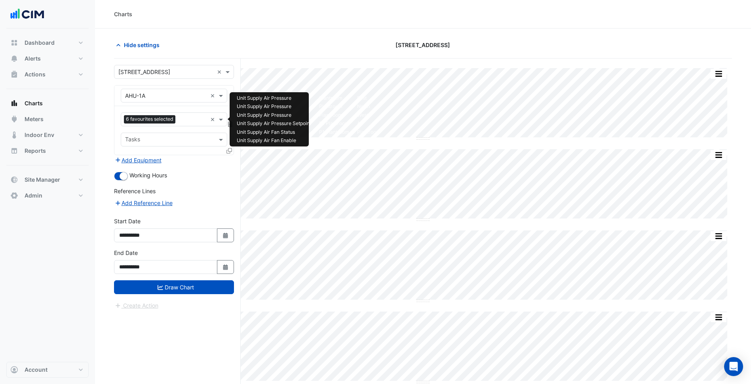
click at [191, 122] on input "text" at bounding box center [193, 120] width 28 height 8
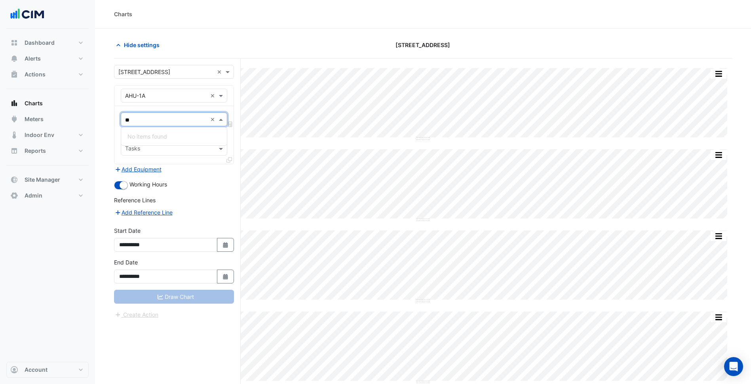
type input "*"
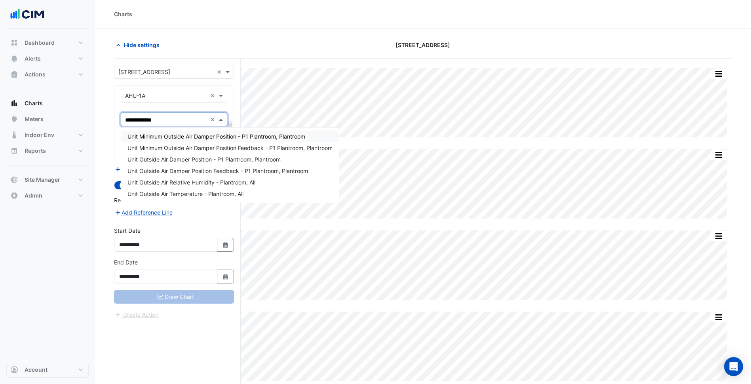
type input "**********"
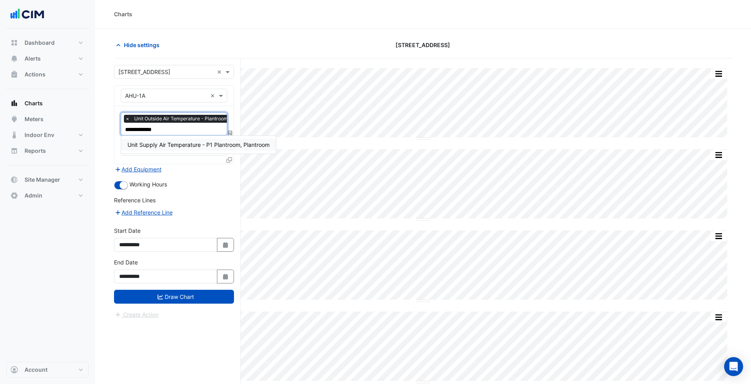
type input "**********"
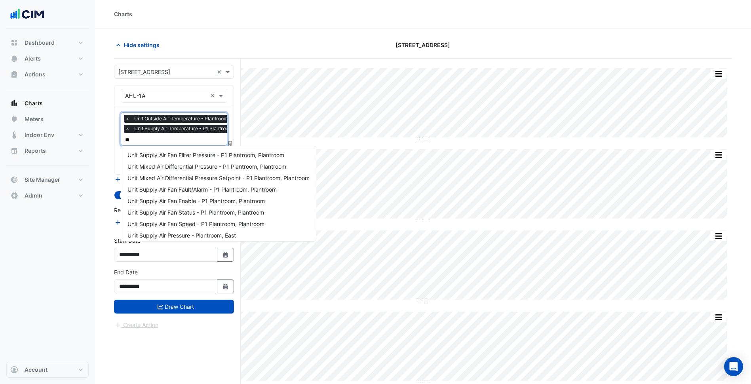
type input "*"
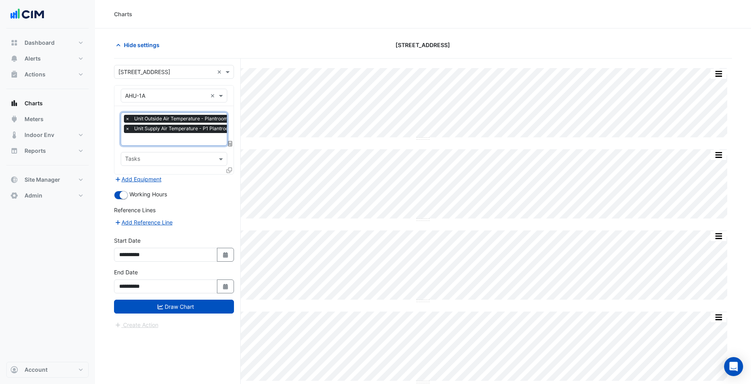
click at [181, 94] on input "text" at bounding box center [166, 96] width 82 height 8
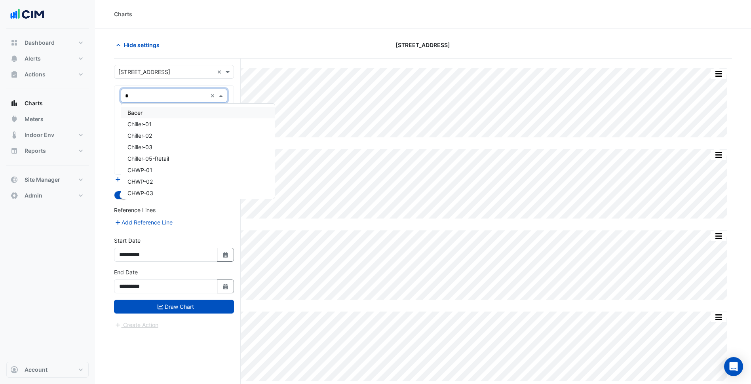
type input "**"
click at [174, 111] on div "Chiller-01" at bounding box center [196, 112] width 150 height 11
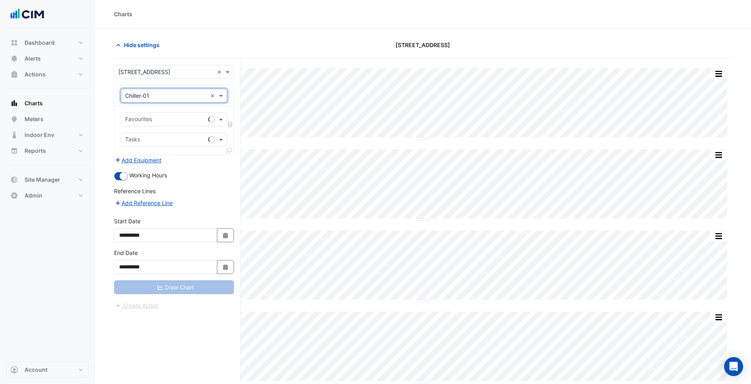
click at [175, 117] on input "text" at bounding box center [165, 120] width 80 height 8
type input "****"
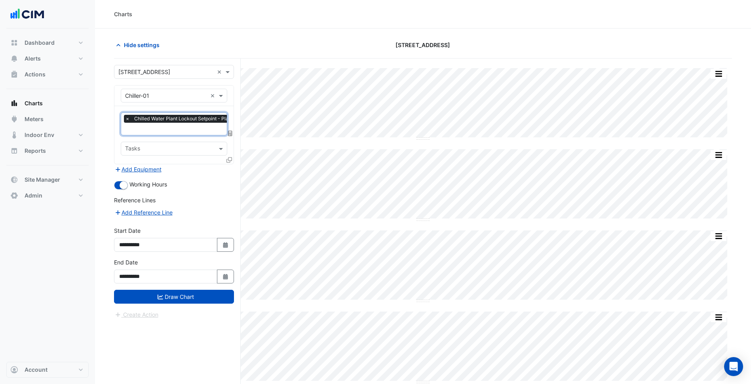
click at [227, 158] on icon at bounding box center [229, 160] width 6 height 6
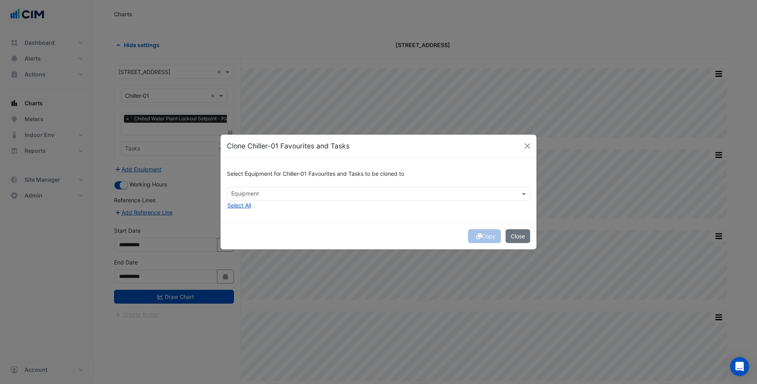
click at [254, 206] on div "Select Equipment for Chiller-01 Favourites and Tasks to be cloned to Equipment …" at bounding box center [378, 190] width 316 height 65
click at [250, 205] on button "Select All" at bounding box center [239, 205] width 25 height 9
click at [348, 224] on div "Copy Close" at bounding box center [378, 235] width 316 height 27
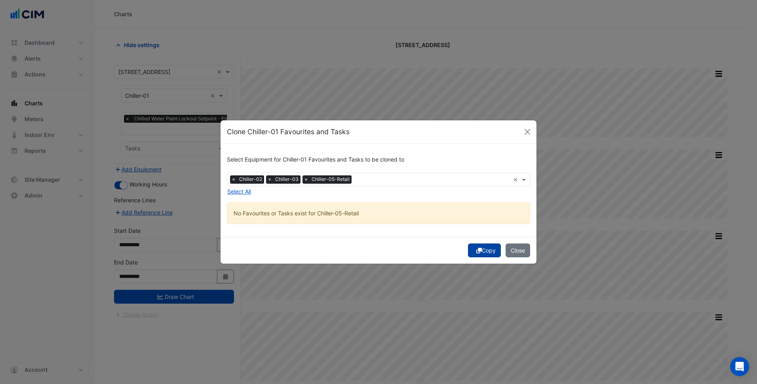
click at [481, 253] on button "Copy" at bounding box center [484, 250] width 33 height 14
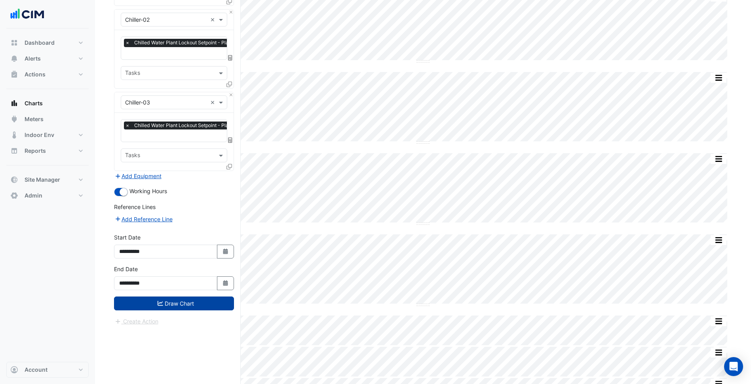
click at [191, 300] on button "Draw Chart" at bounding box center [174, 303] width 120 height 14
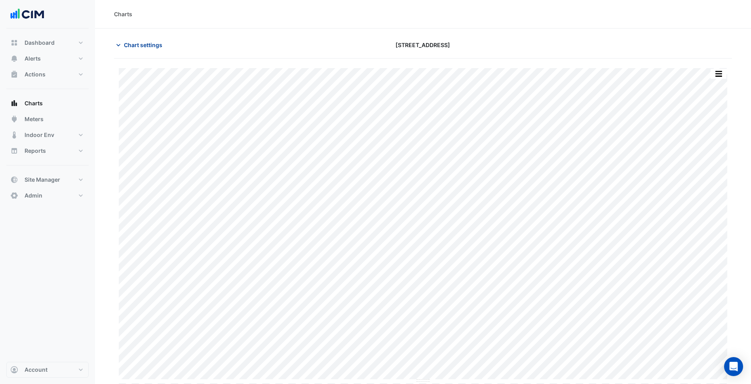
click at [139, 46] on span "Chart settings" at bounding box center [143, 45] width 38 height 8
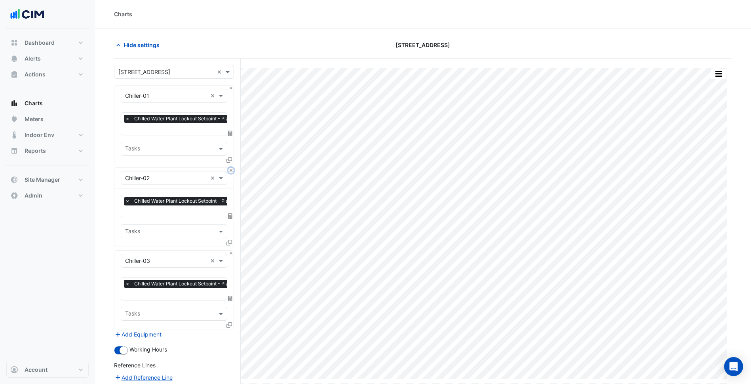
click at [230, 171] on button "Close" at bounding box center [230, 170] width 5 height 5
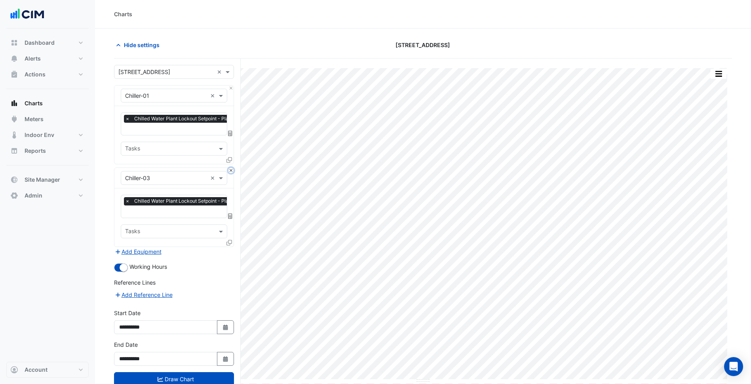
click at [230, 171] on button "Close" at bounding box center [230, 170] width 5 height 5
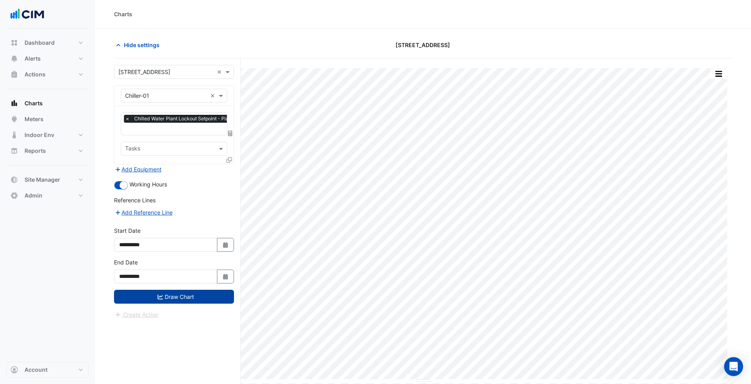
click at [207, 294] on button "Draw Chart" at bounding box center [174, 297] width 120 height 14
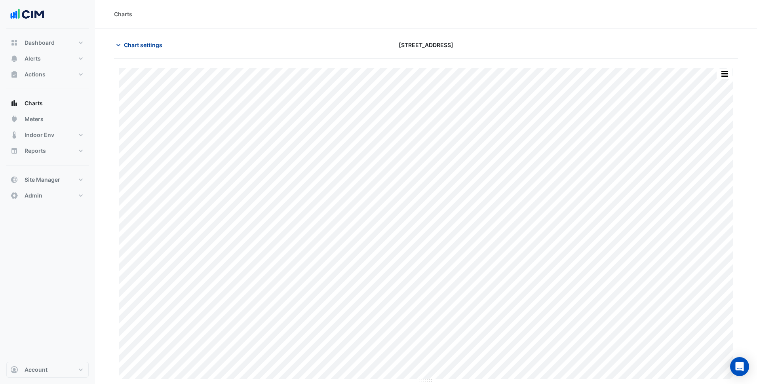
click at [133, 39] on button "Chart settings" at bounding box center [140, 45] width 53 height 14
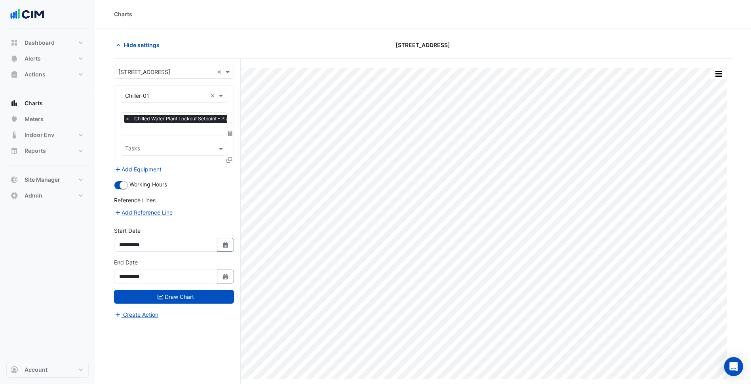
click at [170, 89] on div "Equipment × Chiller-01 ×" at bounding box center [174, 96] width 106 height 14
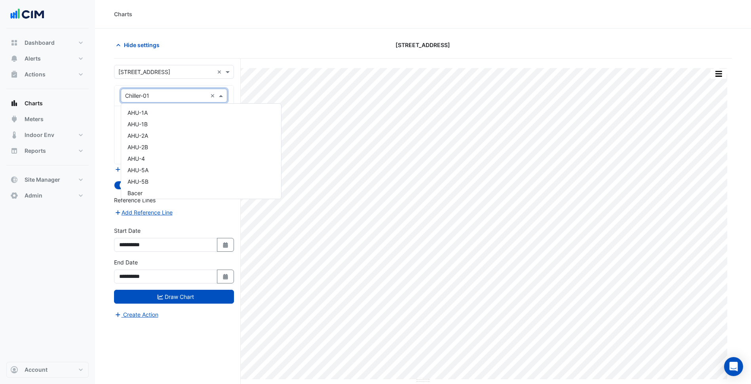
scroll to position [118, 0]
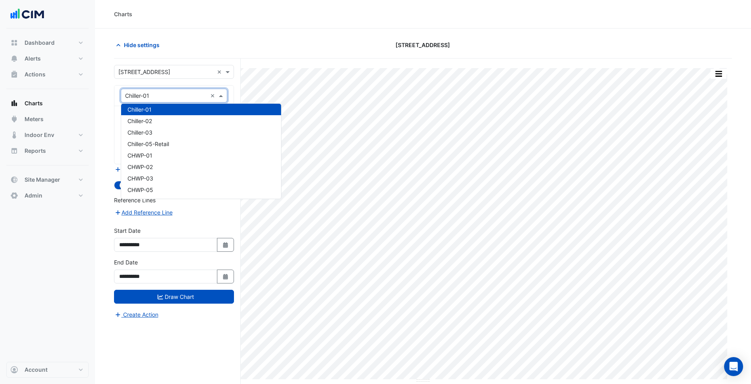
click at [172, 70] on input "text" at bounding box center [165, 72] width 95 height 8
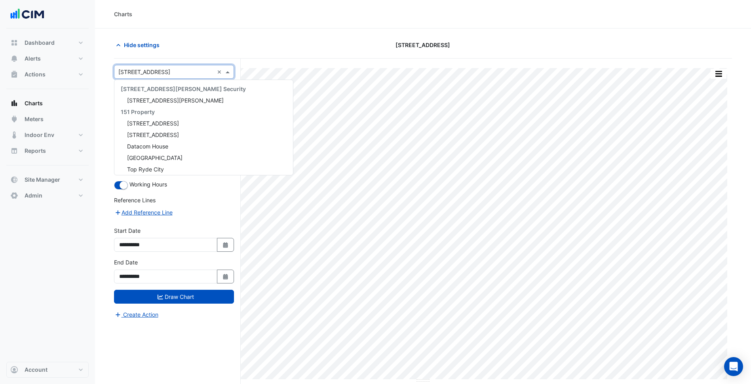
scroll to position [7751, 0]
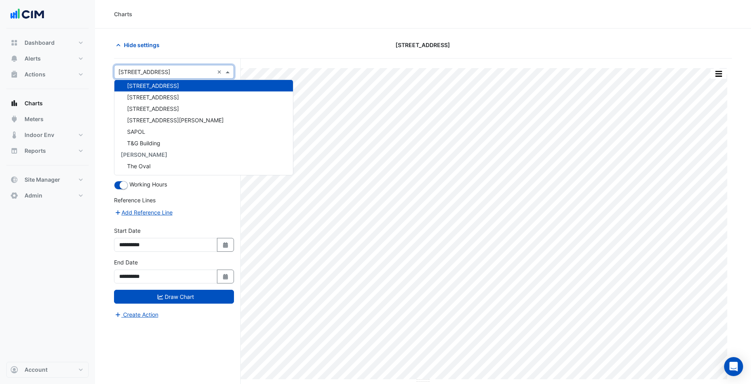
click at [188, 48] on div "Hide settings" at bounding box center [213, 45] width 209 height 14
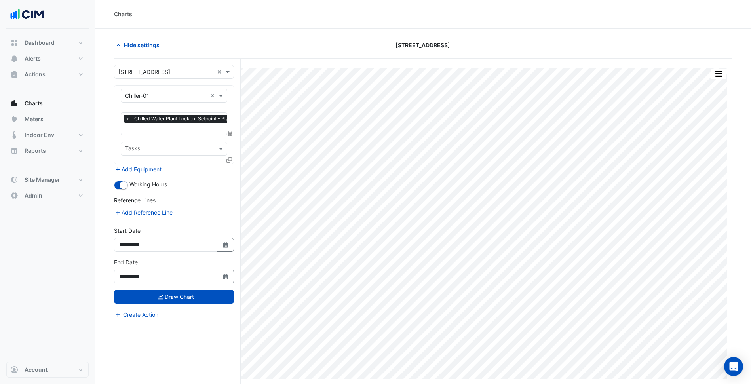
click at [151, 97] on input "text" at bounding box center [166, 96] width 82 height 8
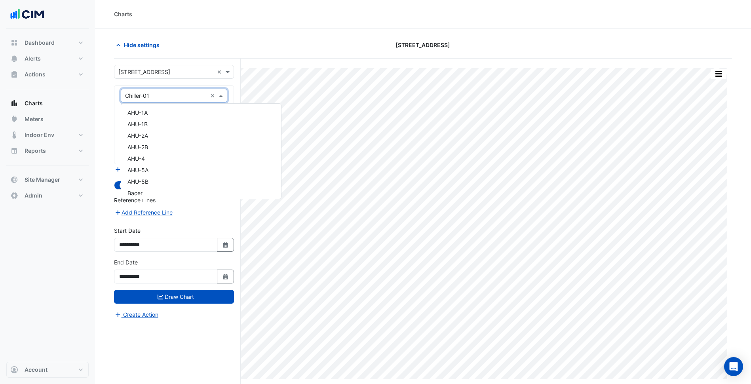
scroll to position [118, 0]
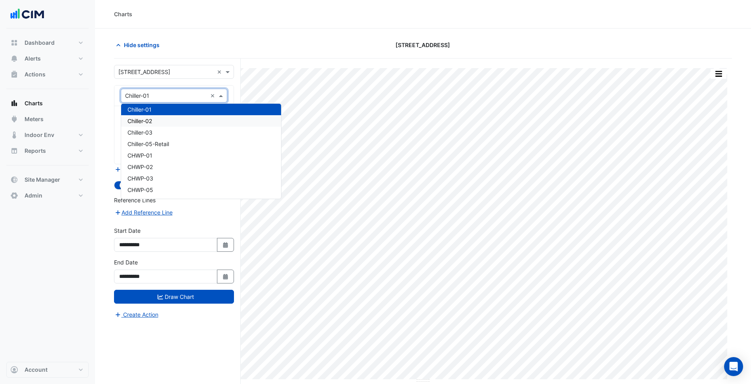
click at [183, 90] on div "Equipment × Chiller-01 ×" at bounding box center [174, 96] width 106 height 14
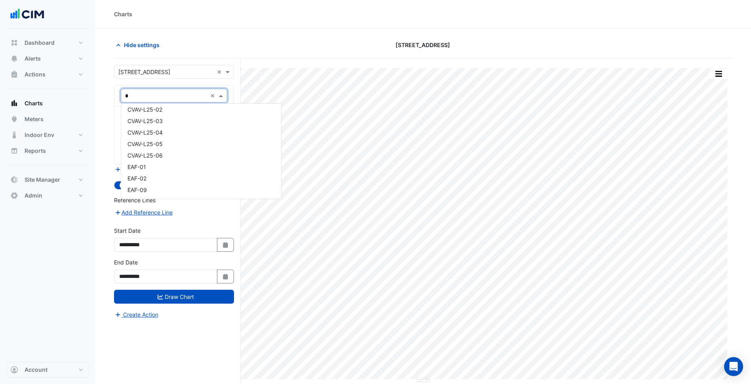
scroll to position [0, 0]
type input "***"
click at [158, 124] on div "AHU-1B" at bounding box center [174, 123] width 106 height 11
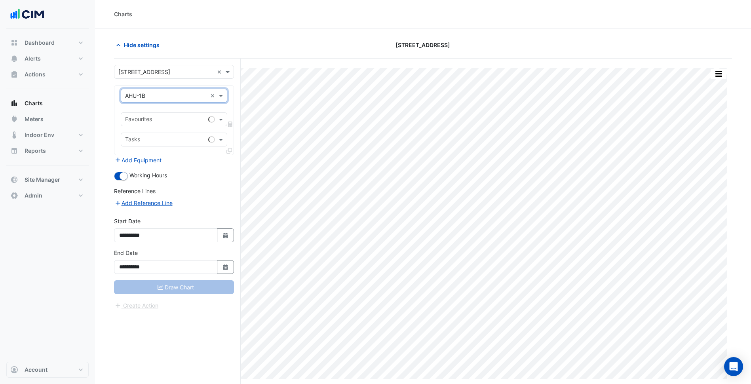
click at [171, 115] on div "Favourites" at bounding box center [163, 119] width 84 height 12
type input "*********"
click at [224, 47] on div "Hide settings" at bounding box center [213, 45] width 209 height 14
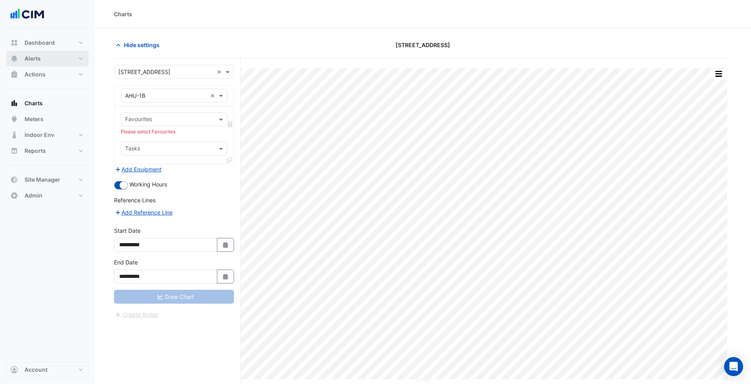
click at [53, 60] on button "Alerts" at bounding box center [47, 59] width 82 height 16
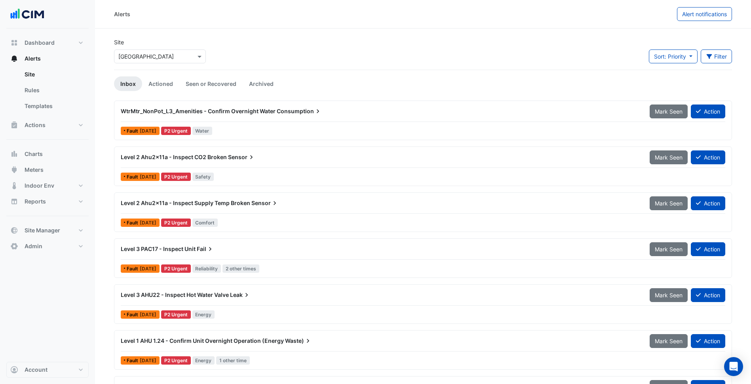
click at [170, 54] on input "text" at bounding box center [151, 57] width 67 height 8
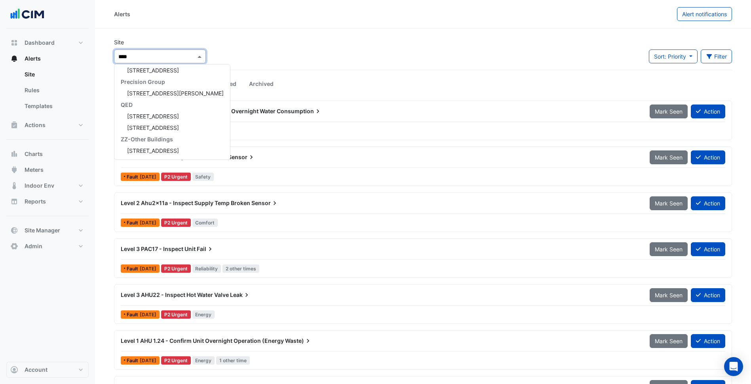
scroll to position [3, 0]
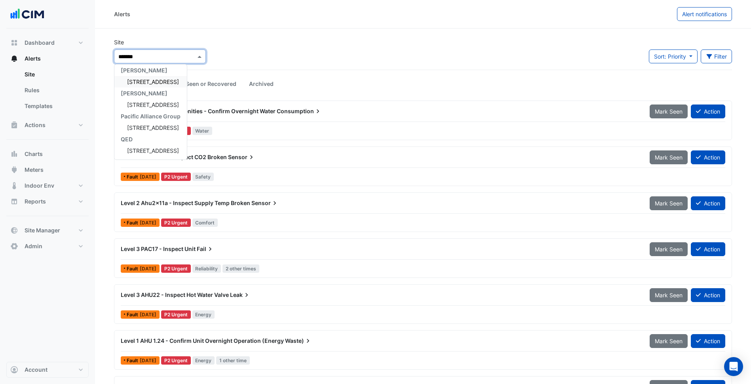
type input "********"
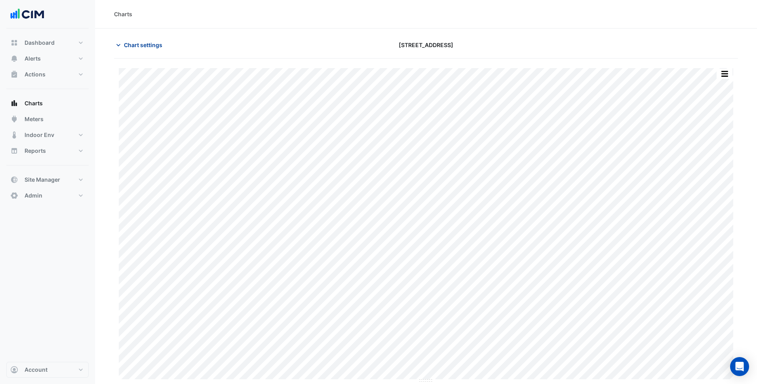
click at [139, 51] on button "Chart settings" at bounding box center [140, 45] width 53 height 14
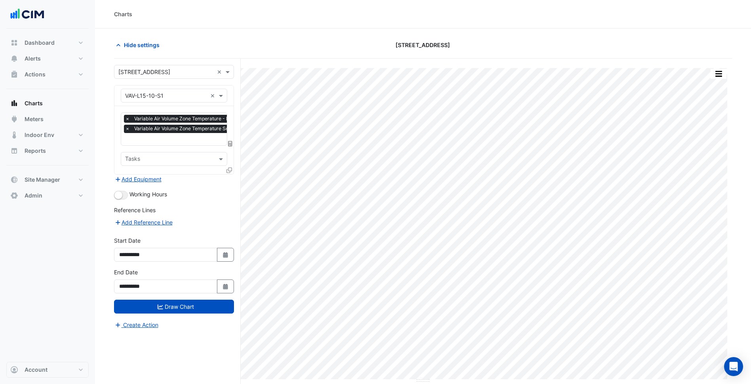
click at [227, 169] on icon at bounding box center [229, 170] width 6 height 6
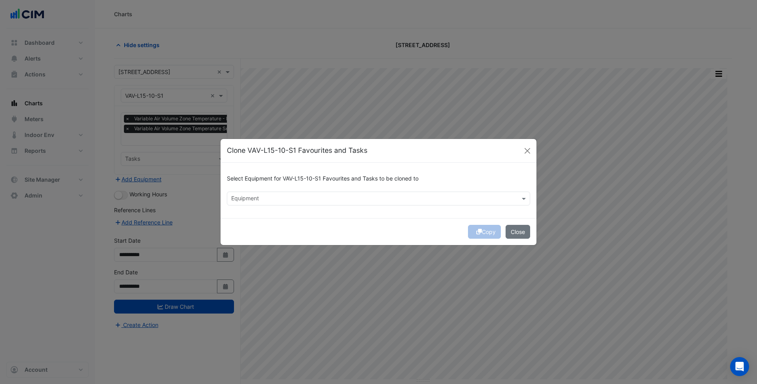
click at [281, 201] on input "text" at bounding box center [373, 199] width 285 height 8
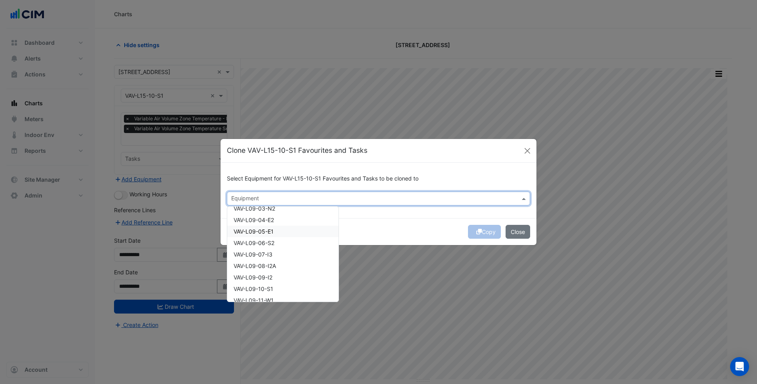
click at [270, 232] on span "VAV-L09-05-E1" at bounding box center [254, 231] width 40 height 7
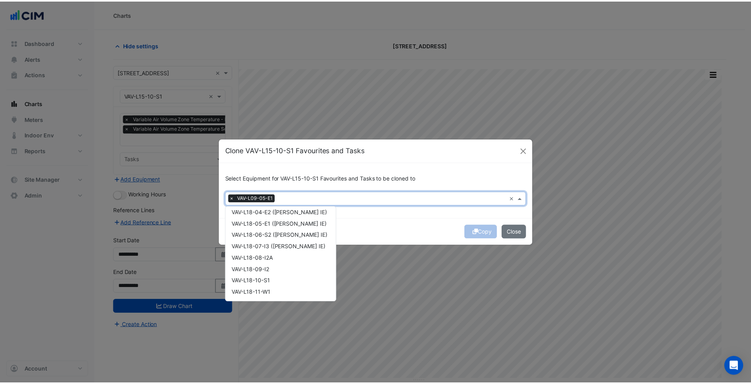
scroll to position [3444, 0]
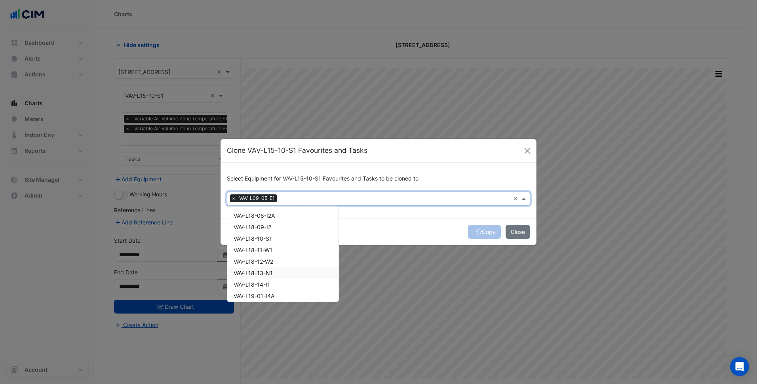
click at [264, 275] on span "VAV-L18-13-N1" at bounding box center [253, 273] width 39 height 7
click at [427, 220] on div "Copy Close" at bounding box center [378, 231] width 316 height 27
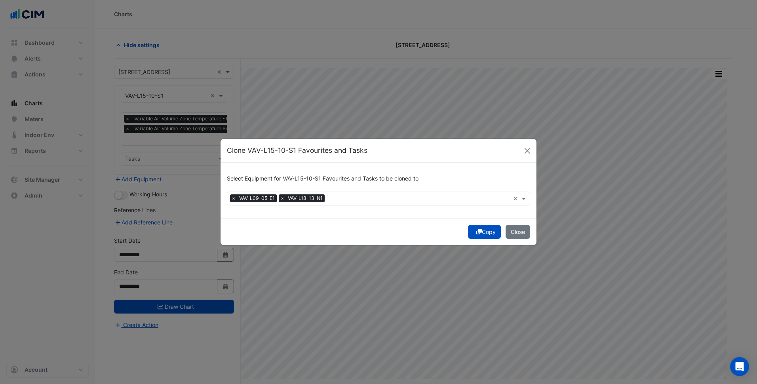
click at [481, 234] on button "Copy" at bounding box center [484, 232] width 33 height 14
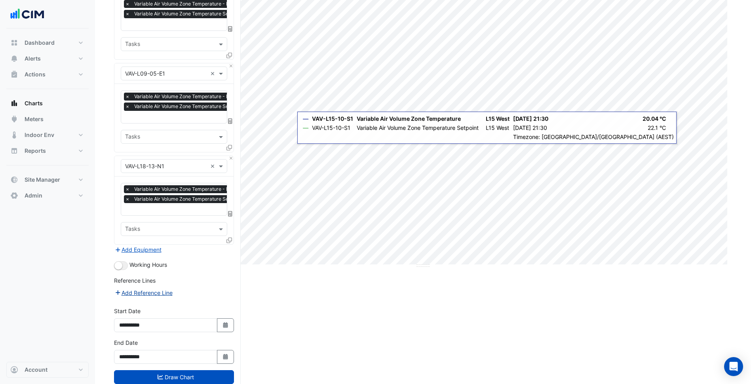
scroll to position [134, 0]
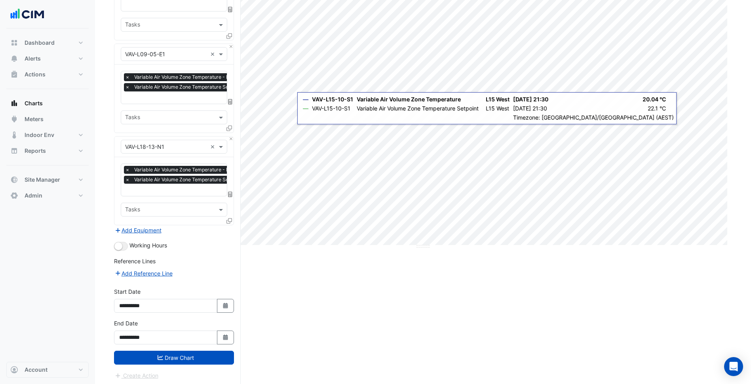
click at [166, 351] on button "Draw Chart" at bounding box center [174, 358] width 120 height 14
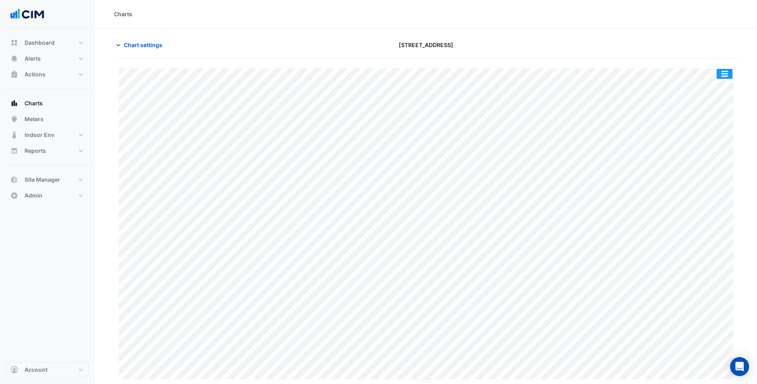
click at [729, 74] on button "button" at bounding box center [724, 74] width 16 height 10
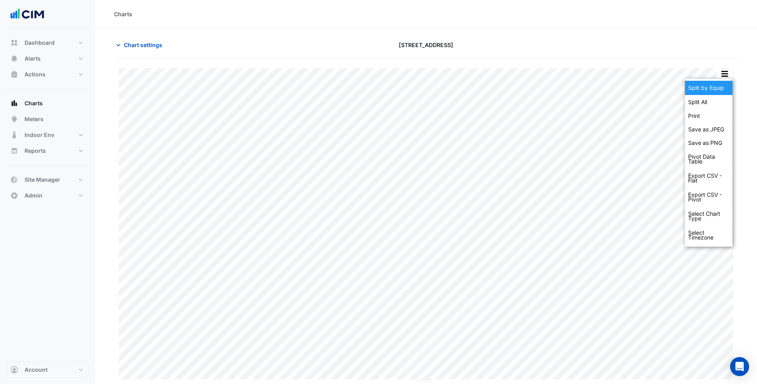
click at [718, 85] on div "Split by Equip" at bounding box center [708, 88] width 47 height 14
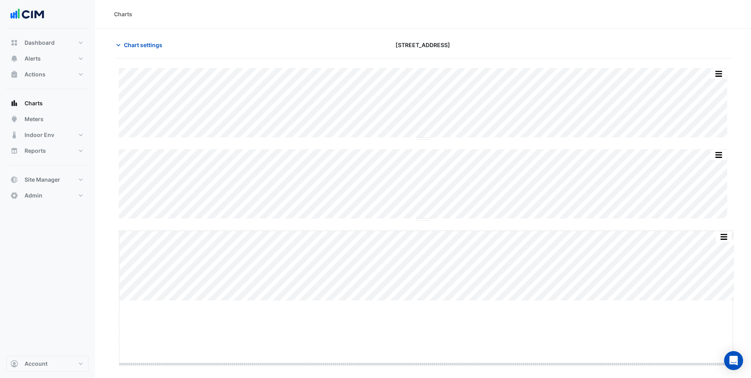
drag, startPoint x: 426, startPoint y: 301, endPoint x: 429, endPoint y: 366, distance: 64.6
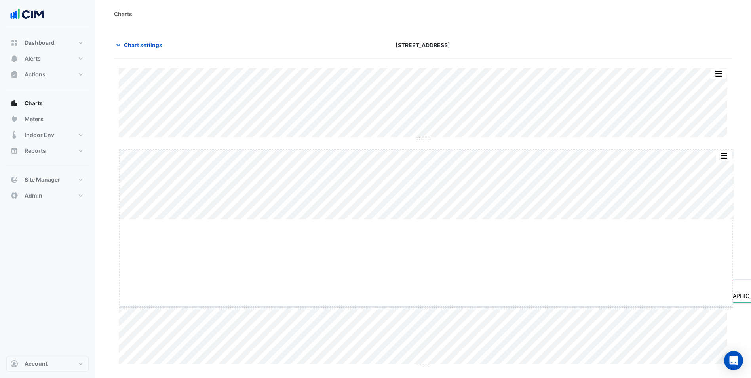
drag, startPoint x: 423, startPoint y: 220, endPoint x: 423, endPoint y: 225, distance: 5.2
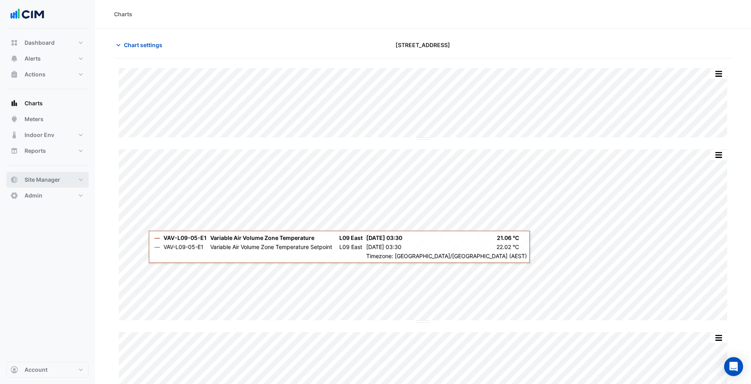
click at [52, 178] on span "Site Manager" at bounding box center [43, 180] width 36 height 8
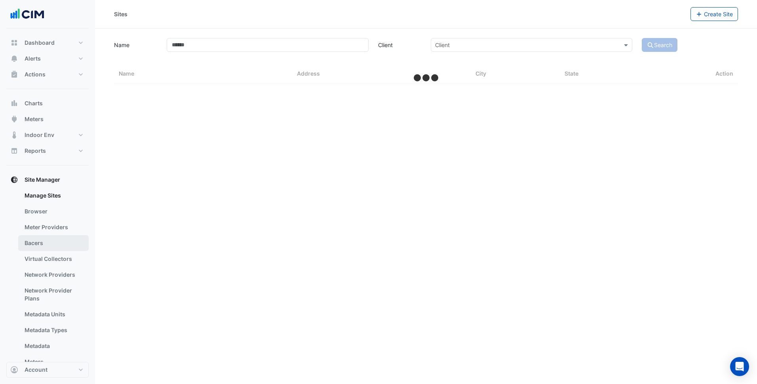
click at [49, 247] on link "Bacers" at bounding box center [53, 243] width 70 height 16
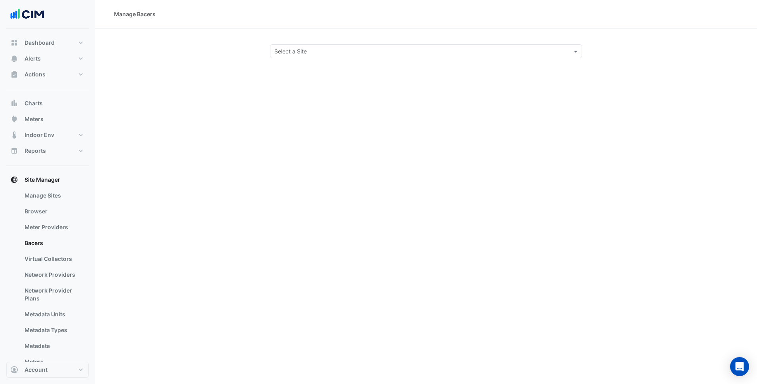
click at [414, 53] on input "text" at bounding box center [417, 51] width 287 height 8
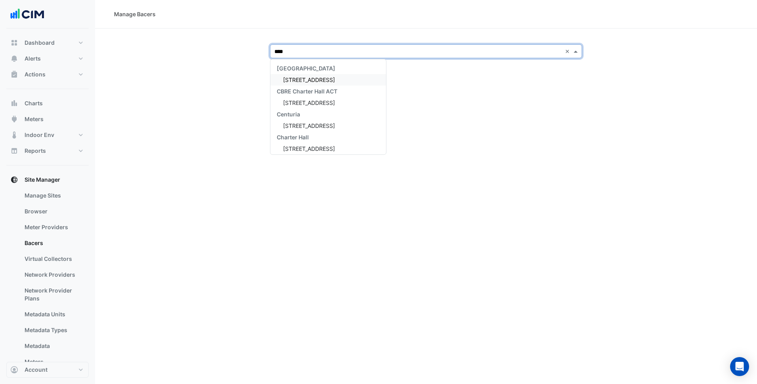
type input "*****"
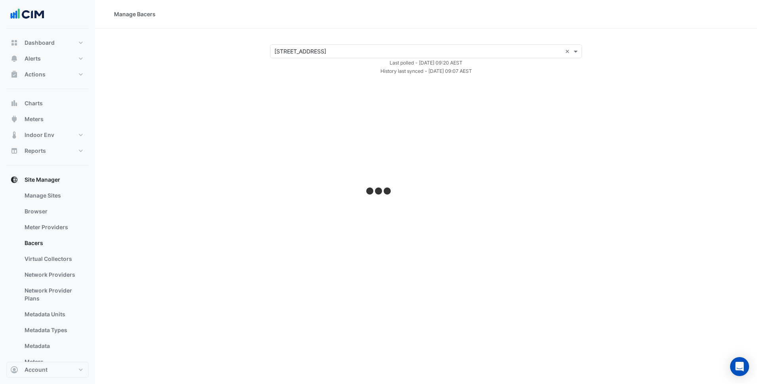
click at [240, 52] on div "Select a Site × [STREET_ADDRESS] × Last polled - [DATE] 09:20 AEST History last…" at bounding box center [425, 59] width 643 height 31
select select "***"
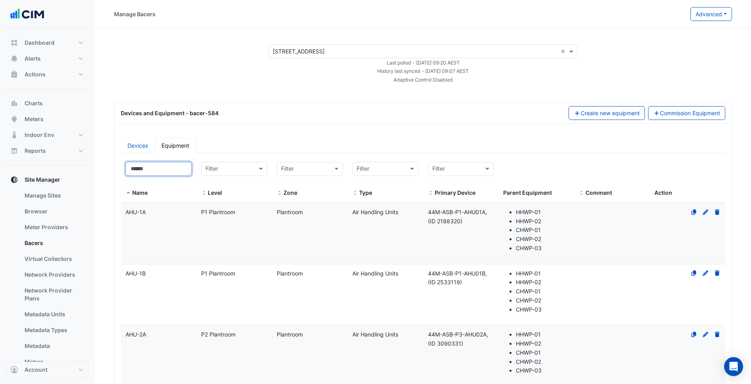
click at [157, 175] on input at bounding box center [158, 169] width 66 height 14
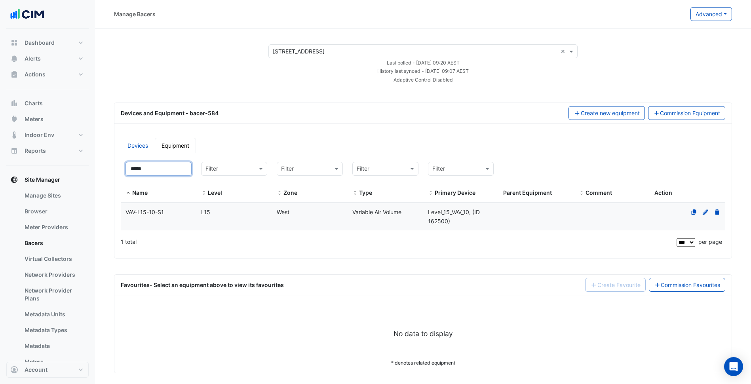
type input "*****"
click at [241, 220] on datatable-body-cell "Level L15" at bounding box center [234, 217] width 76 height 28
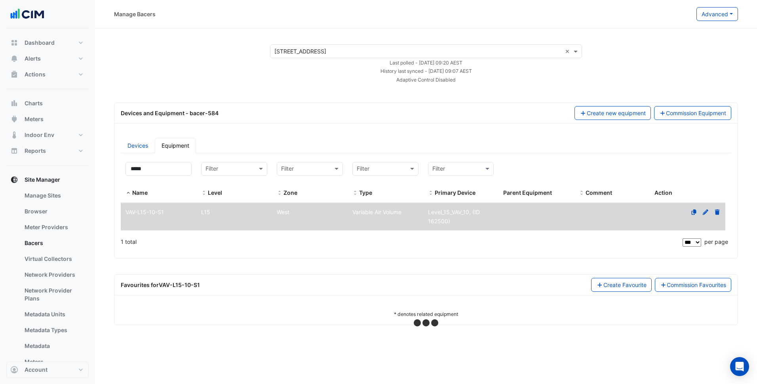
select select "***"
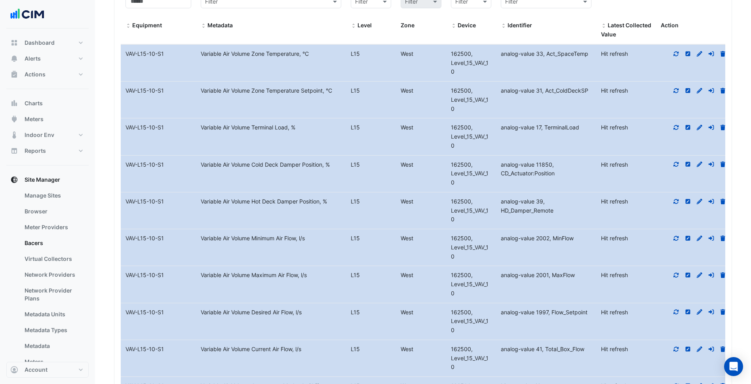
scroll to position [280, 0]
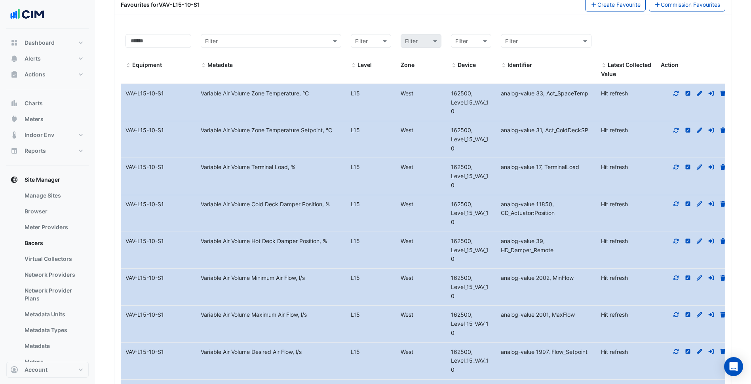
click at [486, 140] on div "162500, Level_15_VAV_10" at bounding box center [471, 139] width 50 height 27
drag, startPoint x: 486, startPoint y: 140, endPoint x: 544, endPoint y: 136, distance: 58.3
click at [540, 137] on datatable-body-cell "Identifier analog-value 31, Act_ColdDeckSP" at bounding box center [546, 139] width 100 height 36
drag, startPoint x: 583, startPoint y: 128, endPoint x: 589, endPoint y: 128, distance: 5.5
click at [588, 128] on span "analog-value 31, Act_ColdDeckSP" at bounding box center [544, 130] width 87 height 7
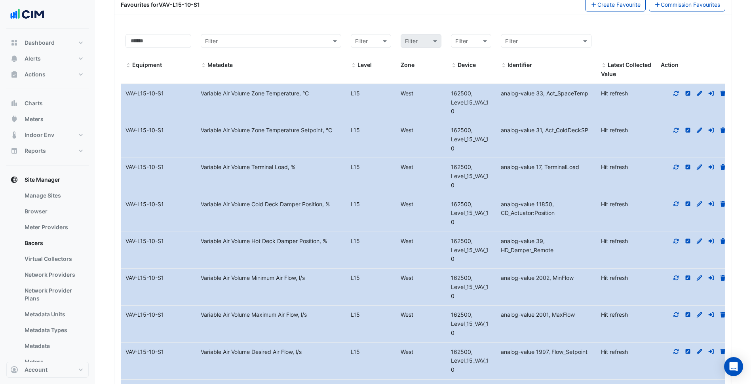
copy span "SP"
click at [485, 154] on datatable-body-cell "Device 162500, Level_15_VAV_10" at bounding box center [471, 139] width 50 height 36
drag, startPoint x: 490, startPoint y: 139, endPoint x: 451, endPoint y: 138, distance: 39.2
click at [451, 138] on div "162500, Level_15_VAV_10" at bounding box center [471, 139] width 50 height 27
copy span "Level_15_VAV_1"
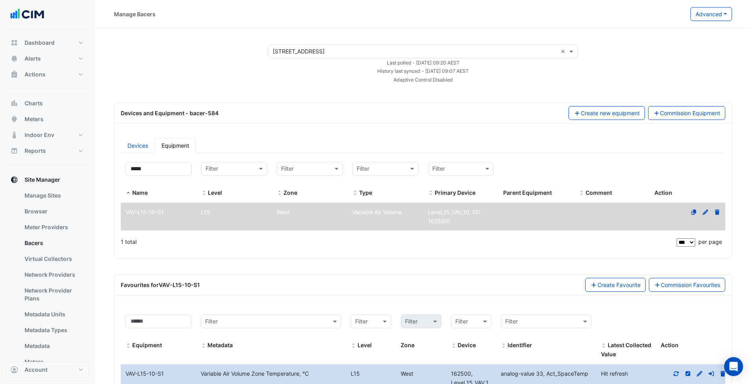
scroll to position [40, 0]
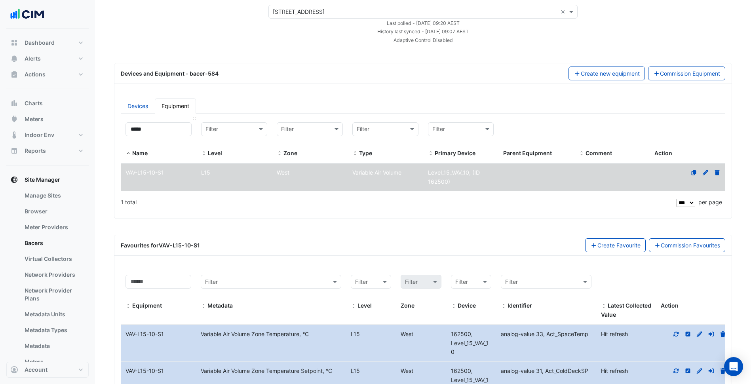
click at [148, 119] on datatable-header-cell "***** Name" at bounding box center [159, 141] width 76 height 46
click at [145, 107] on link "Devices" at bounding box center [138, 105] width 34 height 15
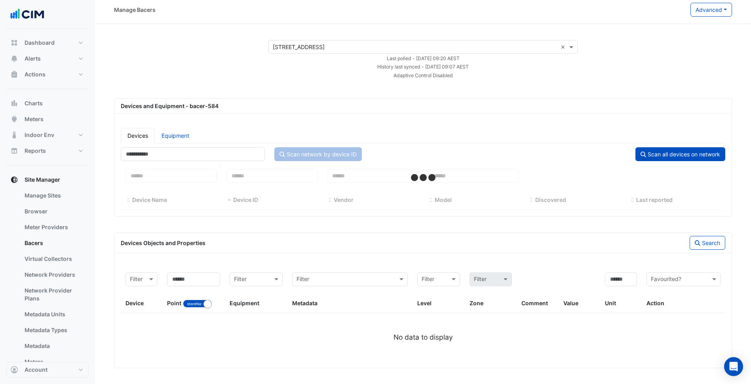
select select "***"
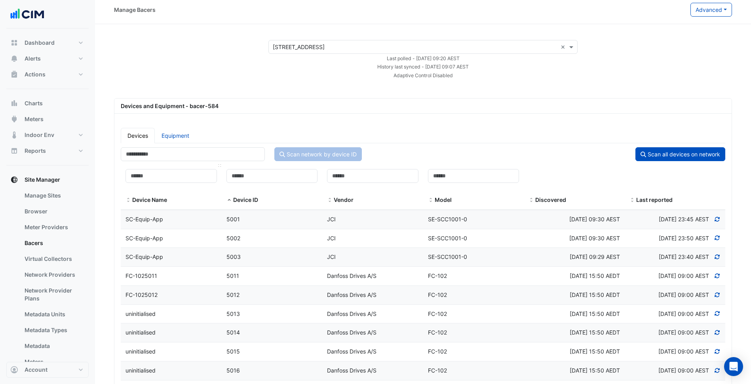
scroll to position [40, 0]
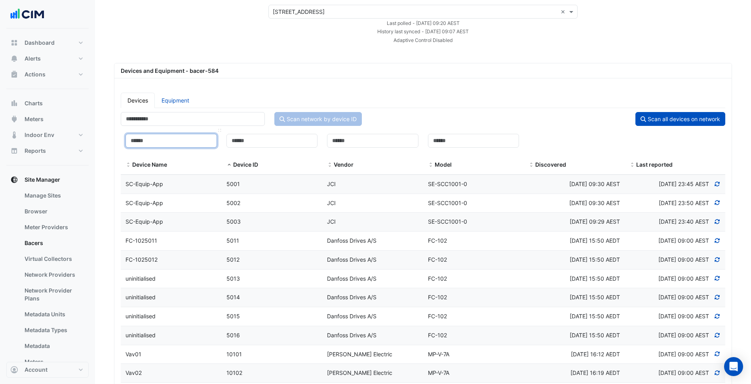
click at [183, 134] on input at bounding box center [170, 141] width 91 height 14
paste input "**********"
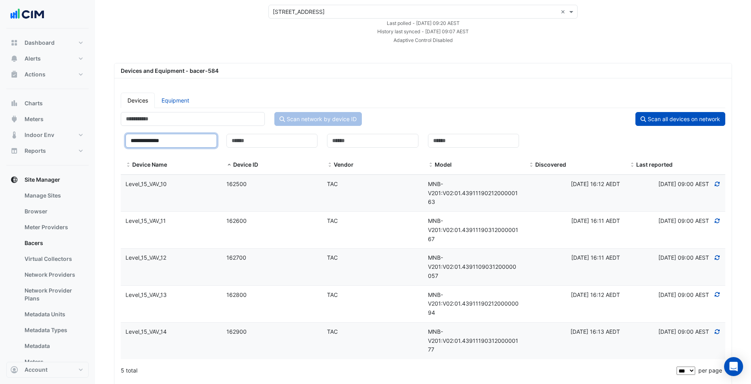
type input "**********"
click at [198, 195] on datatable-body-cell "Device Name Level_15_VAV_10" at bounding box center [171, 193] width 101 height 36
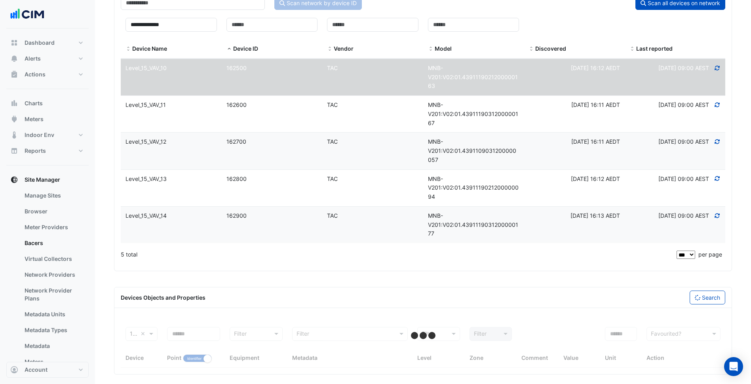
scroll to position [158, 0]
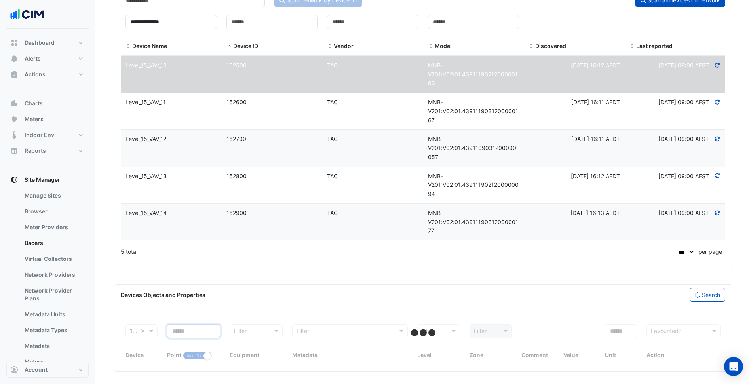
click at [200, 327] on input at bounding box center [193, 331] width 53 height 14
select select "***"
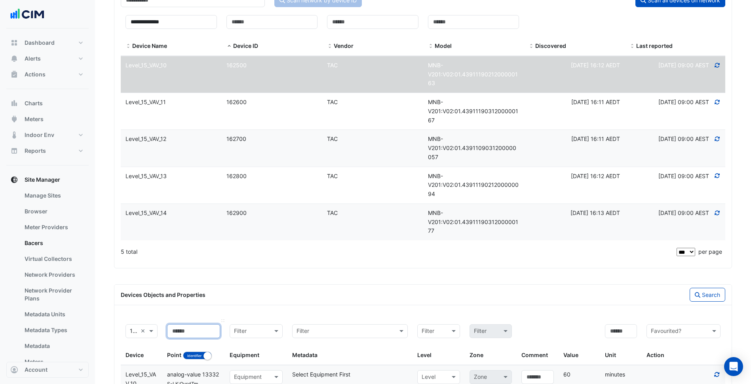
scroll to position [162, 0]
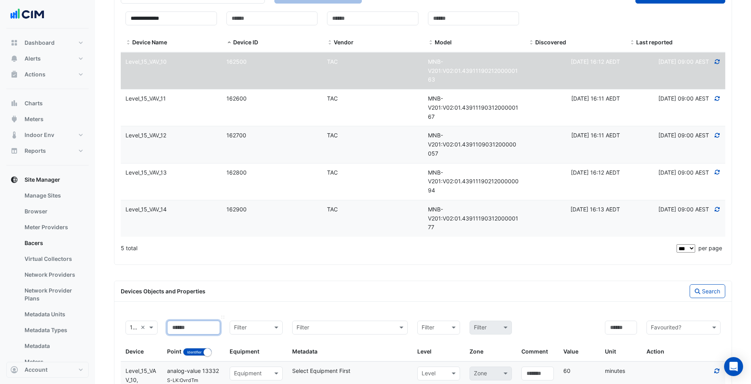
click at [200, 327] on input at bounding box center [193, 328] width 53 height 14
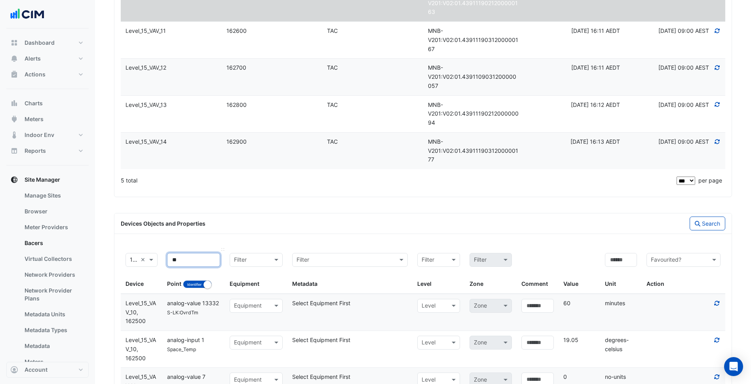
scroll to position [241, 0]
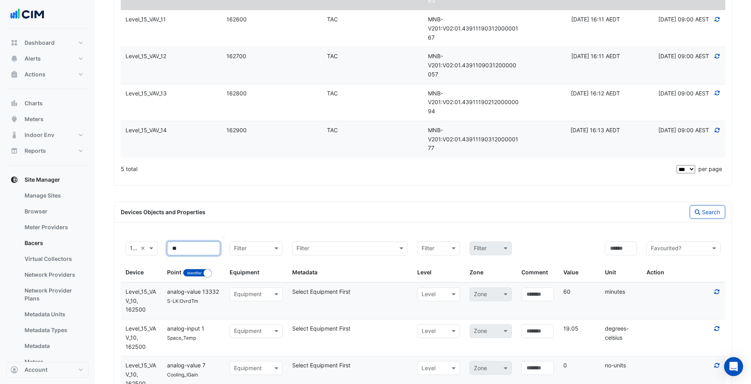
type input "**"
drag, startPoint x: 207, startPoint y: 274, endPoint x: 435, endPoint y: 262, distance: 228.3
click at [207, 275] on small "button" at bounding box center [207, 273] width 8 height 8
click at [714, 216] on button "Search" at bounding box center [708, 212] width 36 height 14
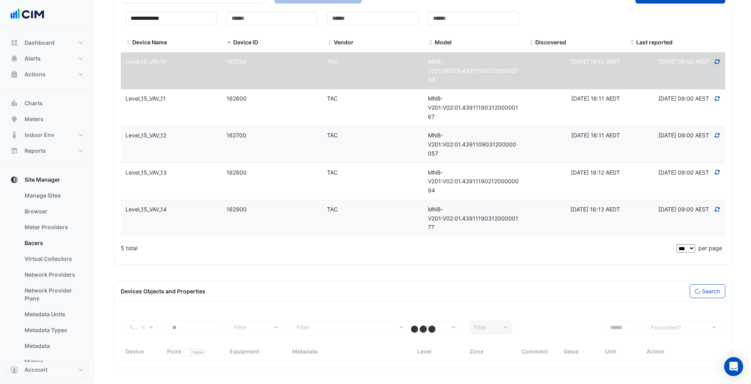
scroll to position [162, 0]
select select "***"
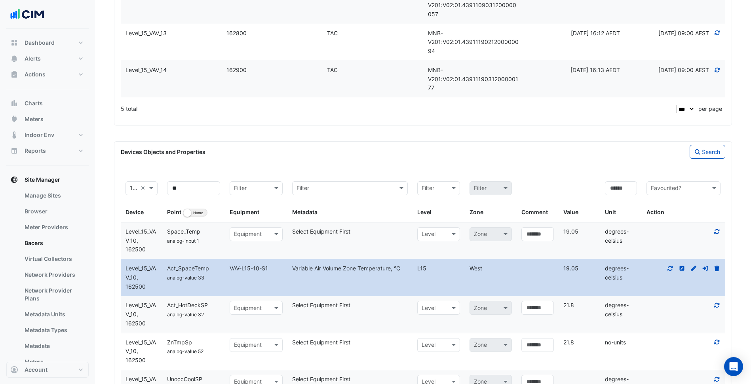
scroll to position [320, 0]
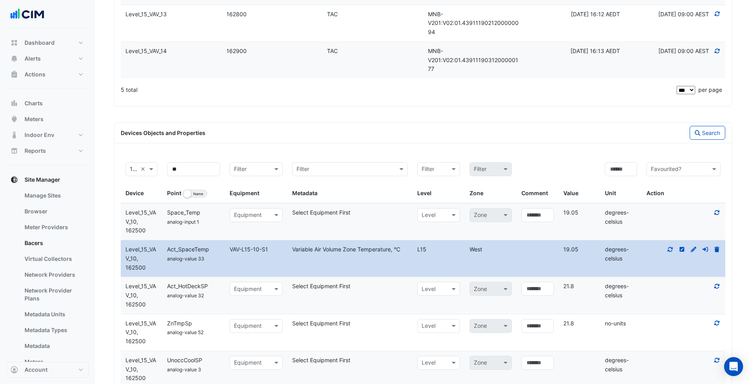
click at [716, 287] on icon at bounding box center [716, 286] width 5 height 5
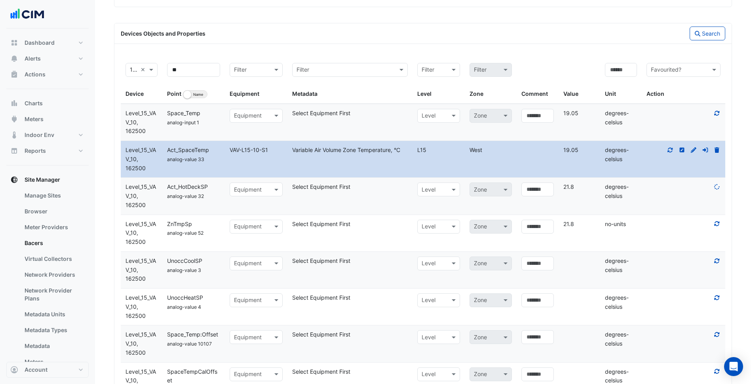
scroll to position [439, 0]
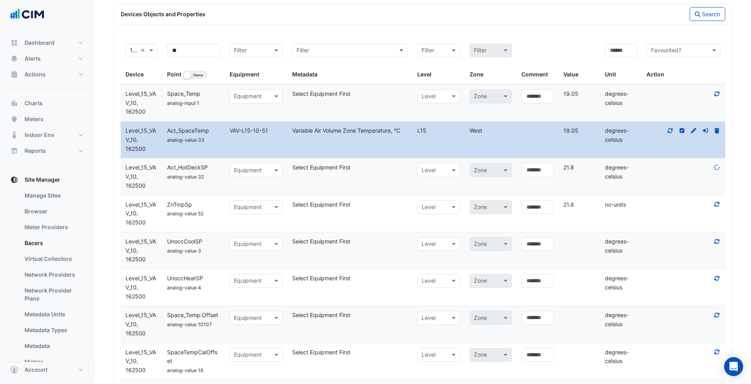
click at [717, 203] on icon at bounding box center [716, 204] width 7 height 6
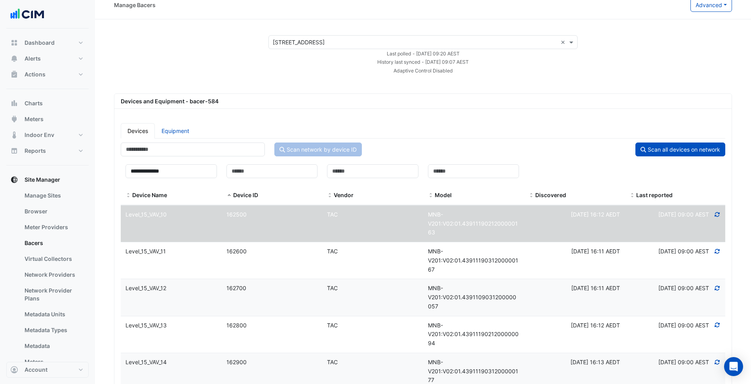
scroll to position [0, 0]
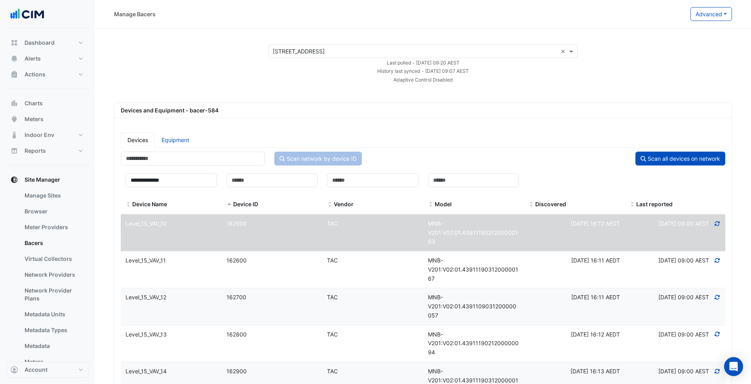
click at [421, 122] on div "**********" at bounding box center [423, 265] width 618 height 324
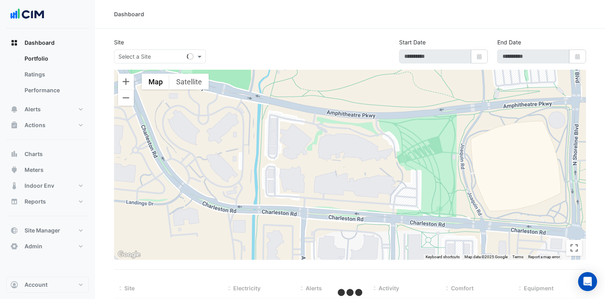
select select "***"
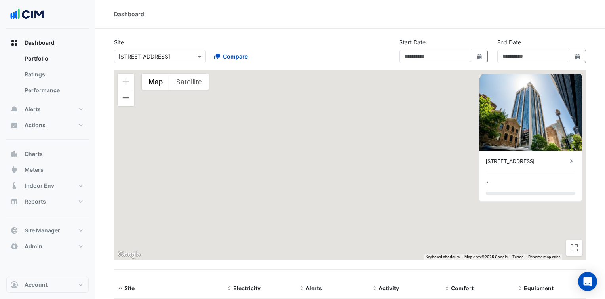
type input "**********"
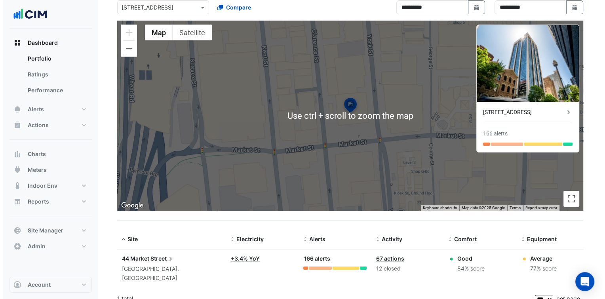
scroll to position [49, 0]
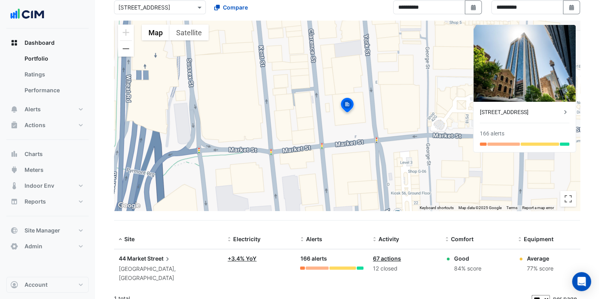
click at [158, 263] on div "44 Market Street [GEOGRAPHIC_DATA], [GEOGRAPHIC_DATA]" at bounding box center [168, 268] width 99 height 28
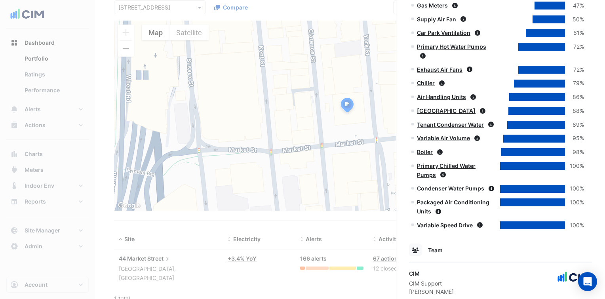
scroll to position [971, 0]
